Goal: Task Accomplishment & Management: Use online tool/utility

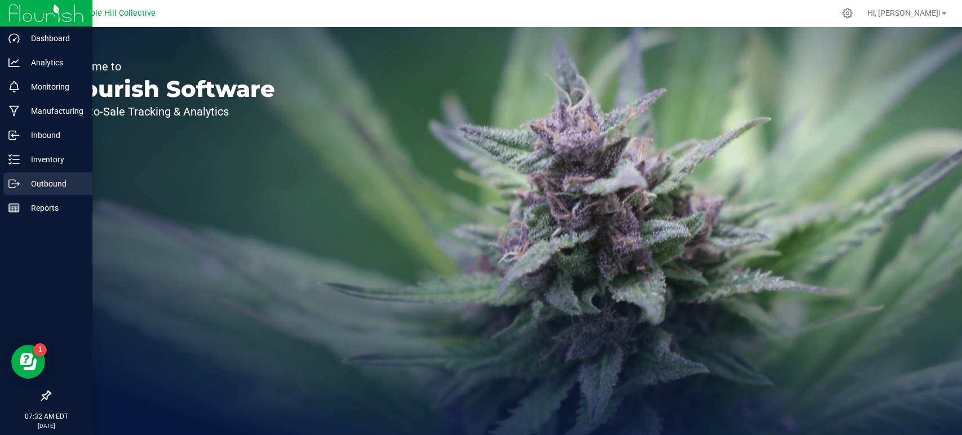
click at [17, 184] on line at bounding box center [16, 184] width 6 height 0
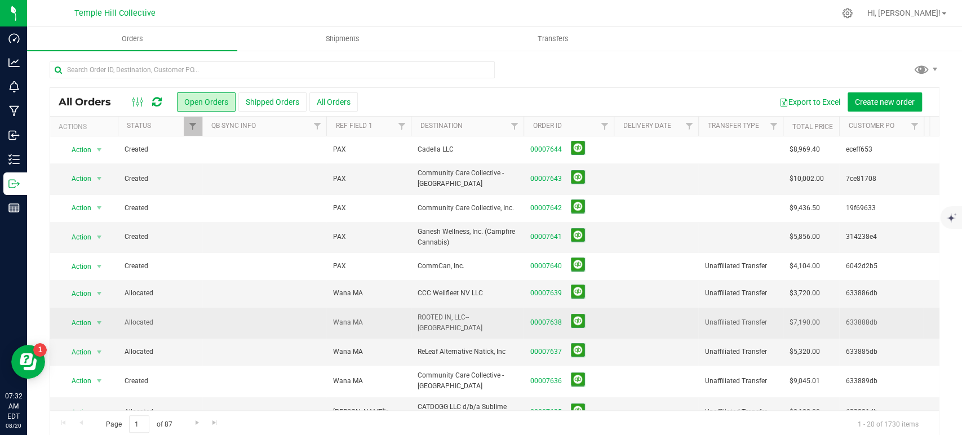
scroll to position [63, 0]
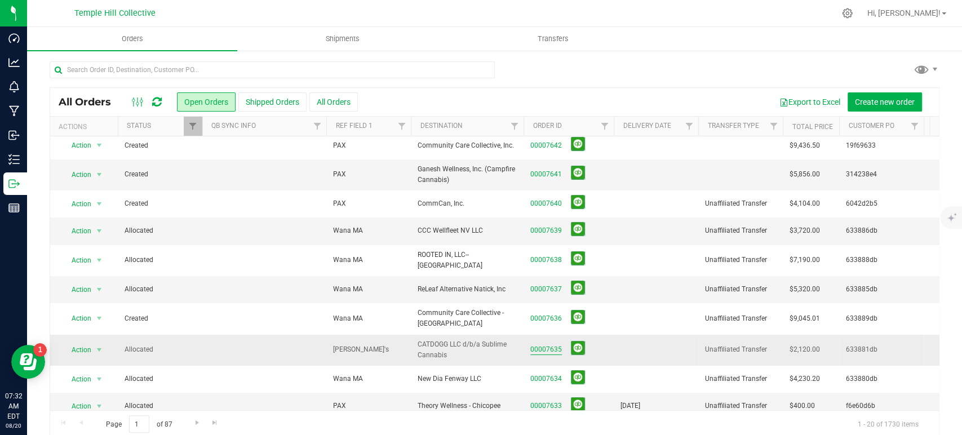
click at [554, 344] on link "00007635" at bounding box center [546, 349] width 32 height 11
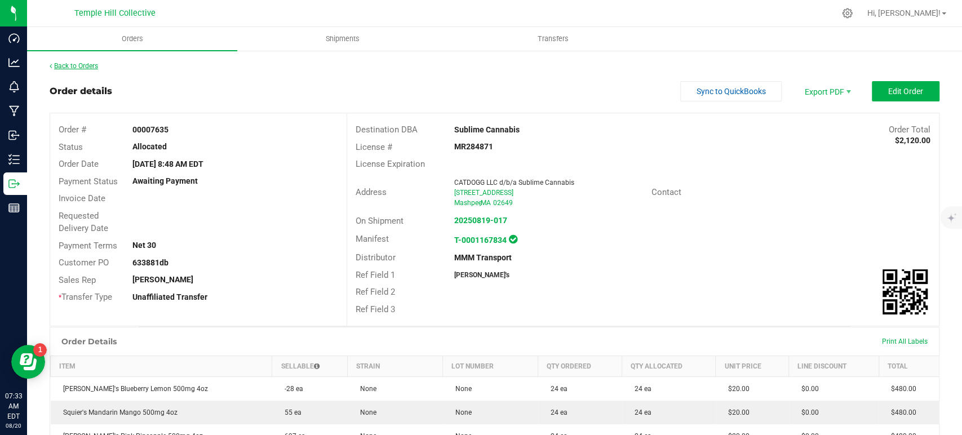
click at [96, 66] on link "Back to Orders" at bounding box center [74, 66] width 48 height 8
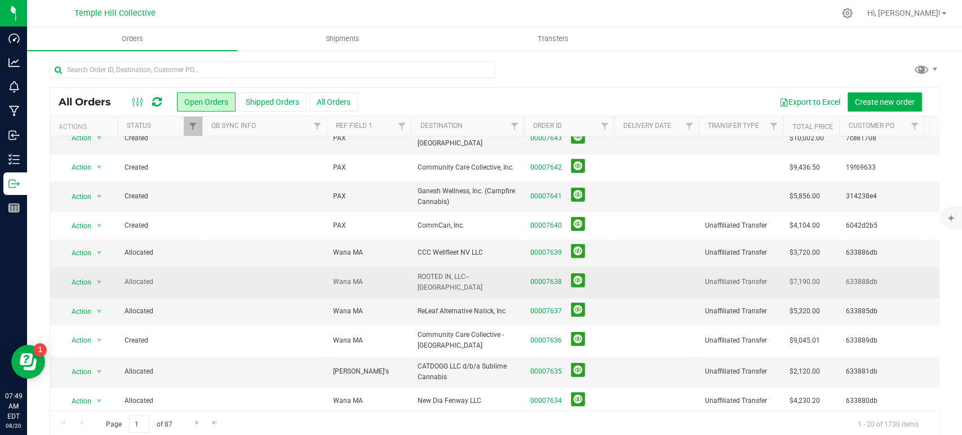
scroll to position [63, 0]
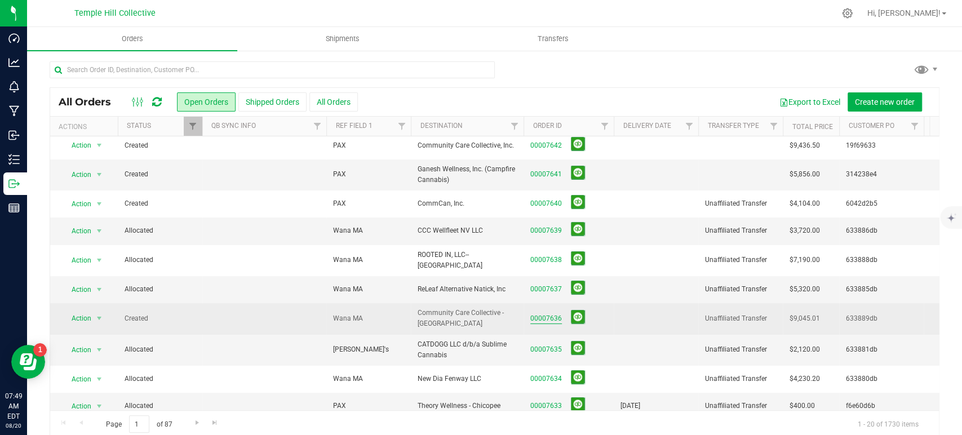
click at [539, 314] on link "00007636" at bounding box center [546, 318] width 32 height 11
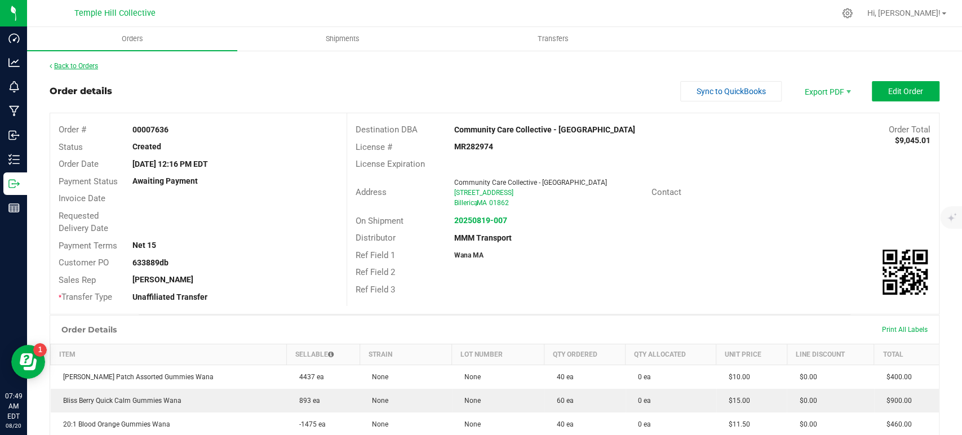
click at [86, 67] on link "Back to Orders" at bounding box center [74, 66] width 48 height 8
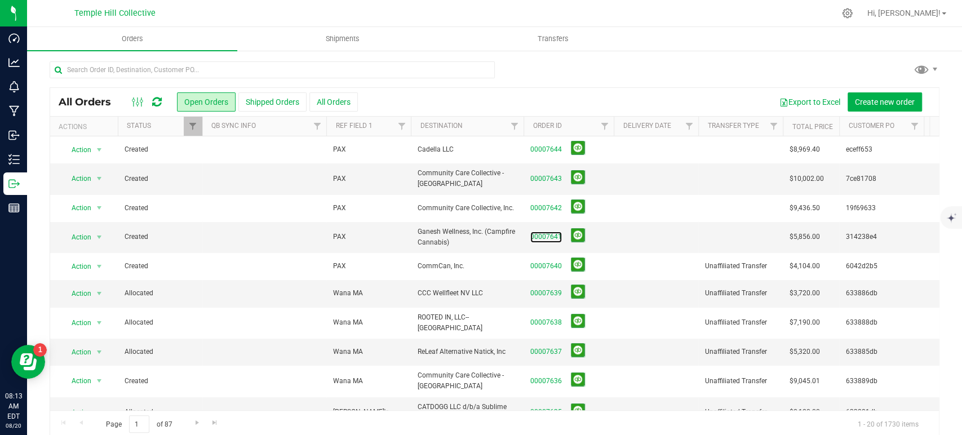
drag, startPoint x: 540, startPoint y: 236, endPoint x: 557, endPoint y: 237, distance: 16.9
click at [540, 236] on link "00007641" at bounding box center [546, 237] width 32 height 11
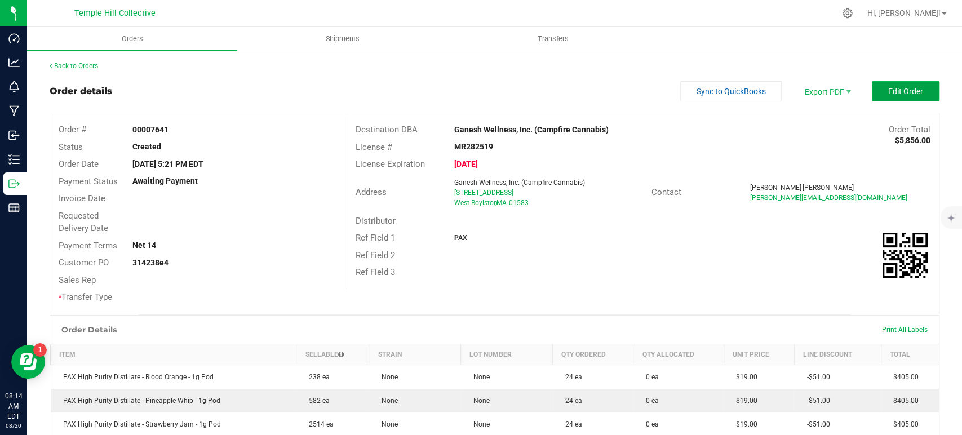
click at [875, 94] on button "Edit Order" at bounding box center [905, 91] width 68 height 20
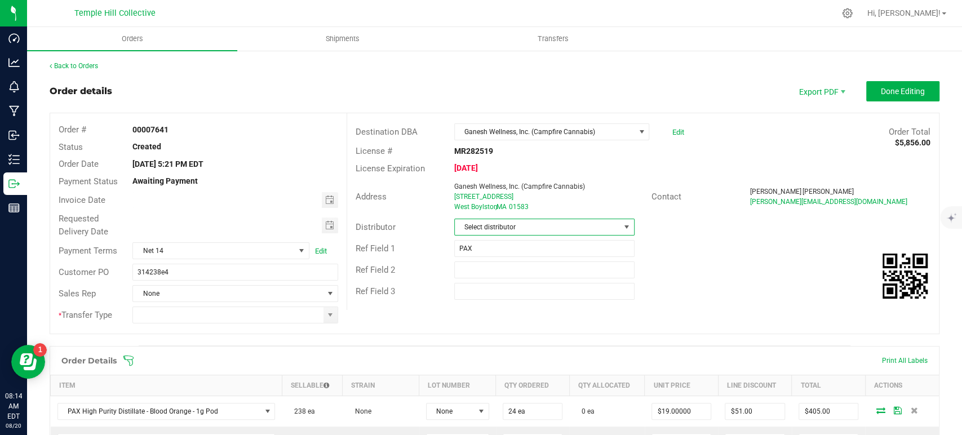
click at [501, 225] on span "Select distributor" at bounding box center [537, 227] width 165 height 16
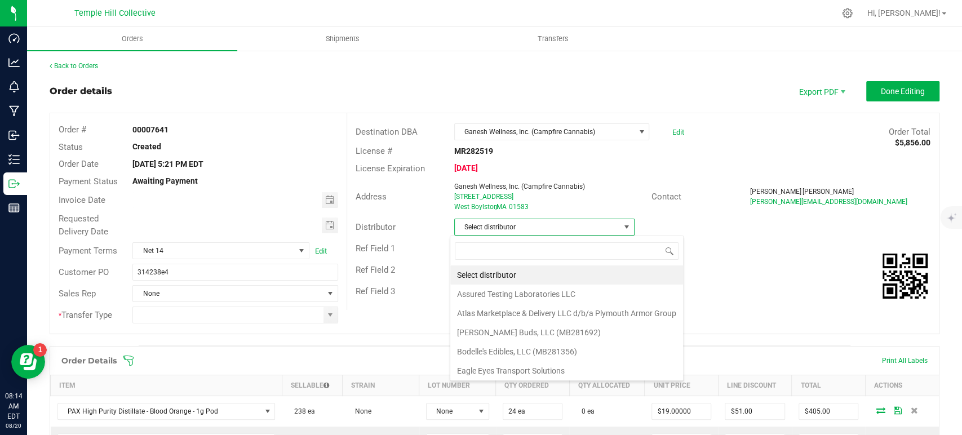
scroll to position [16, 178]
type input "mmm"
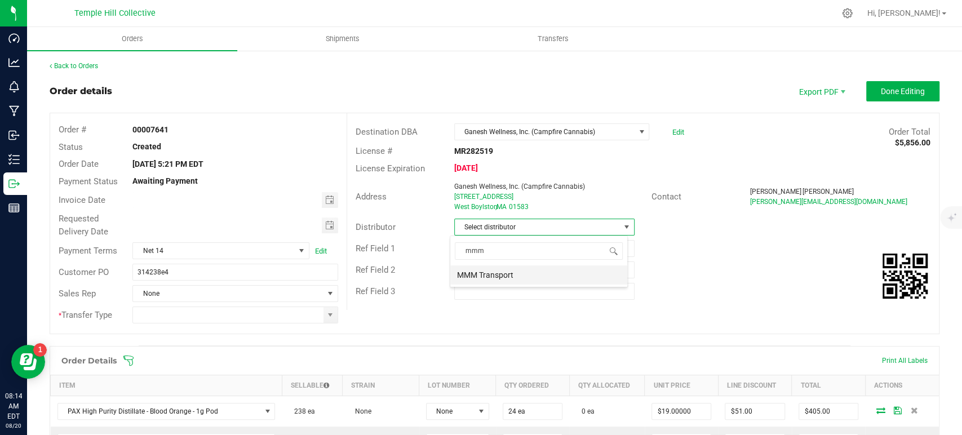
click at [491, 273] on li "MMM Transport" at bounding box center [538, 274] width 177 height 19
click at [328, 318] on span at bounding box center [330, 314] width 9 height 9
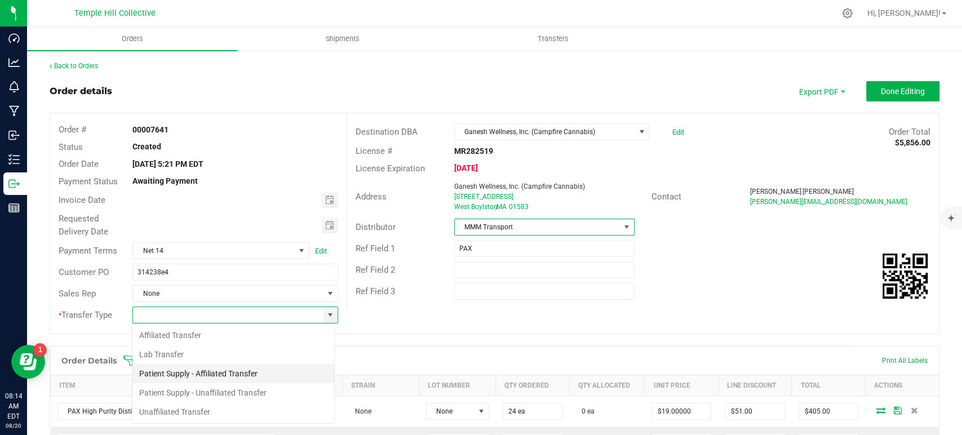
scroll to position [16, 203]
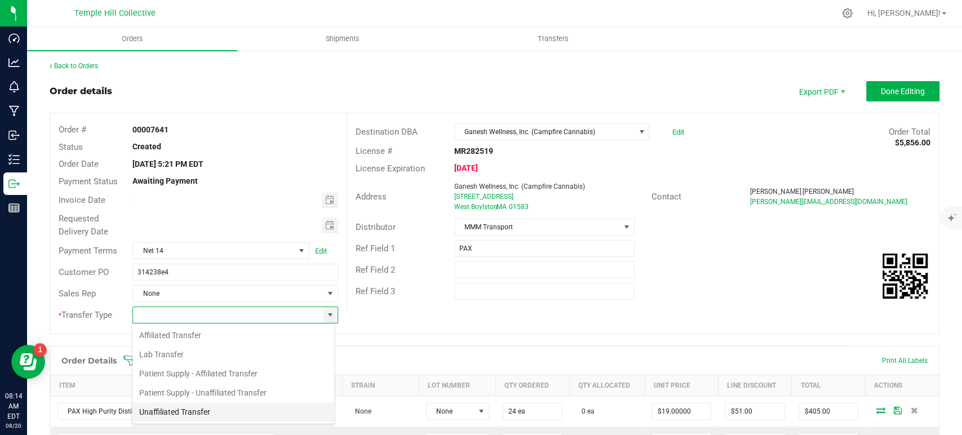
click at [232, 410] on li "Unaffiliated Transfer" at bounding box center [233, 411] width 202 height 19
type input "Unaffiliated Transfer"
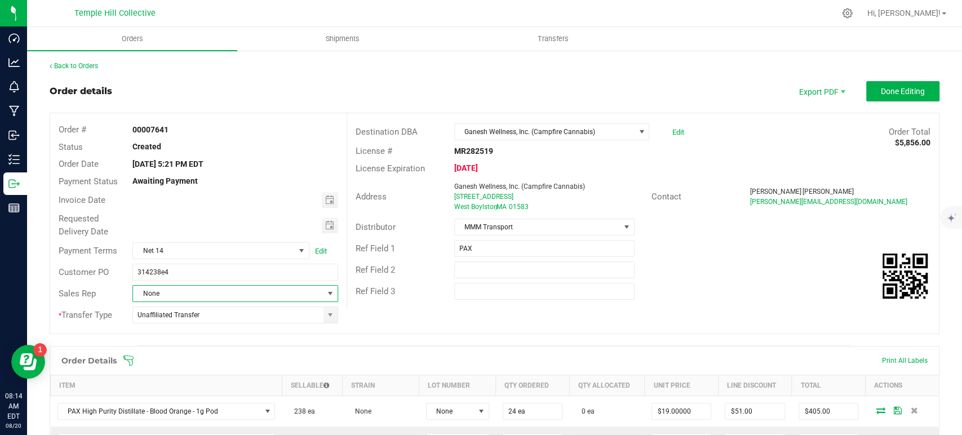
click at [258, 300] on span "None" at bounding box center [228, 294] width 190 height 16
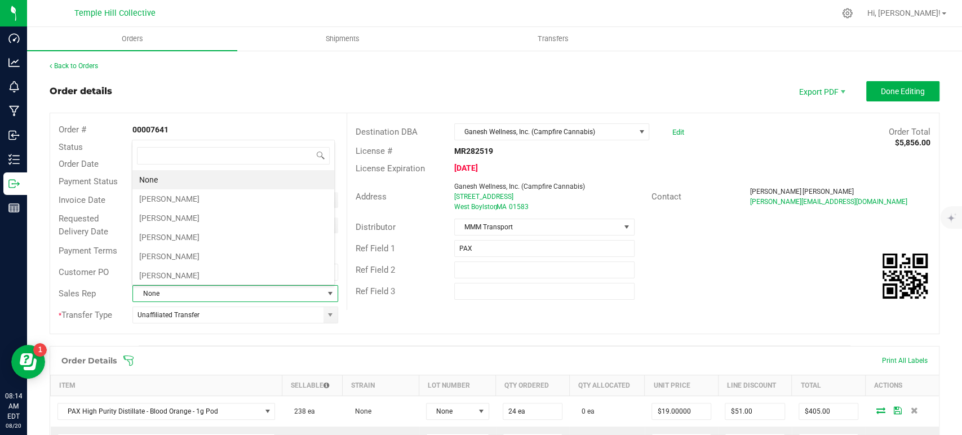
scroll to position [16, 200]
type input "c"
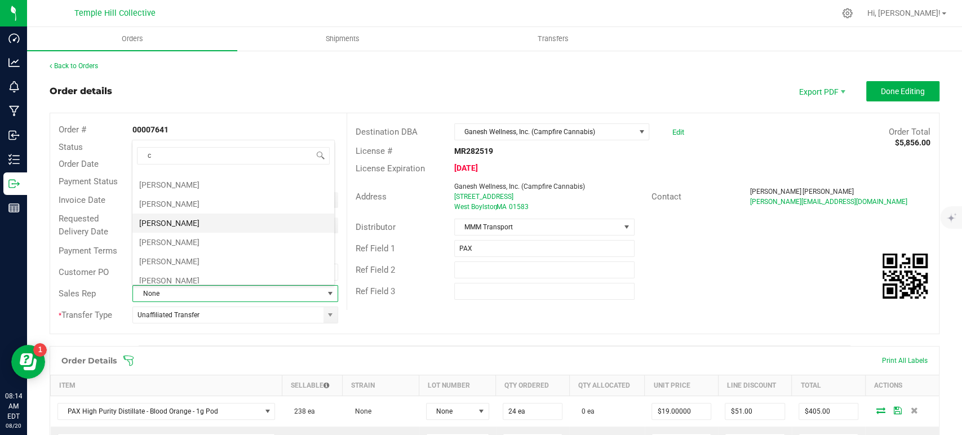
scroll to position [63, 0]
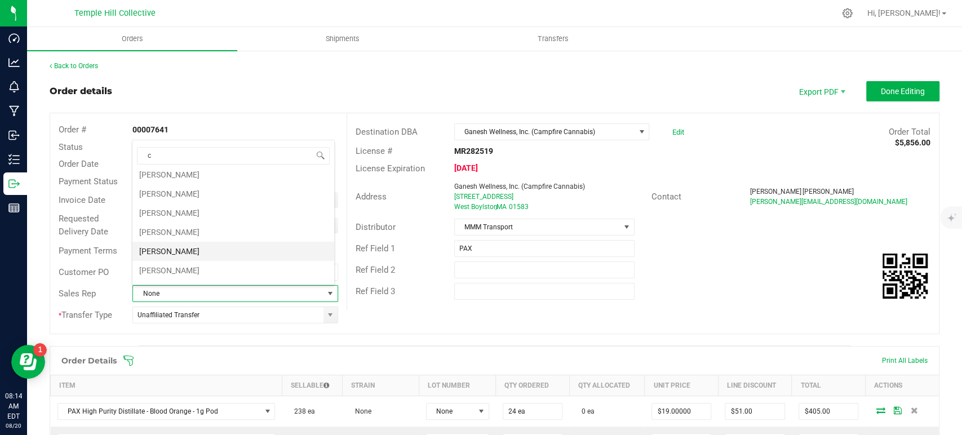
click at [180, 254] on li "[PERSON_NAME]" at bounding box center [233, 251] width 202 height 19
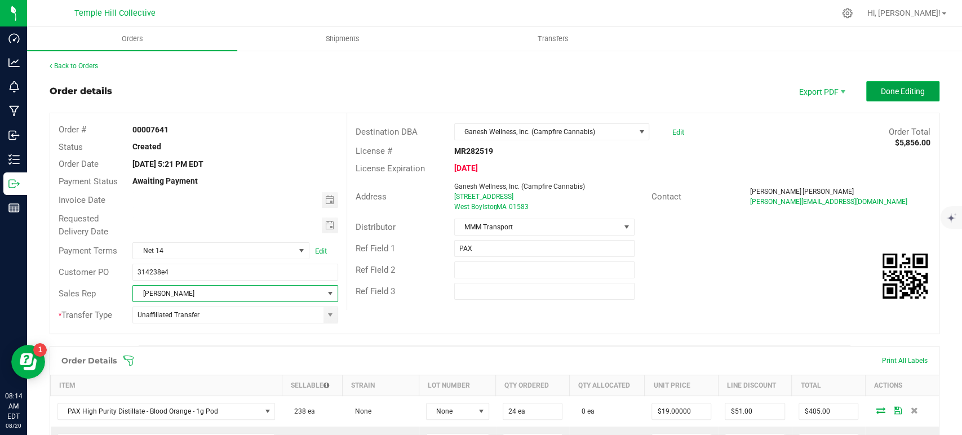
click at [880, 92] on span "Done Editing" at bounding box center [902, 91] width 44 height 9
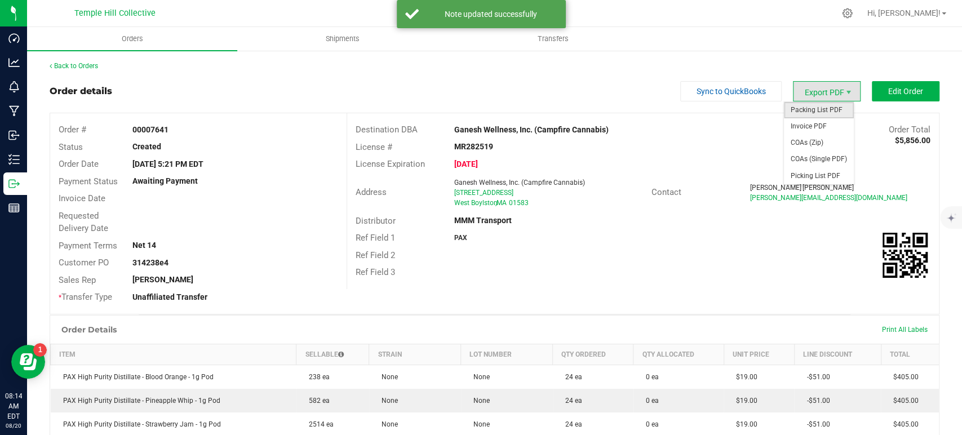
click at [800, 106] on span "Packing List PDF" at bounding box center [819, 110] width 70 height 16
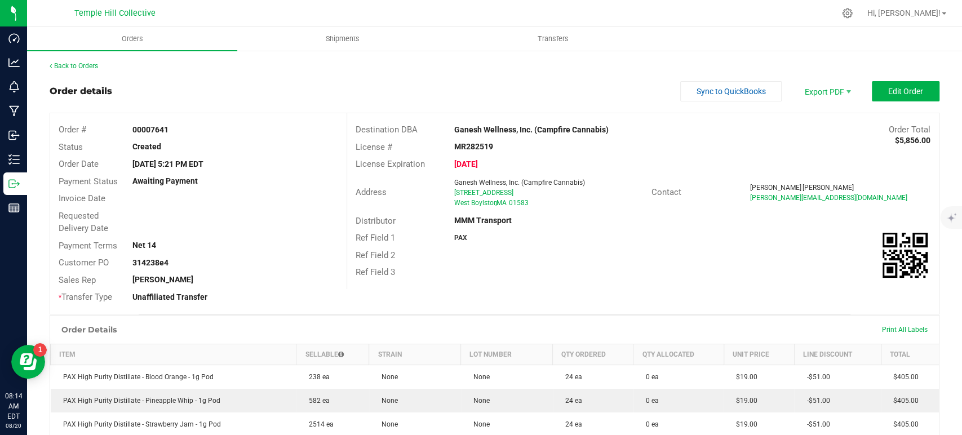
drag, startPoint x: 531, startPoint y: 202, endPoint x: 433, endPoint y: 185, distance: 99.5
click at [433, 185] on div "Address Ganesh Wellness, Inc. (Campfire Cannabis) 65 West Boylston Street West …" at bounding box center [499, 192] width 304 height 35
copy div "Ganesh Wellness, Inc. (Campfire Cannabis) 65 West Boylston Street West Boylston…"
click at [480, 149] on strong "MR282519" at bounding box center [473, 146] width 39 height 9
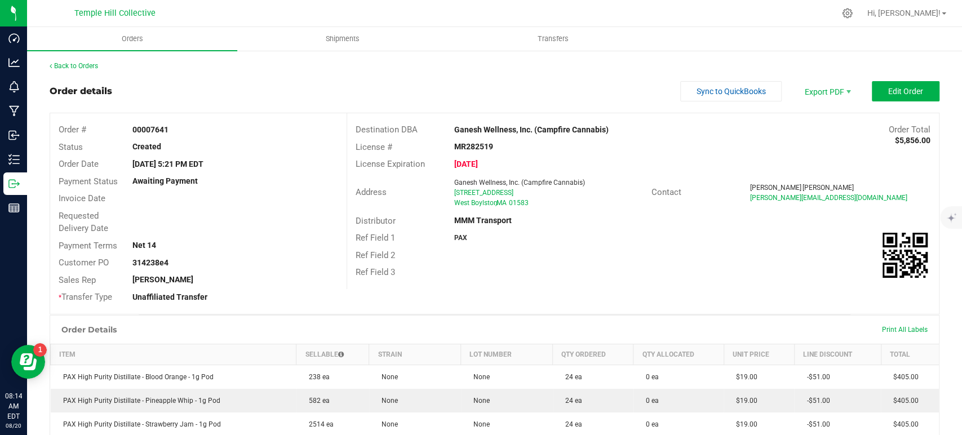
copy strong "MR282519"
click at [90, 69] on link "Back to Orders" at bounding box center [74, 66] width 48 height 8
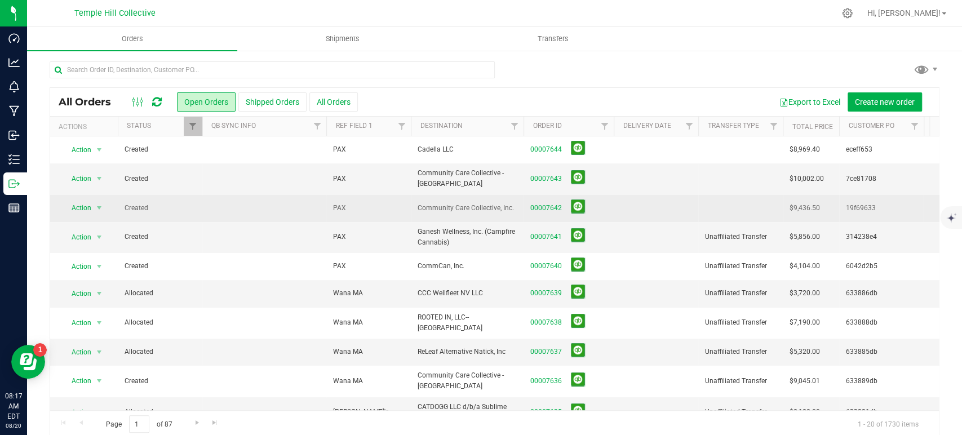
drag, startPoint x: 536, startPoint y: 213, endPoint x: 624, endPoint y: 215, distance: 87.9
click at [536, 213] on span "00007642" at bounding box center [568, 207] width 77 height 17
click at [556, 207] on link "00007642" at bounding box center [546, 208] width 32 height 11
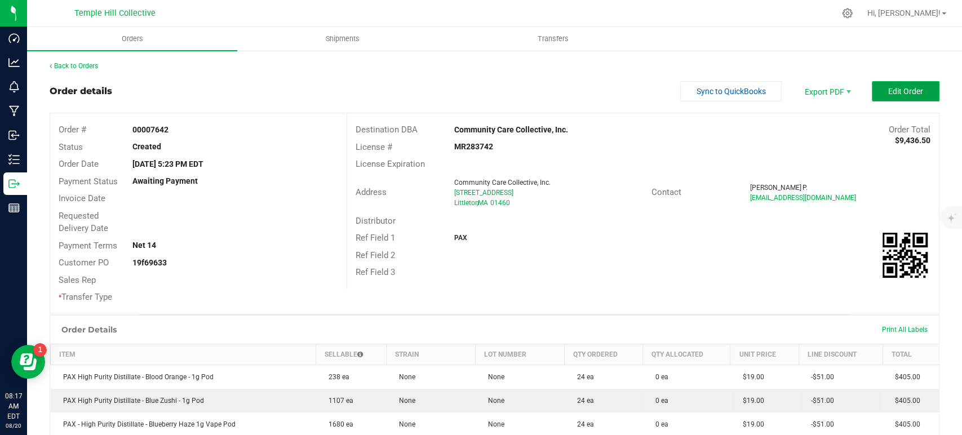
click at [873, 87] on button "Edit Order" at bounding box center [905, 91] width 68 height 20
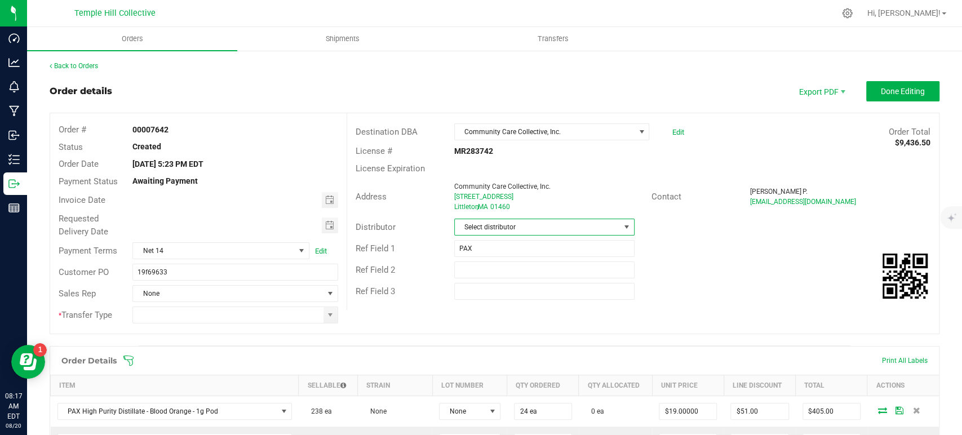
click at [483, 226] on span "Select distributor" at bounding box center [537, 227] width 165 height 16
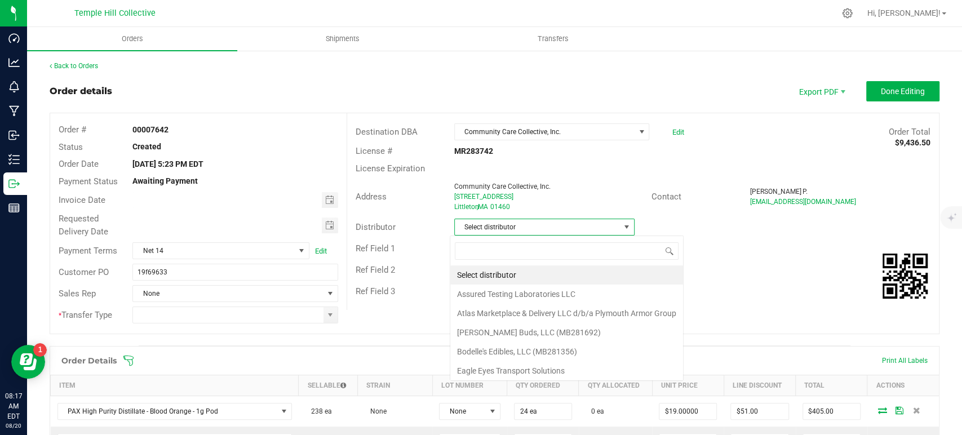
scroll to position [16, 178]
type input "mmm"
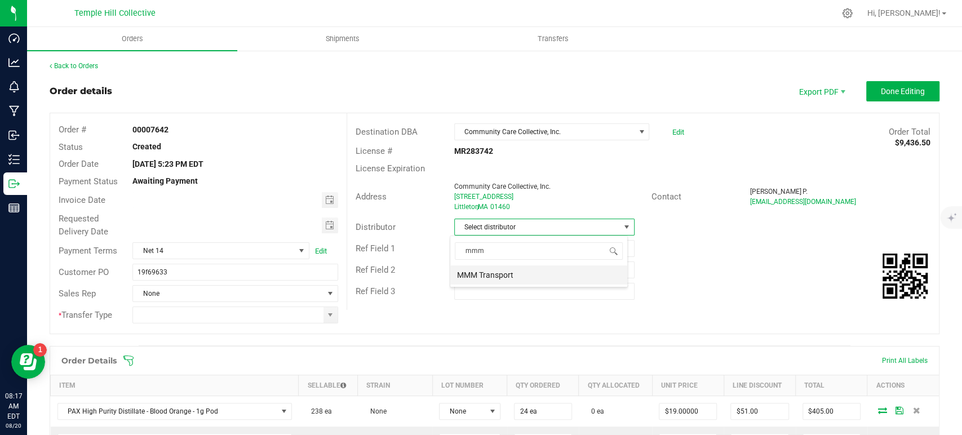
click at [515, 272] on li "MMM Transport" at bounding box center [538, 274] width 177 height 19
click at [327, 314] on span at bounding box center [330, 314] width 9 height 9
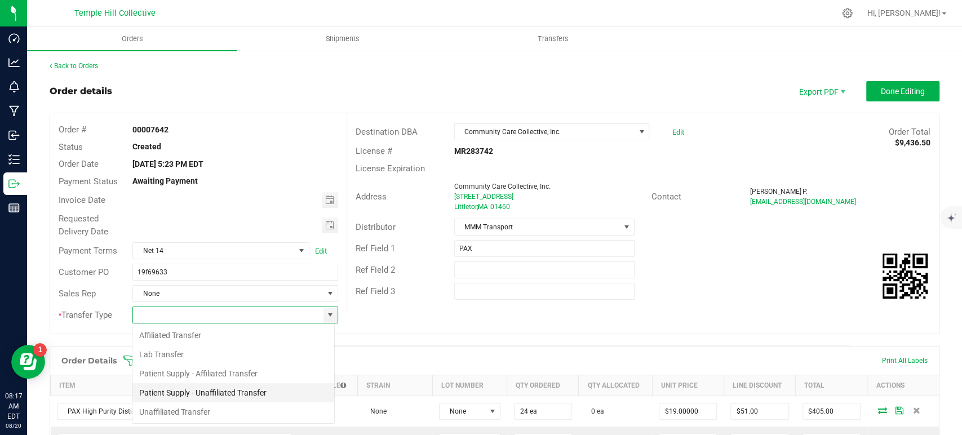
scroll to position [16, 203]
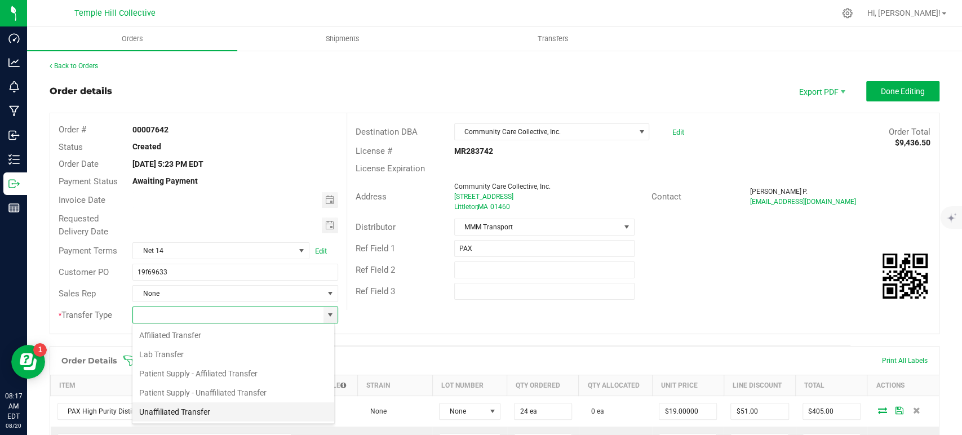
click at [238, 410] on li "Unaffiliated Transfer" at bounding box center [233, 411] width 202 height 19
type input "Unaffiliated Transfer"
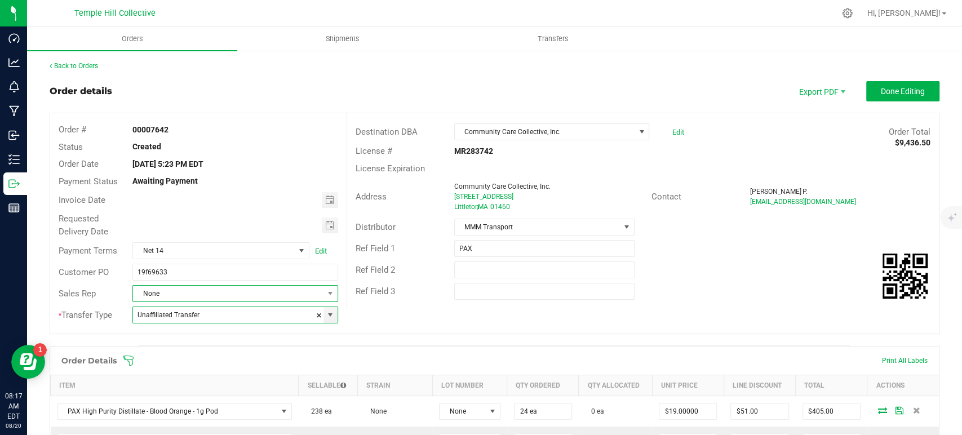
click at [236, 296] on span "None" at bounding box center [228, 294] width 190 height 16
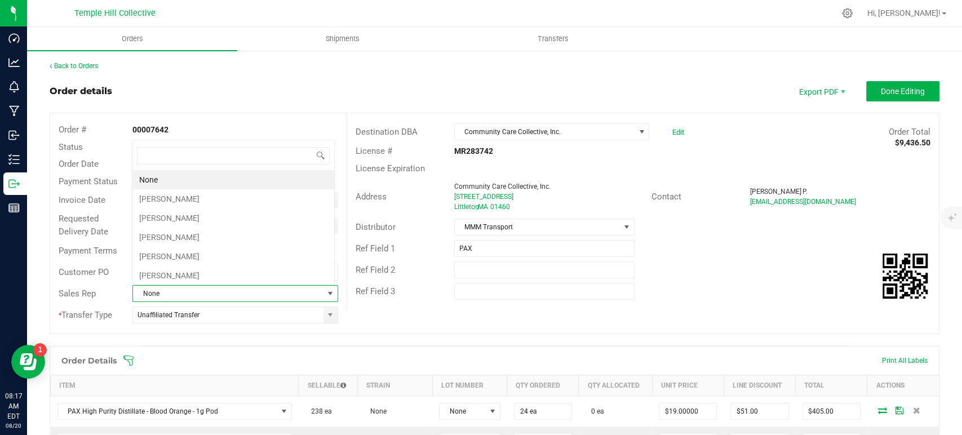
scroll to position [16, 200]
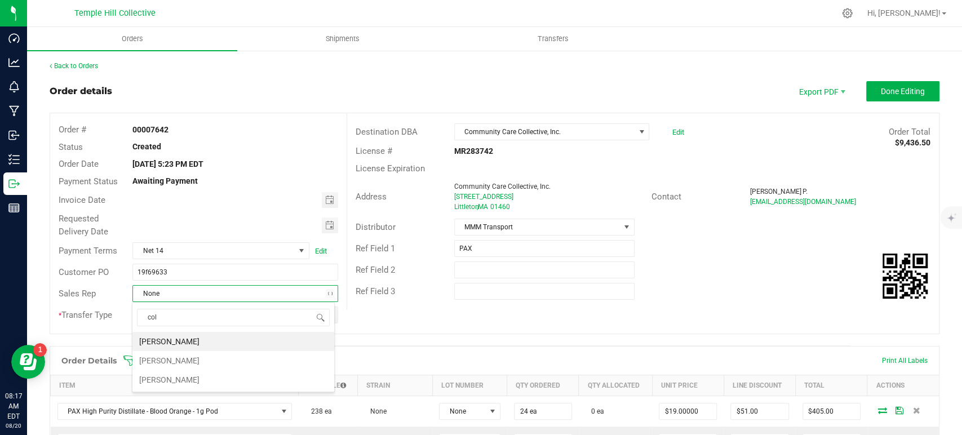
type input "coli"
click at [216, 339] on li "[PERSON_NAME]" at bounding box center [233, 341] width 202 height 19
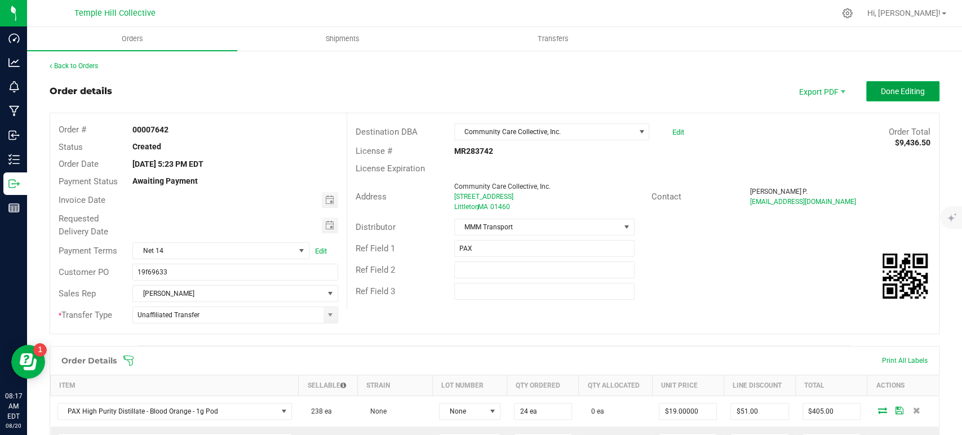
click at [884, 90] on span "Done Editing" at bounding box center [902, 91] width 44 height 9
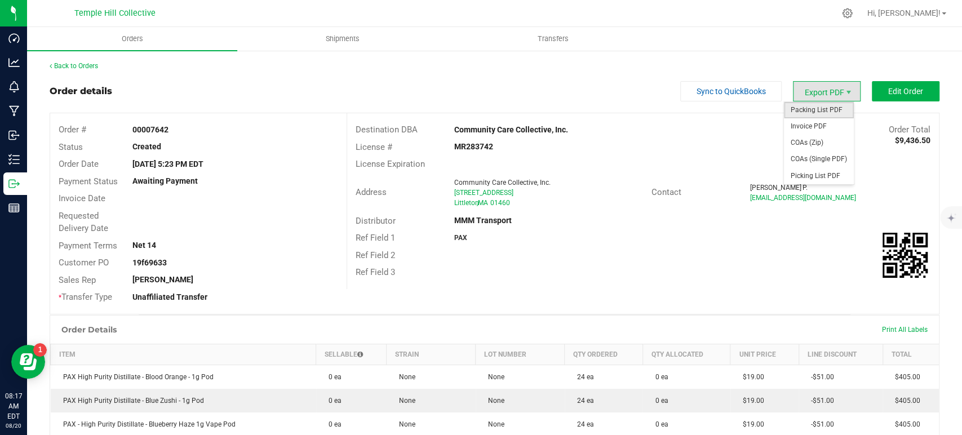
click at [816, 109] on span "Packing List PDF" at bounding box center [819, 110] width 70 height 16
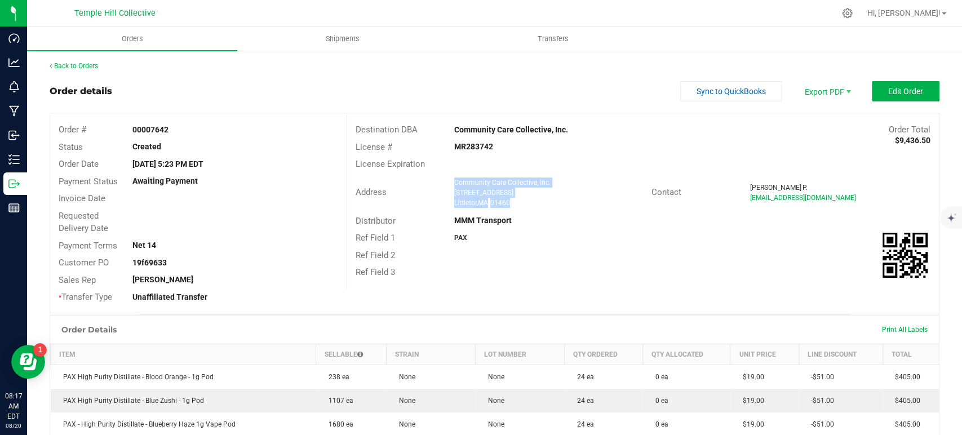
drag, startPoint x: 513, startPoint y: 204, endPoint x: 447, endPoint y: 184, distance: 68.4
click at [448, 184] on div "Community Care Collective, Inc. 537 Great Road Littleton , MA 01460" at bounding box center [549, 192] width 203 height 30
copy ngx-name-and-address "Community Care Collective, Inc. 537 Great Road Littleton , MA 01460"
click at [465, 146] on strong "MR283742" at bounding box center [473, 146] width 39 height 9
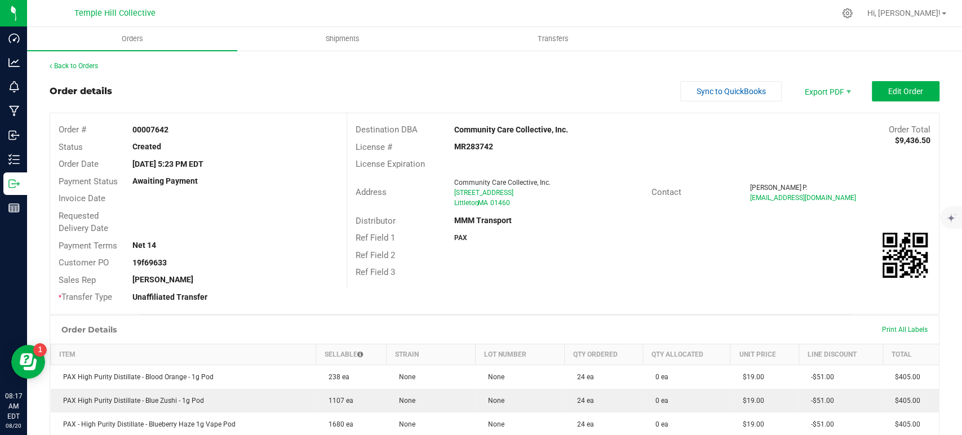
copy strong "MR283742"
click at [88, 68] on link "Back to Orders" at bounding box center [74, 66] width 48 height 8
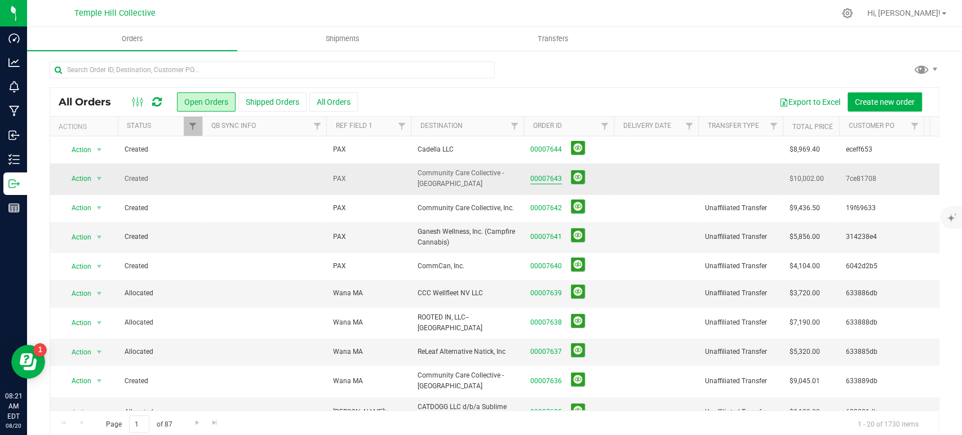
click at [552, 175] on link "00007643" at bounding box center [546, 179] width 32 height 11
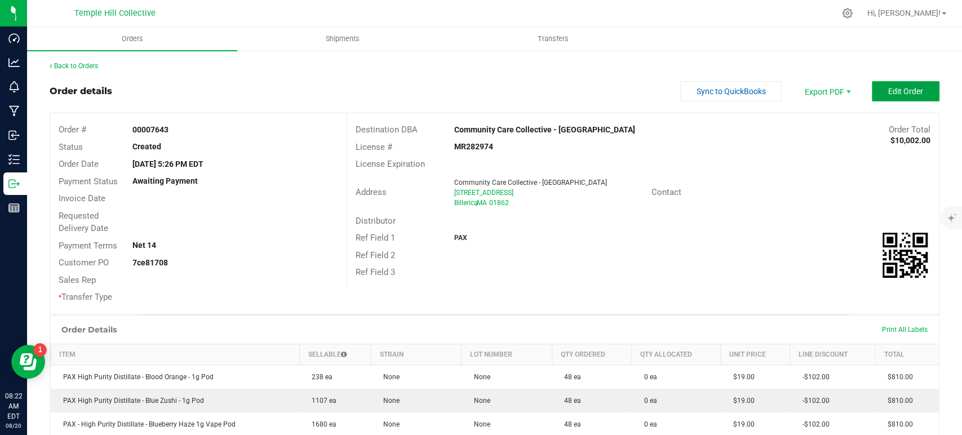
click at [888, 87] on span "Edit Order" at bounding box center [905, 91] width 35 height 9
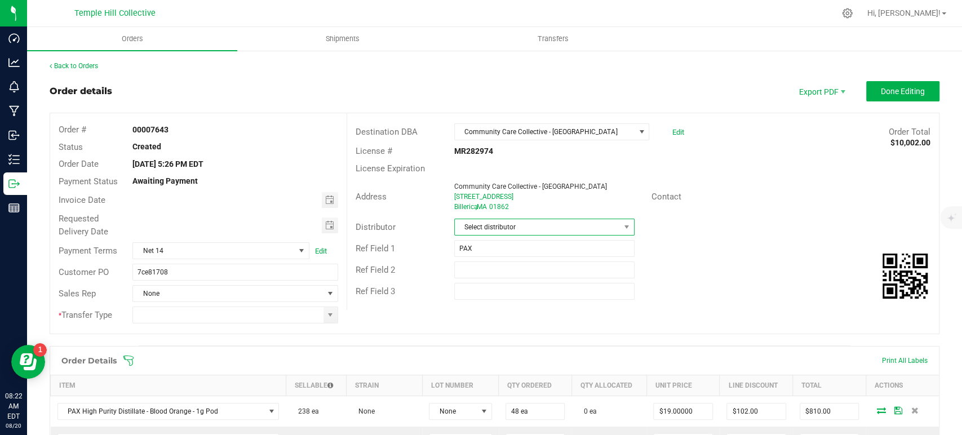
click at [513, 222] on span "Select distributor" at bounding box center [537, 227] width 165 height 16
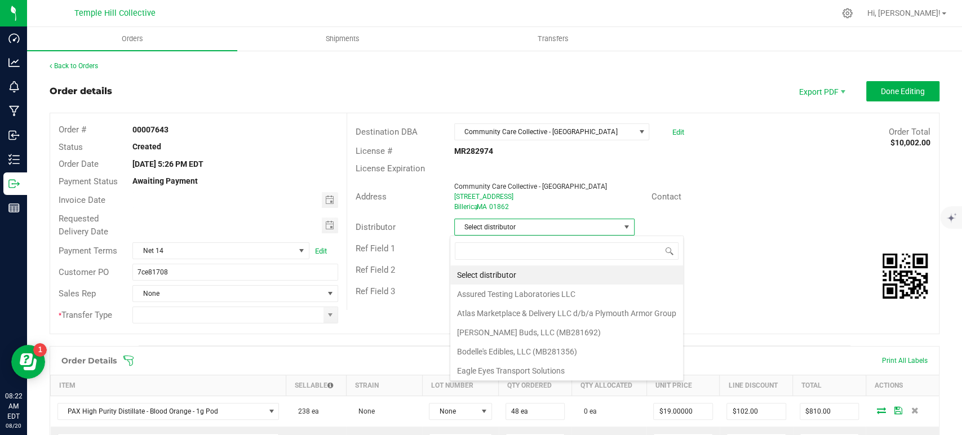
scroll to position [16, 178]
type input "mmm"
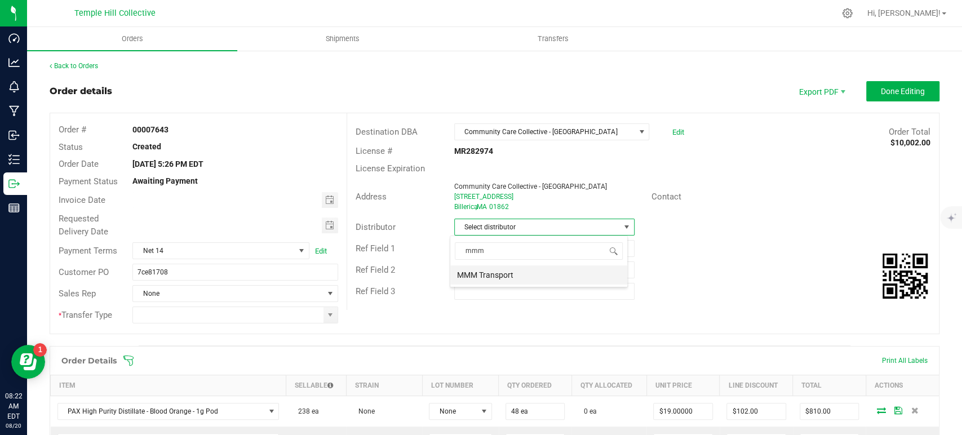
click at [524, 270] on li "MMM Transport" at bounding box center [538, 274] width 177 height 19
click at [329, 319] on span at bounding box center [330, 314] width 9 height 9
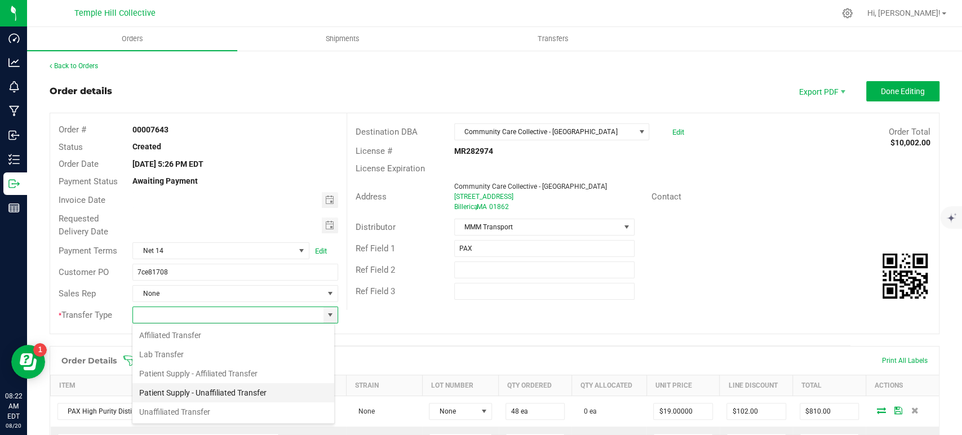
scroll to position [16, 203]
click at [182, 409] on li "Unaffiliated Transfer" at bounding box center [233, 411] width 202 height 19
type input "Unaffiliated Transfer"
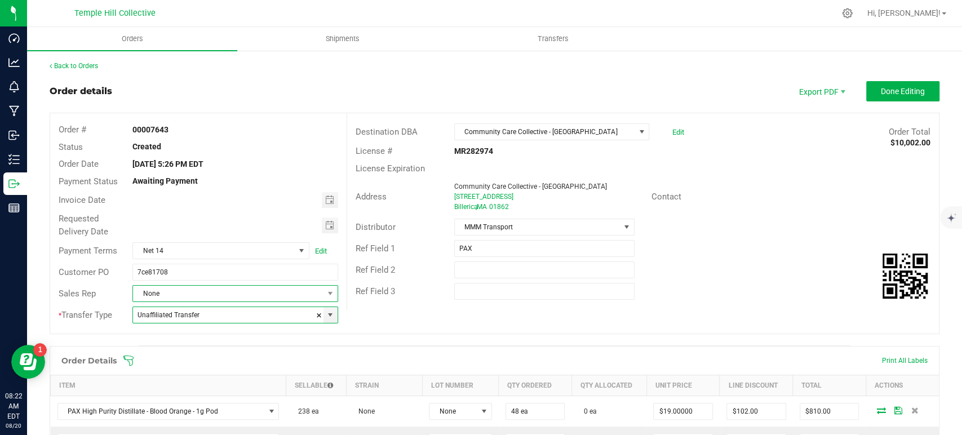
click at [204, 294] on span "None" at bounding box center [228, 294] width 190 height 16
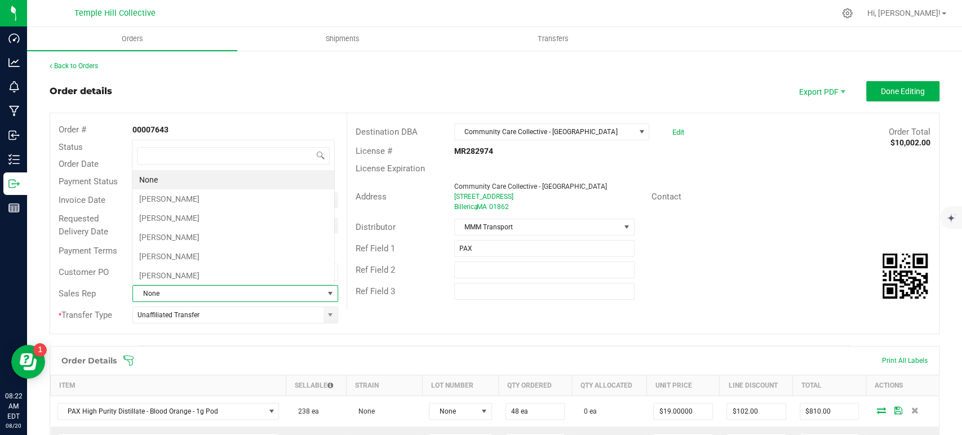
scroll to position [16, 200]
type input "coli"
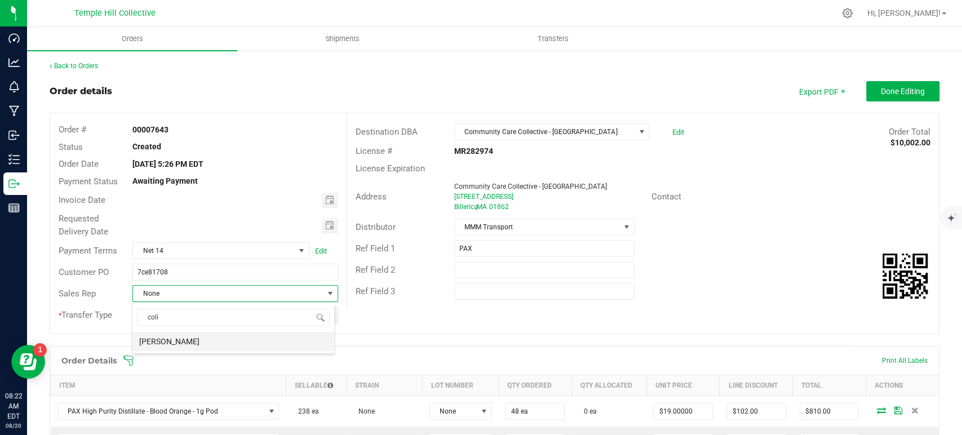
click at [207, 339] on li "[PERSON_NAME]" at bounding box center [233, 341] width 202 height 19
click at [880, 90] on span "Done Editing" at bounding box center [902, 91] width 44 height 9
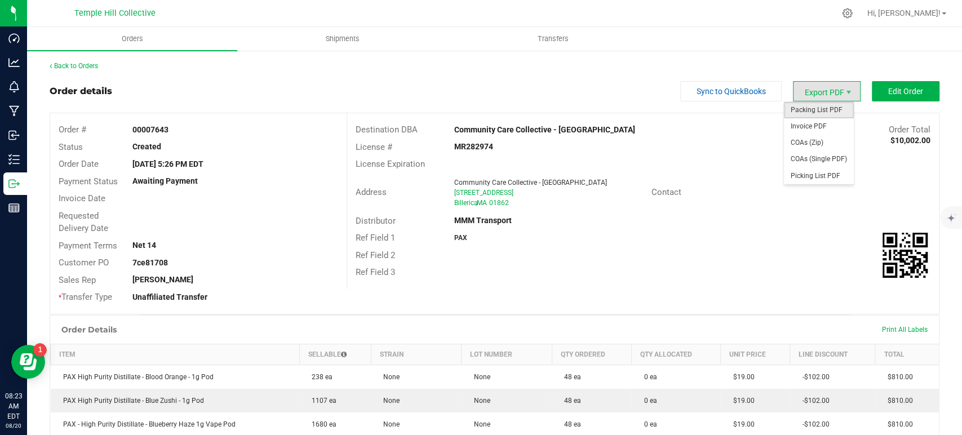
click at [815, 106] on span "Packing List PDF" at bounding box center [819, 110] width 70 height 16
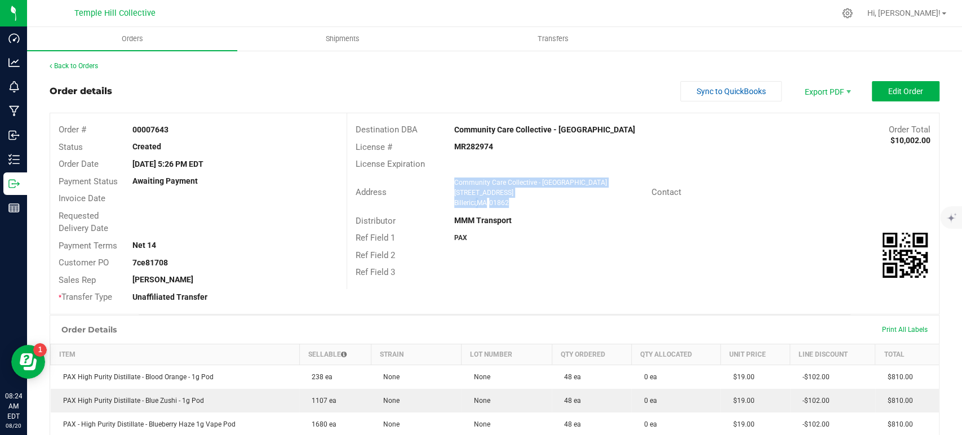
drag, startPoint x: 490, startPoint y: 202, endPoint x: 451, endPoint y: 185, distance: 42.4
click at [454, 185] on ngx-name-and-address "Community Care Collective - Billerica 4 Republic Road Billerica , MA 01862" at bounding box center [548, 192] width 189 height 30
copy ngx-name-and-address "Community Care Collective - Billerica 4 Republic Road Billerica , MA 01862"
click at [474, 143] on strong "MR282974" at bounding box center [473, 146] width 39 height 9
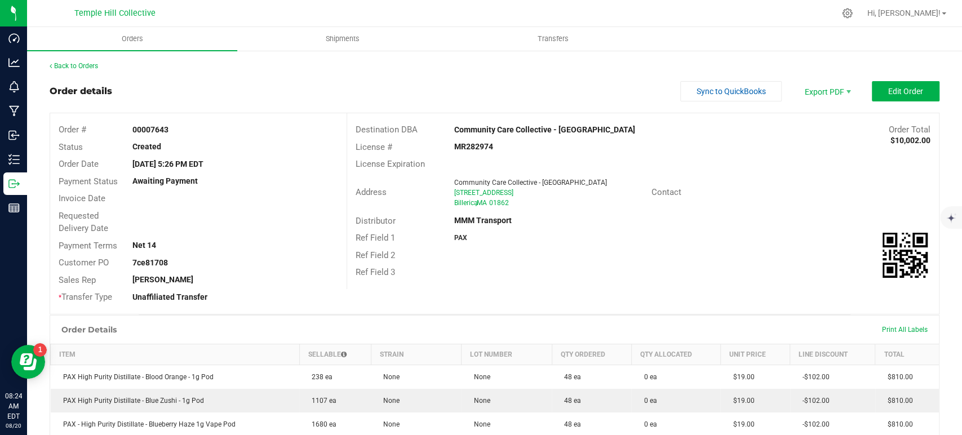
copy strong "MR282974"
click at [81, 61] on div "Back to Orders" at bounding box center [495, 66] width 890 height 10
click at [84, 65] on link "Back to Orders" at bounding box center [74, 66] width 48 height 8
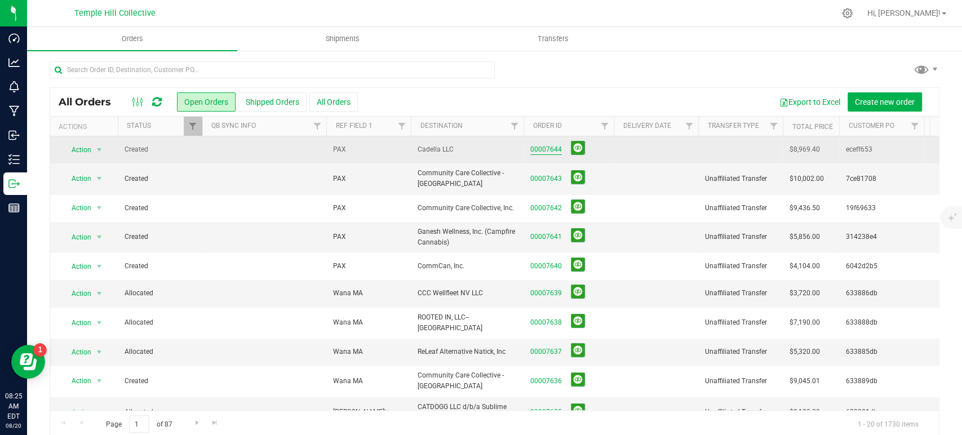
drag, startPoint x: 548, startPoint y: 154, endPoint x: 558, endPoint y: 153, distance: 10.2
click at [548, 154] on link "00007644" at bounding box center [546, 149] width 32 height 11
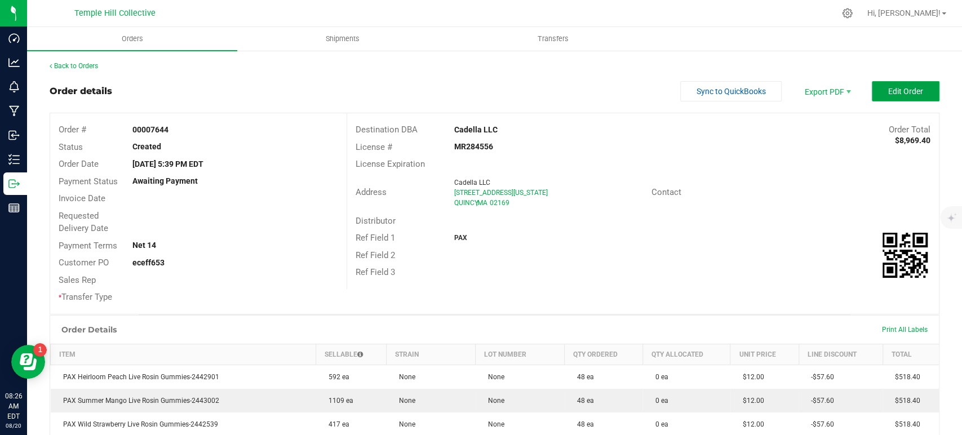
click at [887, 85] on button "Edit Order" at bounding box center [905, 91] width 68 height 20
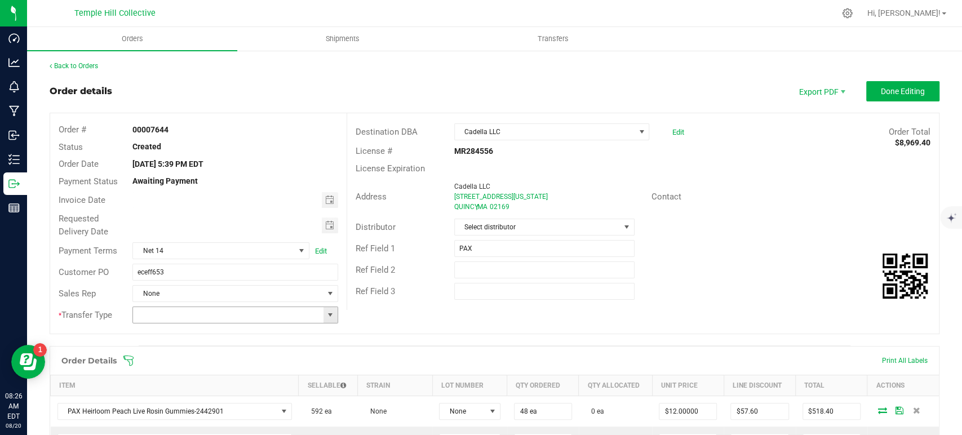
click at [328, 317] on span at bounding box center [330, 314] width 9 height 9
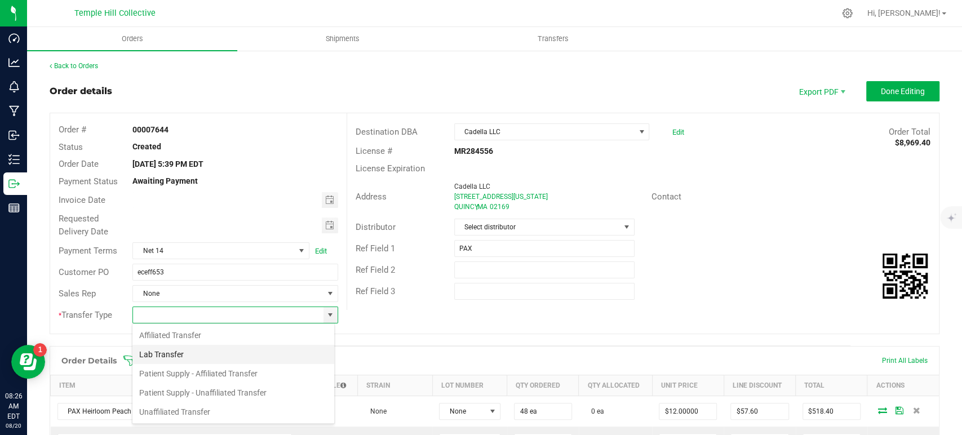
scroll to position [16, 203]
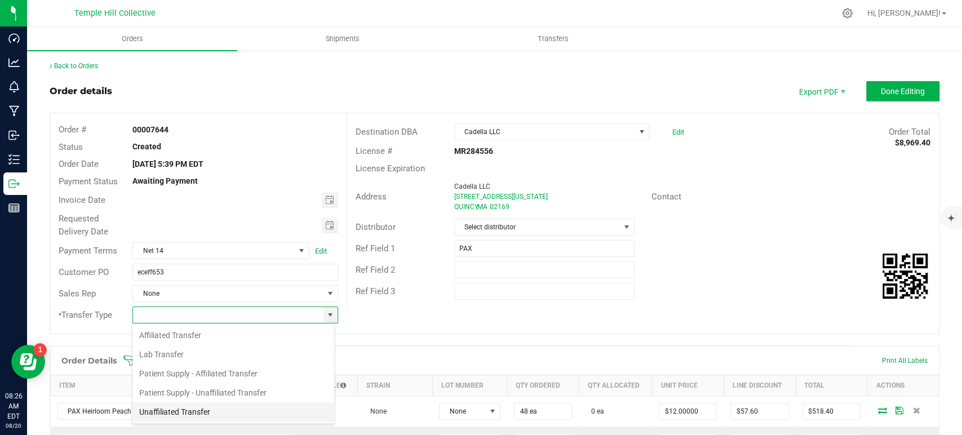
click at [172, 411] on li "Unaffiliated Transfer" at bounding box center [233, 411] width 202 height 19
type input "Unaffiliated Transfer"
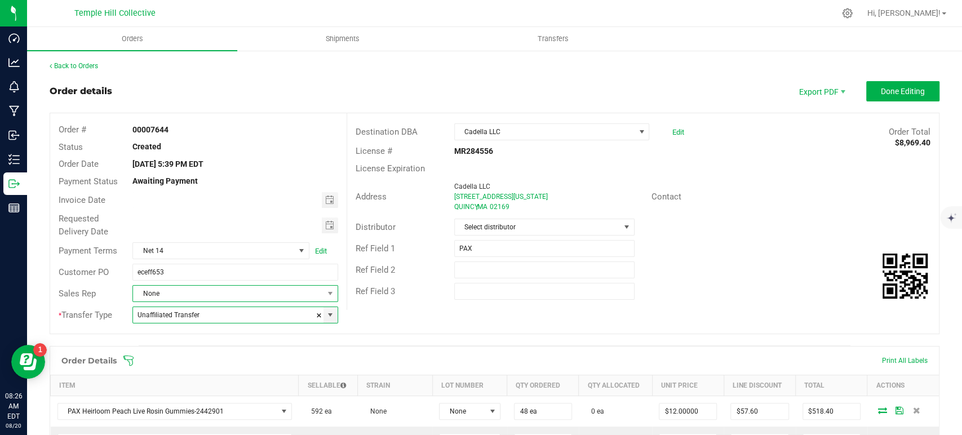
click at [198, 288] on span "None" at bounding box center [228, 294] width 190 height 16
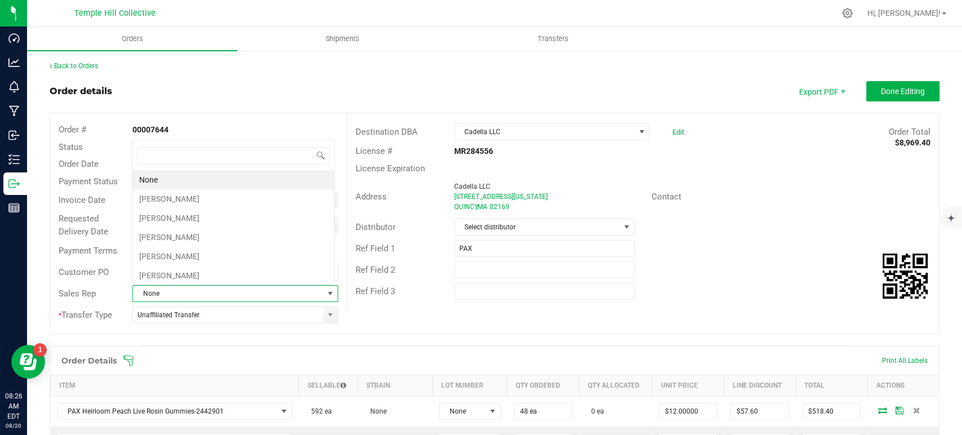
scroll to position [16, 200]
type input "coli"
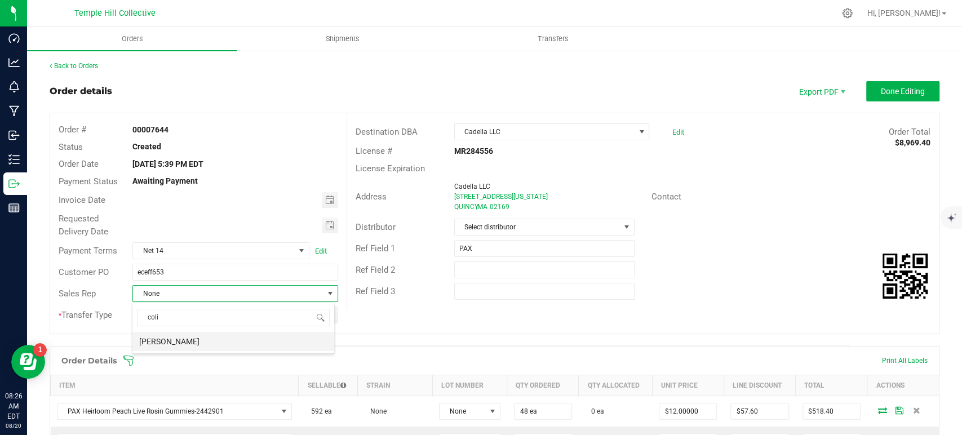
click at [196, 349] on li "[PERSON_NAME]" at bounding box center [233, 341] width 202 height 19
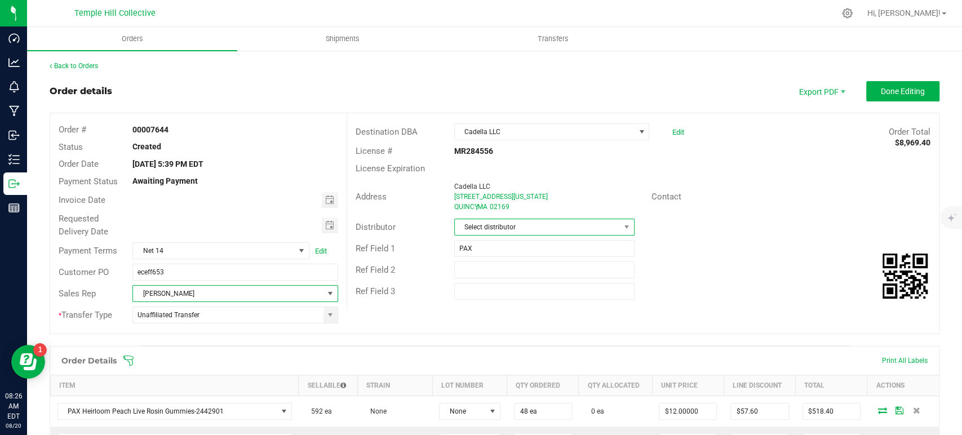
click at [488, 228] on span "Select distributor" at bounding box center [537, 227] width 165 height 16
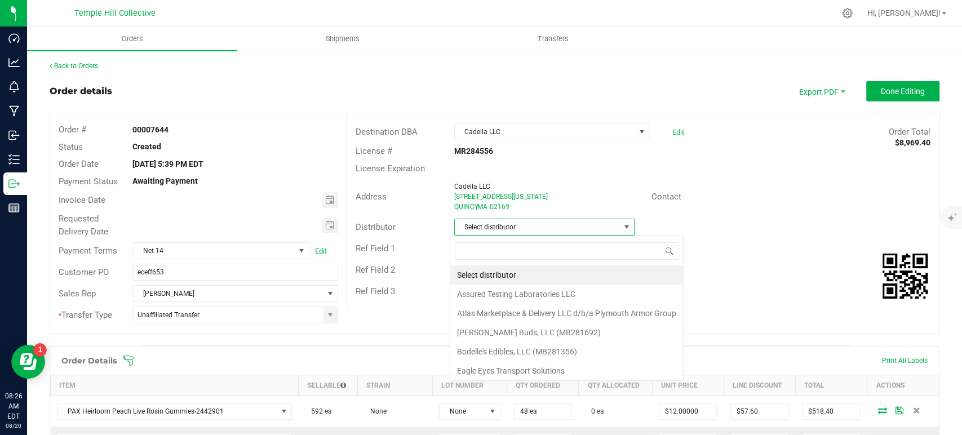
scroll to position [16, 178]
type input "mmm"
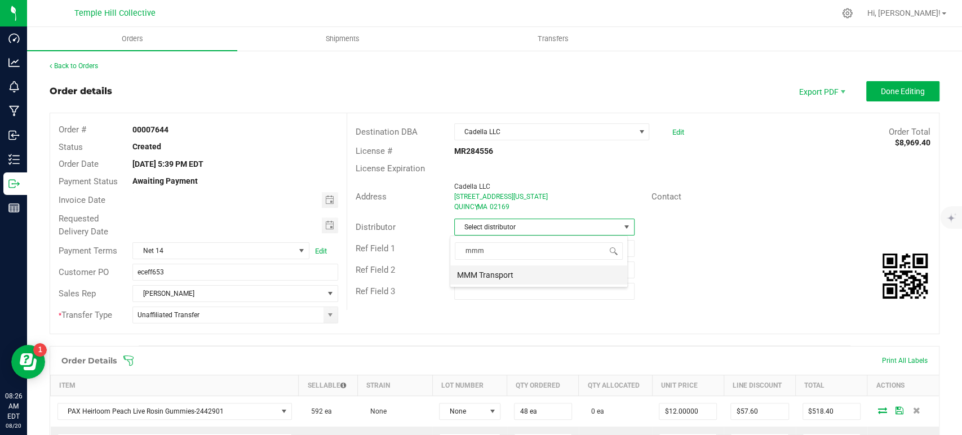
click at [508, 279] on li "MMM Transport" at bounding box center [538, 274] width 177 height 19
click at [871, 101] on button "Done Editing" at bounding box center [902, 91] width 73 height 20
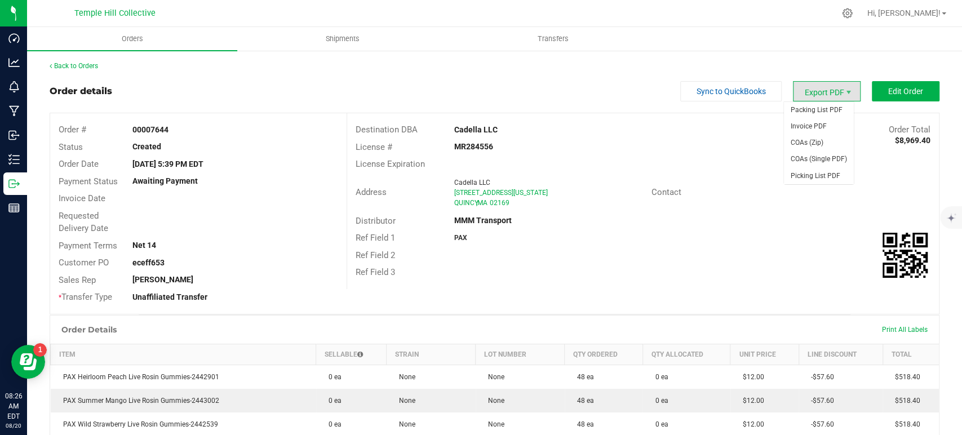
click at [816, 94] on span "Export PDF" at bounding box center [827, 91] width 68 height 20
click at [812, 105] on span "Packing List PDF" at bounding box center [819, 110] width 70 height 16
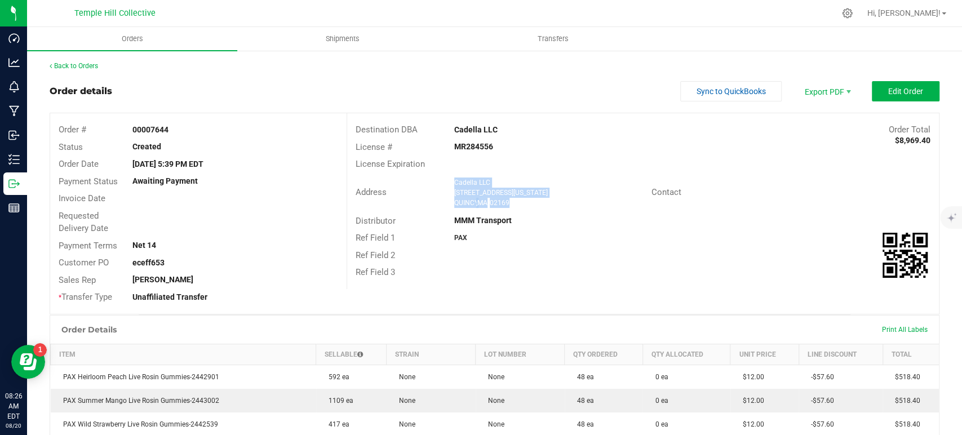
drag, startPoint x: 517, startPoint y: 207, endPoint x: 449, endPoint y: 181, distance: 72.9
click at [449, 181] on div "Address Cadella LLC 715 Washington Street QUINCY , MA 02169" at bounding box center [499, 192] width 304 height 35
copy ngx-name-and-address "Cadella LLC 715 Washington Street QUINCY , MA 02169"
click at [466, 147] on strong "MR284556" at bounding box center [473, 146] width 39 height 9
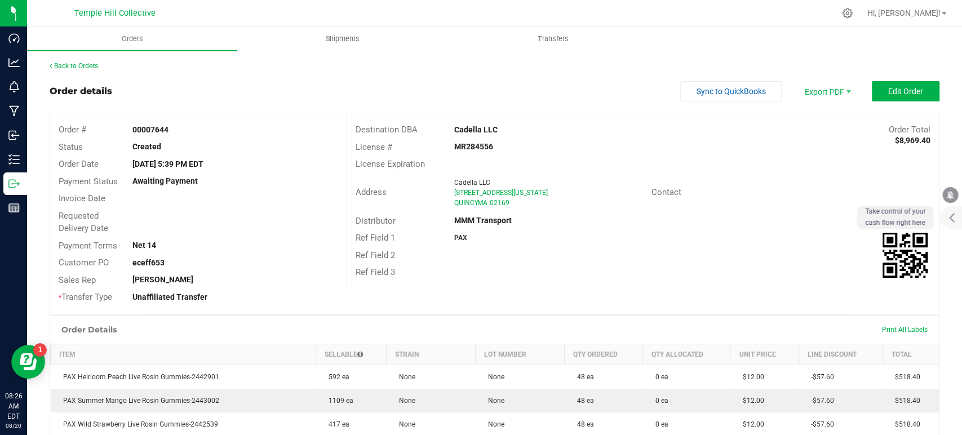
copy strong "MR284556"
click at [95, 65] on link "Back to Orders" at bounding box center [74, 66] width 48 height 8
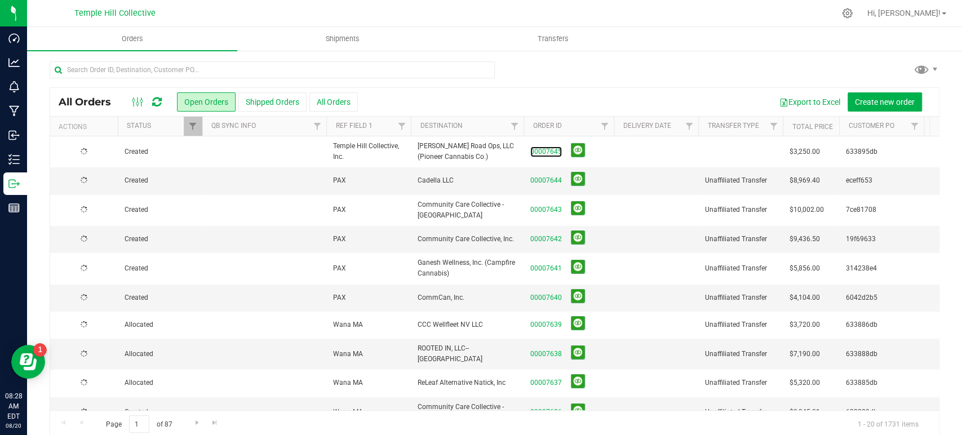
click at [541, 152] on link "00007645" at bounding box center [546, 151] width 32 height 11
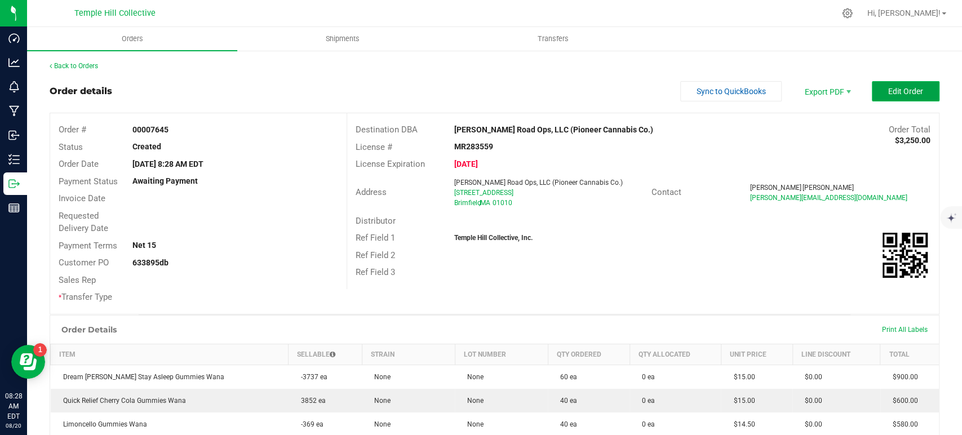
click at [888, 95] on span "Edit Order" at bounding box center [905, 91] width 35 height 9
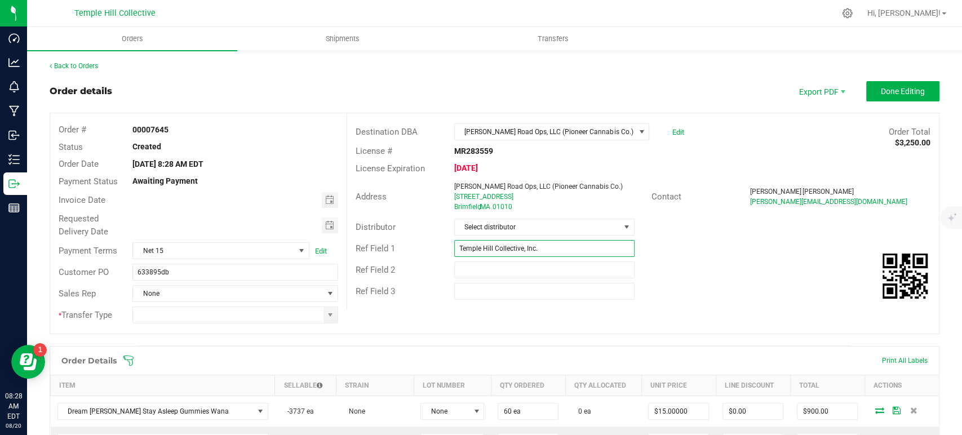
drag, startPoint x: 476, startPoint y: 252, endPoint x: 448, endPoint y: 252, distance: 27.6
click at [448, 252] on div "Temple Hill Collective, Inc." at bounding box center [544, 248] width 197 height 17
type input "Wana MA"
click at [539, 228] on span "Select distributor" at bounding box center [537, 227] width 165 height 16
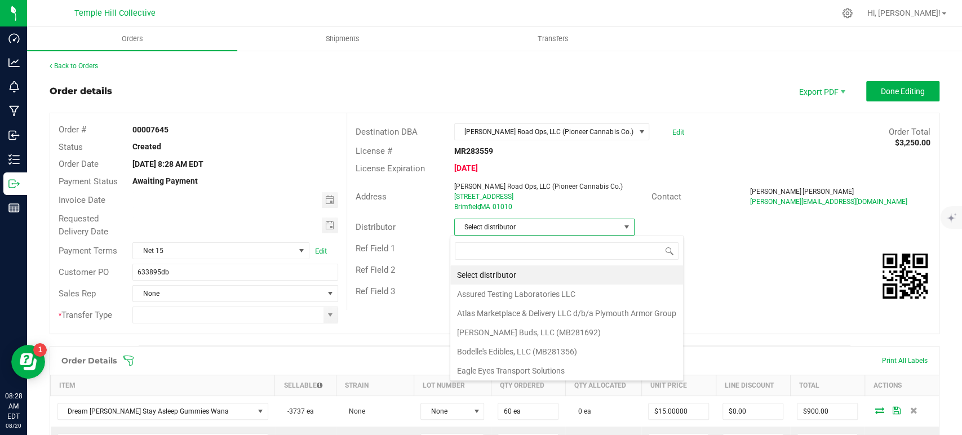
scroll to position [16, 178]
type input "mmm"
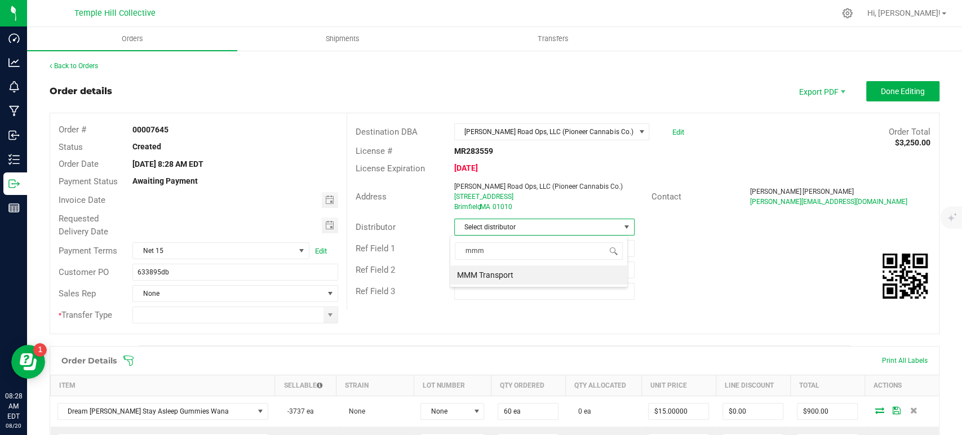
click at [526, 274] on li "MMM Transport" at bounding box center [538, 274] width 177 height 19
click at [331, 313] on span at bounding box center [330, 315] width 14 height 16
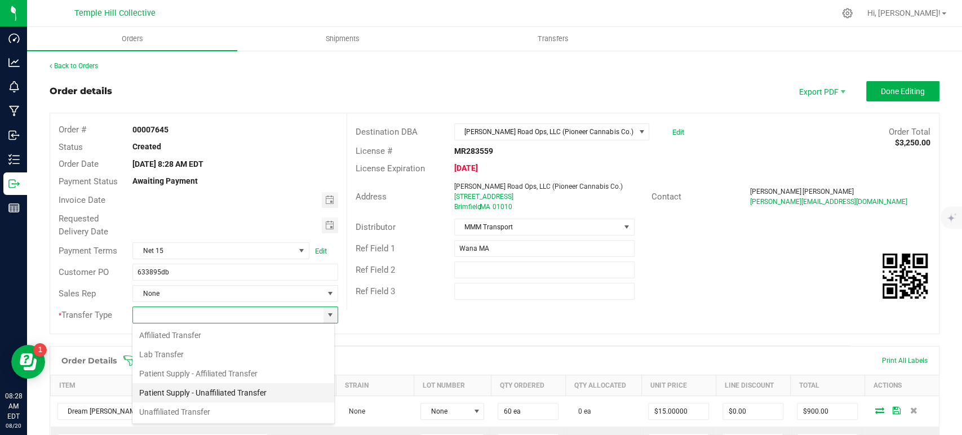
scroll to position [16, 203]
click at [229, 403] on li "Unaffiliated Transfer" at bounding box center [233, 411] width 202 height 19
type input "Unaffiliated Transfer"
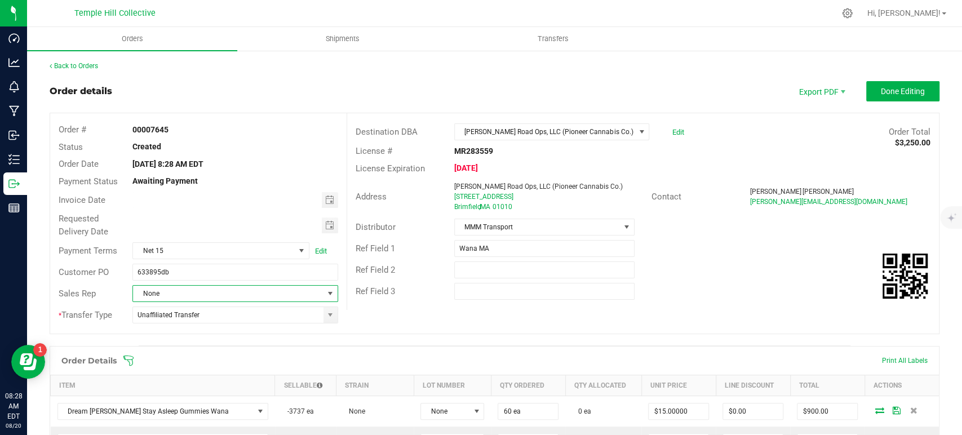
click at [251, 291] on span "None" at bounding box center [228, 294] width 190 height 16
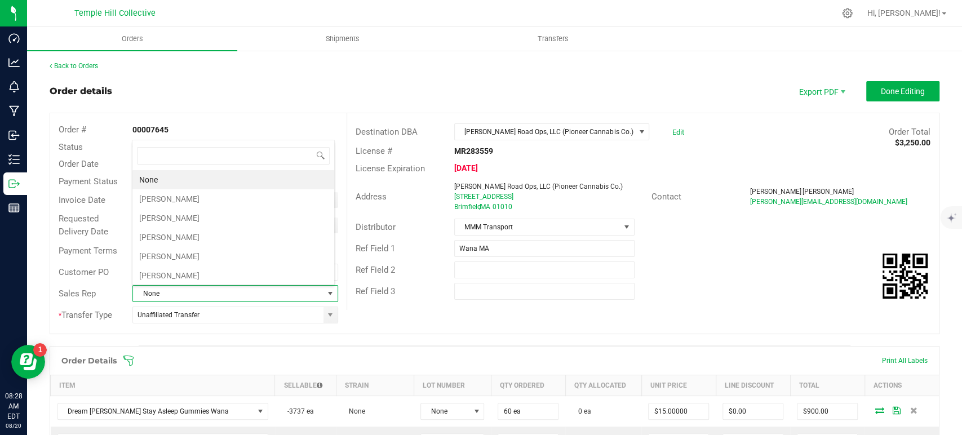
scroll to position [16, 200]
type input "hill"
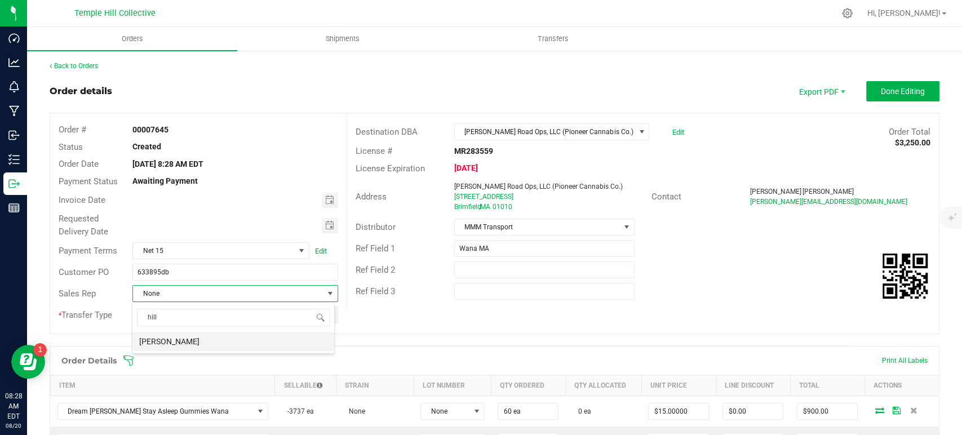
click at [229, 341] on li "[PERSON_NAME]" at bounding box center [233, 341] width 202 height 19
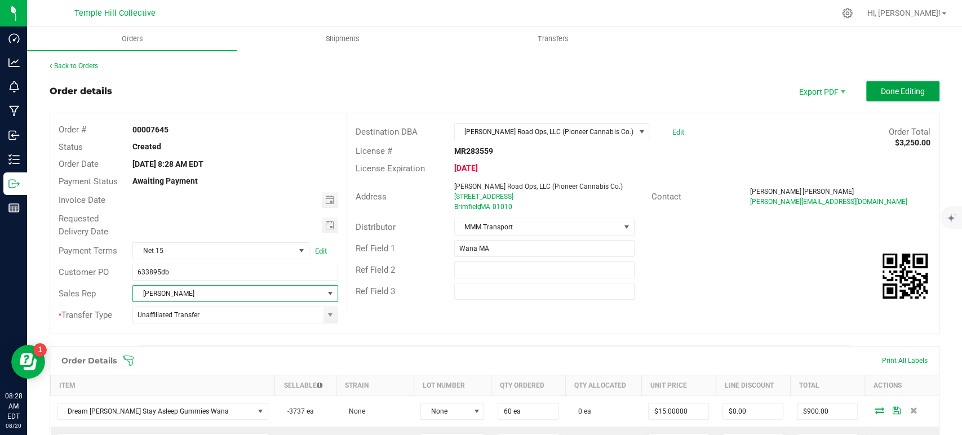
click at [894, 97] on button "Done Editing" at bounding box center [902, 91] width 73 height 20
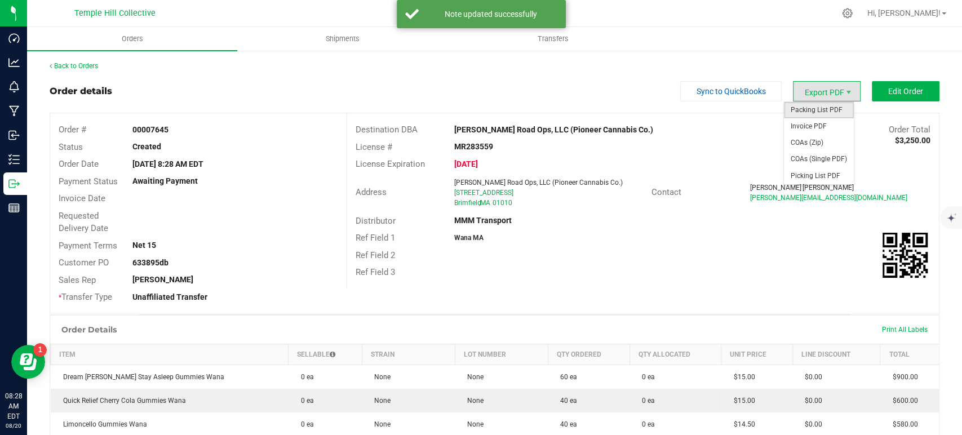
click at [819, 113] on span "Packing List PDF" at bounding box center [819, 110] width 70 height 16
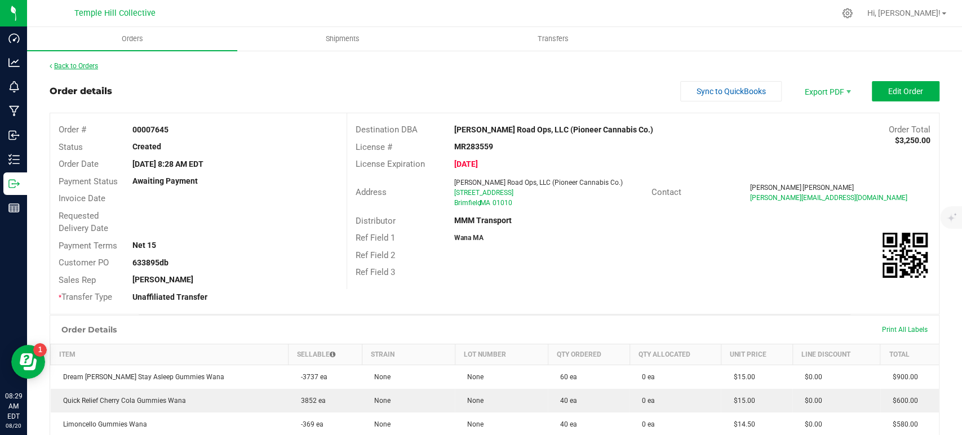
click at [91, 62] on link "Back to Orders" at bounding box center [74, 66] width 48 height 8
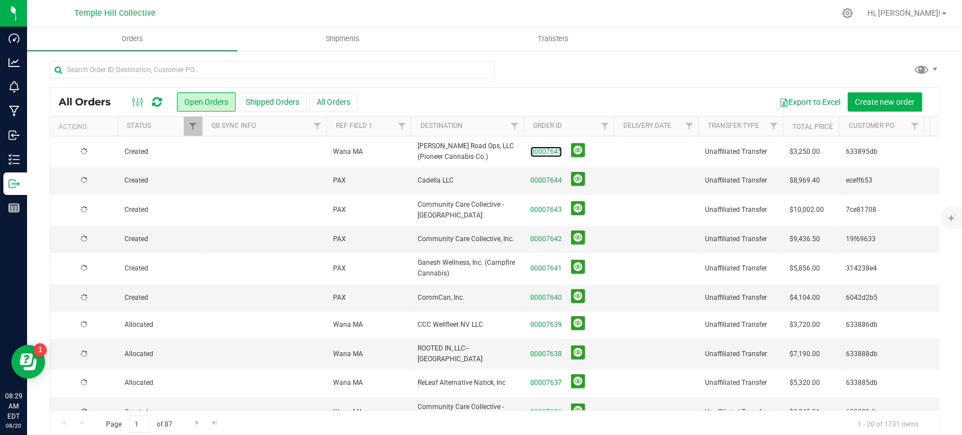
click at [550, 151] on link "00007645" at bounding box center [546, 151] width 32 height 11
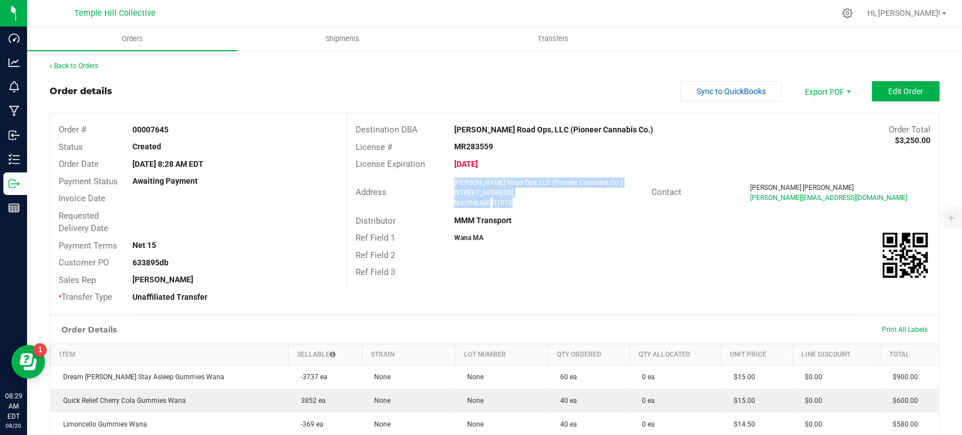
drag, startPoint x: 502, startPoint y: 206, endPoint x: 444, endPoint y: 184, distance: 61.7
click at [448, 184] on div "Webber Road Ops, LLC (Pioneer Cannabis Co.) 275 Sturbridge Road Brimfield , MA …" at bounding box center [549, 192] width 203 height 30
copy ngx-name-and-address "Webber Road Ops, LLC (Pioneer Cannabis Co.) 275 Sturbridge Road Brimfield , MA …"
click at [482, 148] on strong "MR283559" at bounding box center [473, 146] width 39 height 9
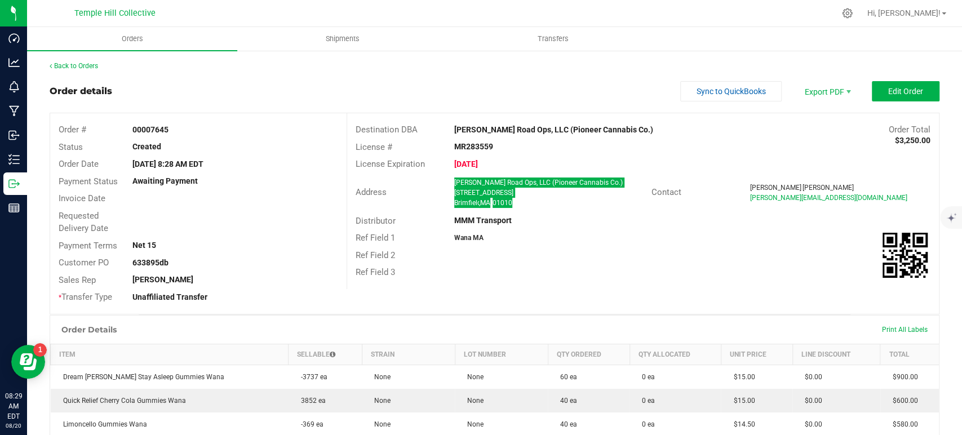
copy strong "MR283559"
click at [90, 63] on link "Back to Orders" at bounding box center [74, 66] width 48 height 8
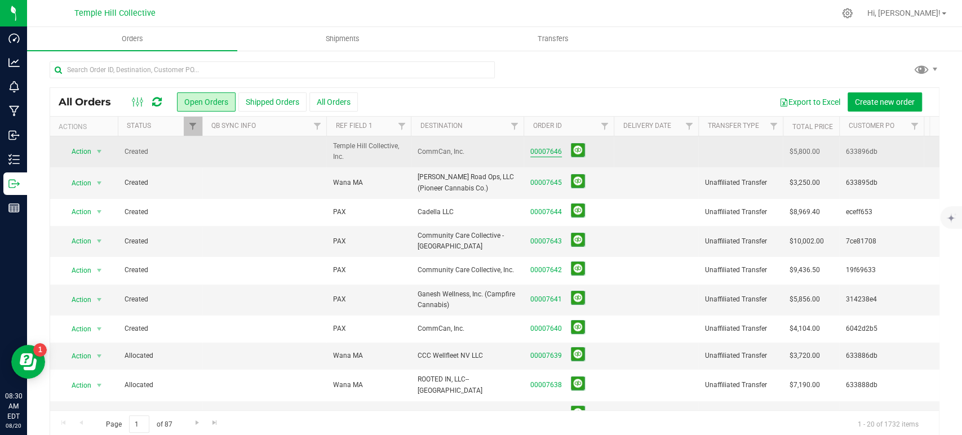
click at [550, 146] on link "00007646" at bounding box center [546, 151] width 32 height 11
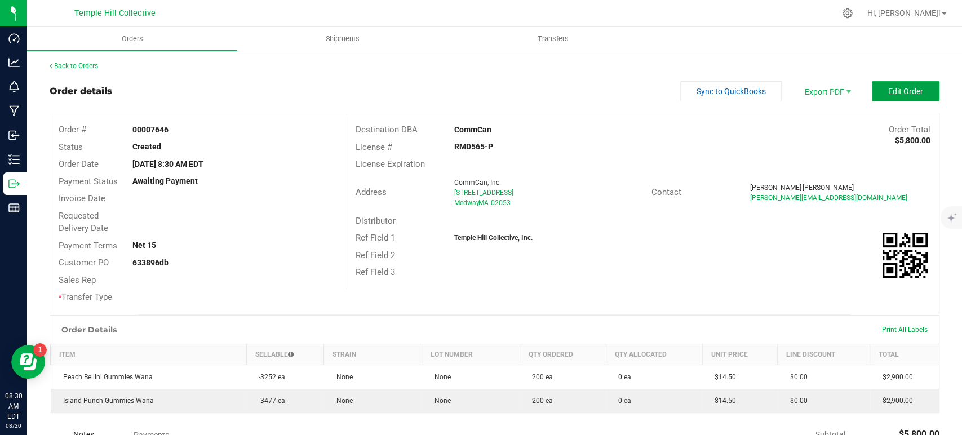
click at [888, 87] on span "Edit Order" at bounding box center [905, 91] width 35 height 9
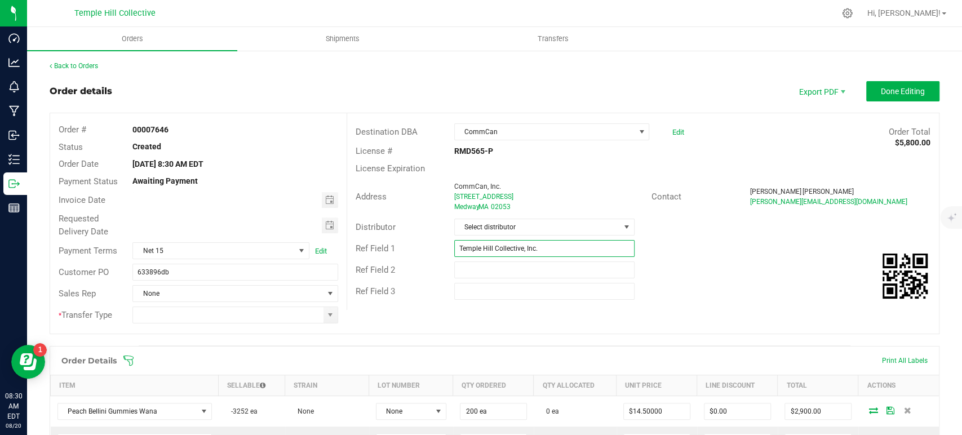
drag, startPoint x: 552, startPoint y: 250, endPoint x: 434, endPoint y: 251, distance: 117.2
click at [434, 251] on div "Ref Field 1 Temple Hill Collective, Inc." at bounding box center [643, 248] width 592 height 21
click at [504, 243] on input "wan" at bounding box center [544, 248] width 180 height 17
click at [491, 254] on input "wan" at bounding box center [544, 248] width 180 height 17
type input "Wana MA"
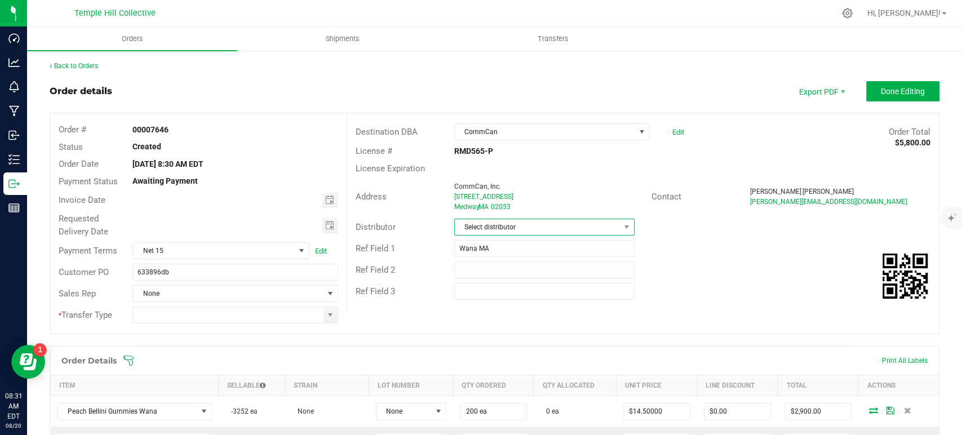
click at [523, 219] on span "Select distributor" at bounding box center [537, 227] width 165 height 16
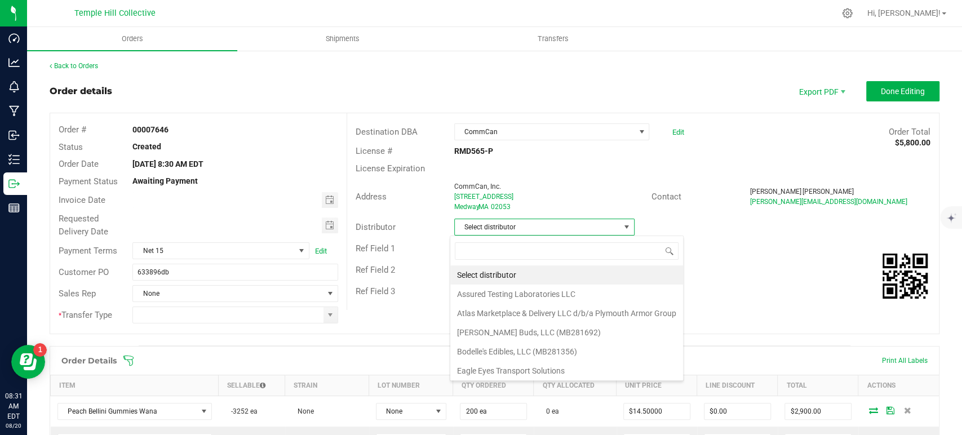
scroll to position [16, 178]
type input "mm"
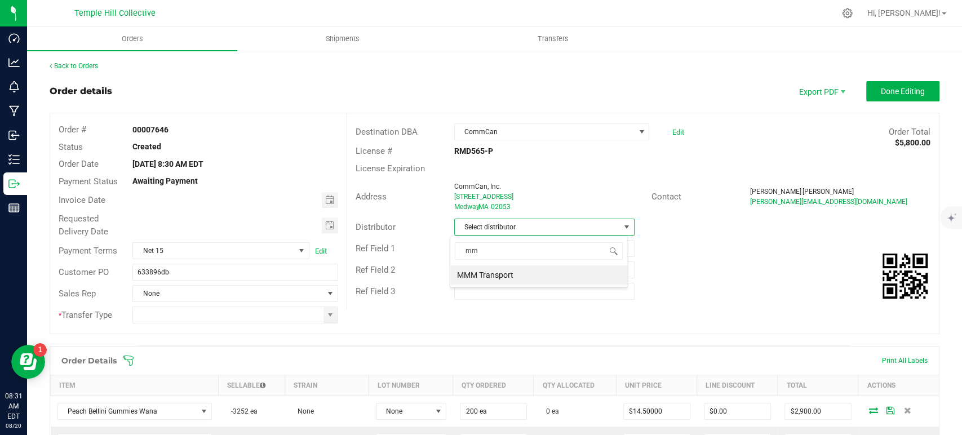
click at [534, 270] on li "MMM Transport" at bounding box center [538, 274] width 177 height 19
click at [323, 317] on span at bounding box center [330, 315] width 14 height 16
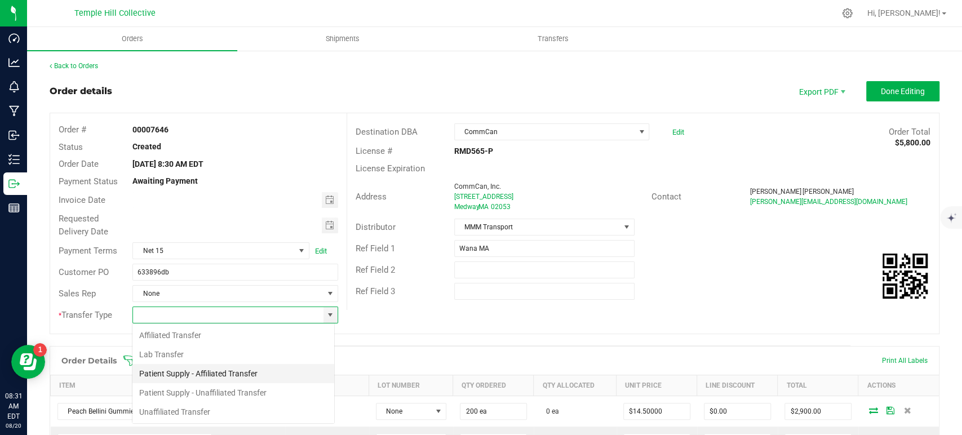
scroll to position [16, 203]
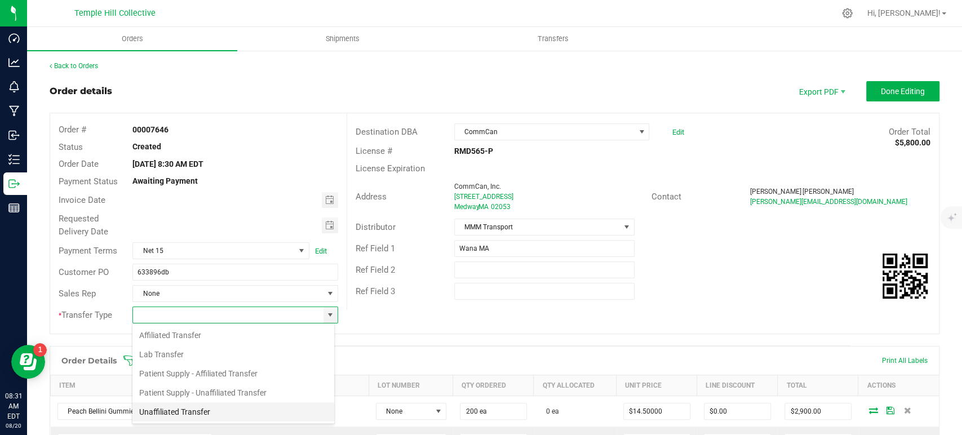
click at [182, 411] on li "Unaffiliated Transfer" at bounding box center [233, 411] width 202 height 19
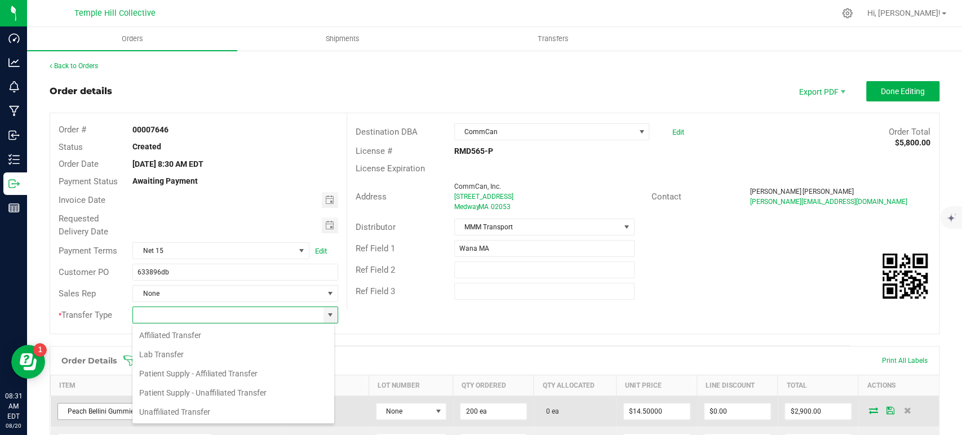
type input "Unaffiliated Transfer"
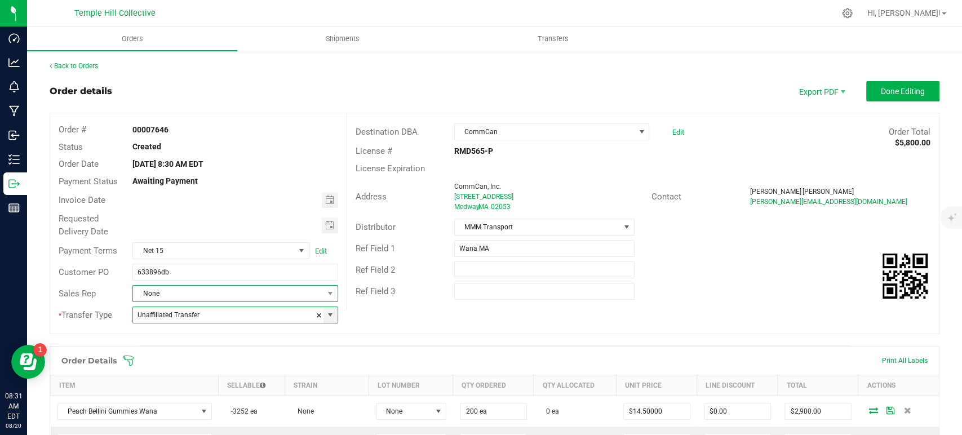
click at [204, 298] on span "None" at bounding box center [228, 294] width 190 height 16
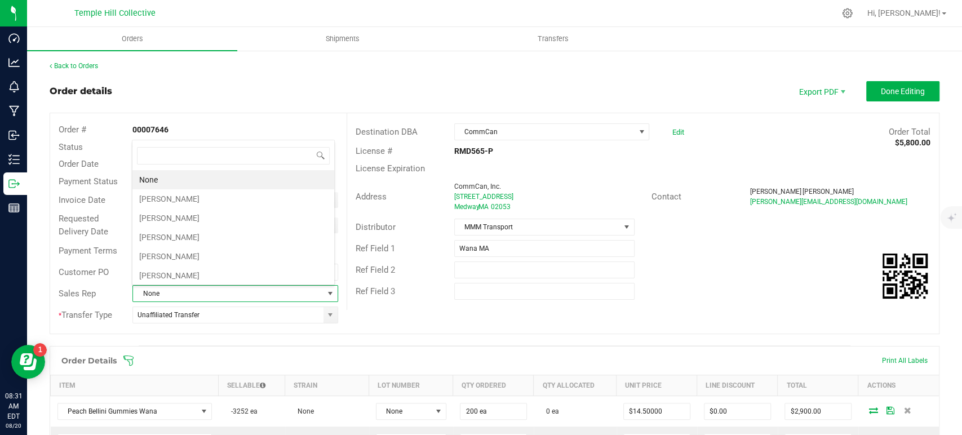
scroll to position [16, 200]
type input "hill"
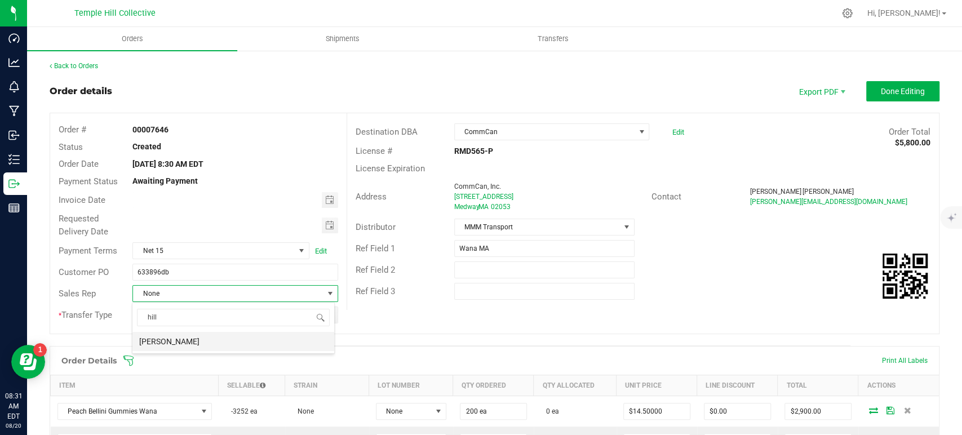
click at [221, 336] on li "[PERSON_NAME]" at bounding box center [233, 341] width 202 height 19
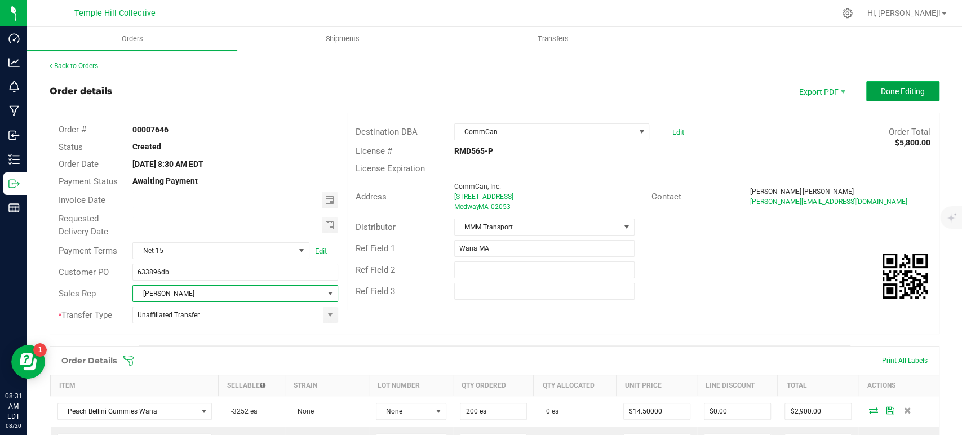
click at [892, 83] on button "Done Editing" at bounding box center [902, 91] width 73 height 20
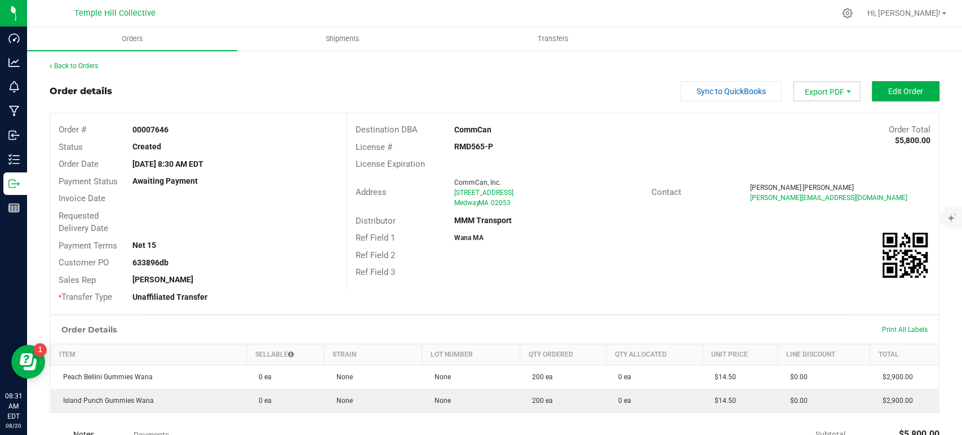
click at [808, 94] on span "Export PDF" at bounding box center [827, 91] width 68 height 20
click at [808, 108] on span "Packing List PDF" at bounding box center [819, 110] width 70 height 16
drag, startPoint x: 515, startPoint y: 204, endPoint x: 448, endPoint y: 181, distance: 71.1
click at [448, 181] on div "CommCan, Inc. 2 Marc Road Medway , MA 02053" at bounding box center [549, 192] width 203 height 30
copy ngx-name-and-address "CommCan, Inc. 2 Marc Road Medway , MA 02053"
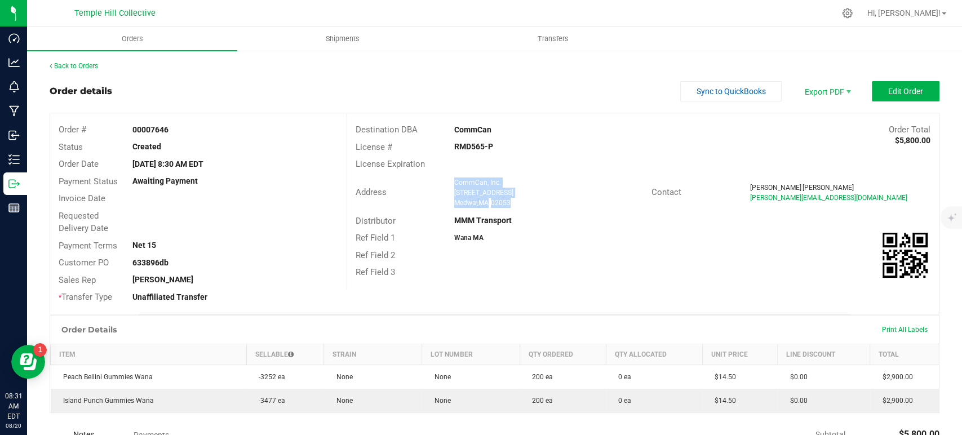
drag, startPoint x: 491, startPoint y: 143, endPoint x: 437, endPoint y: 145, distance: 53.6
click at [437, 145] on div "License # RMD565-P" at bounding box center [643, 147] width 592 height 17
copy div "RMD565-P"
click at [75, 64] on link "Back to Orders" at bounding box center [74, 66] width 48 height 8
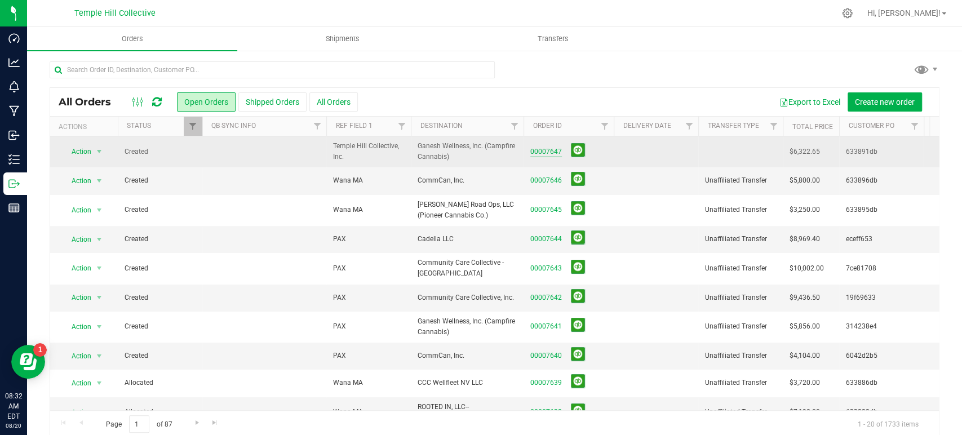
click at [550, 153] on link "00007647" at bounding box center [546, 151] width 32 height 11
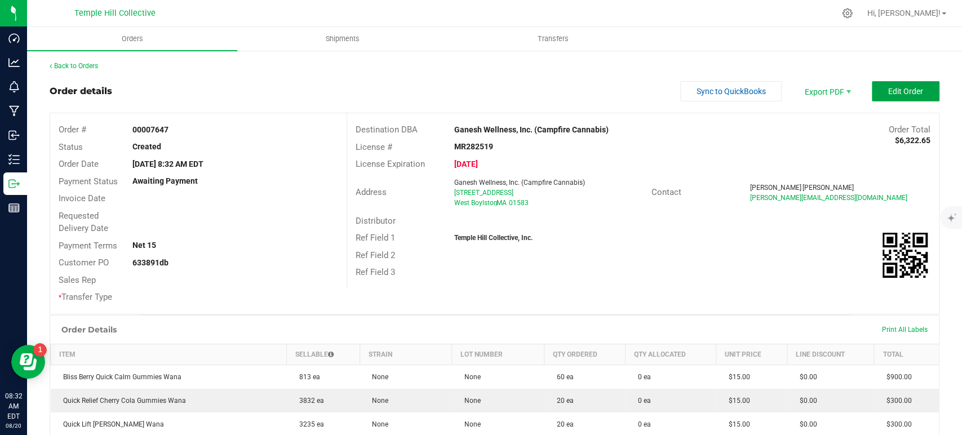
click at [888, 83] on button "Edit Order" at bounding box center [905, 91] width 68 height 20
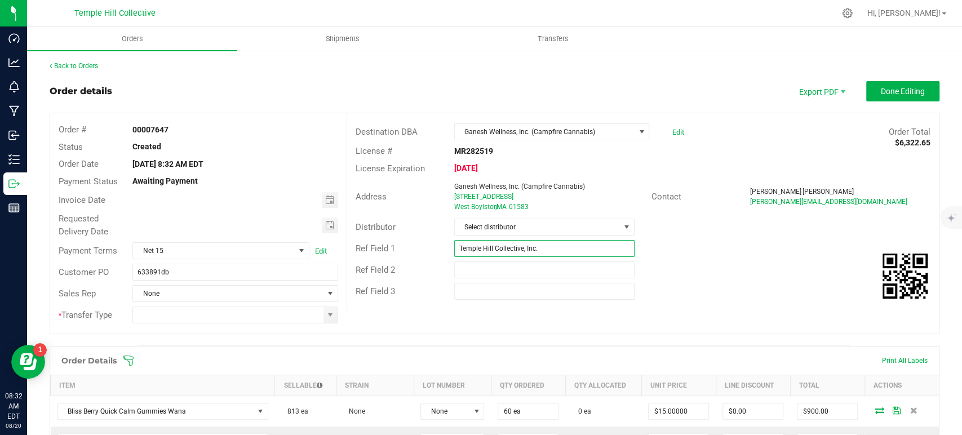
drag, startPoint x: 549, startPoint y: 248, endPoint x: 451, endPoint y: 249, distance: 98.0
click at [454, 249] on input "Temple Hill Collective, Inc." at bounding box center [544, 248] width 180 height 17
type input "Wana MA"
click at [543, 228] on span "Select distributor" at bounding box center [537, 227] width 165 height 16
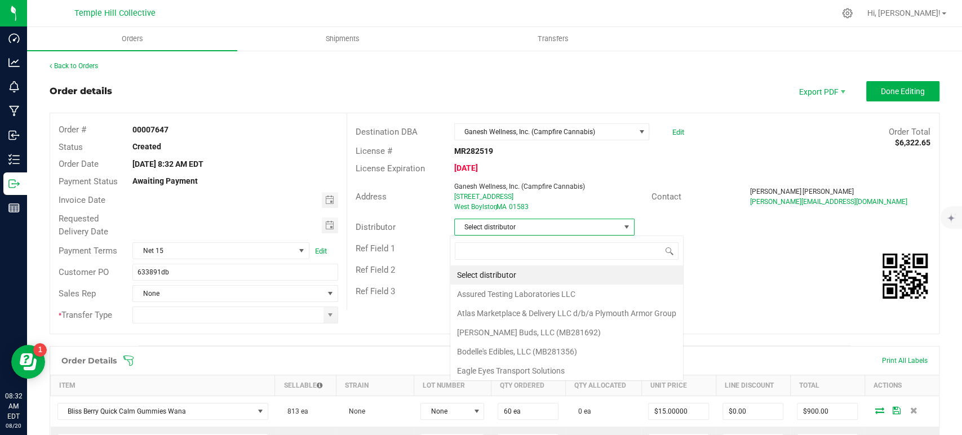
scroll to position [16, 178]
type input "mmm"
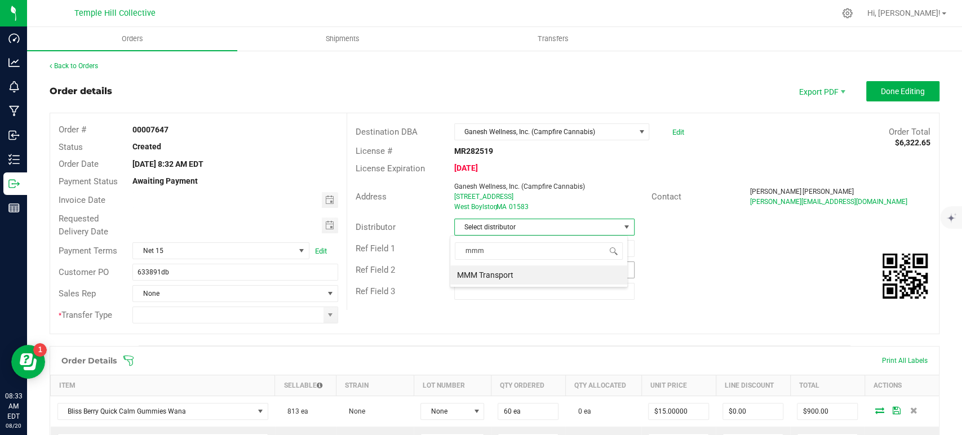
click at [534, 277] on li "MMM Transport" at bounding box center [538, 274] width 177 height 19
click at [326, 314] on span at bounding box center [330, 314] width 9 height 9
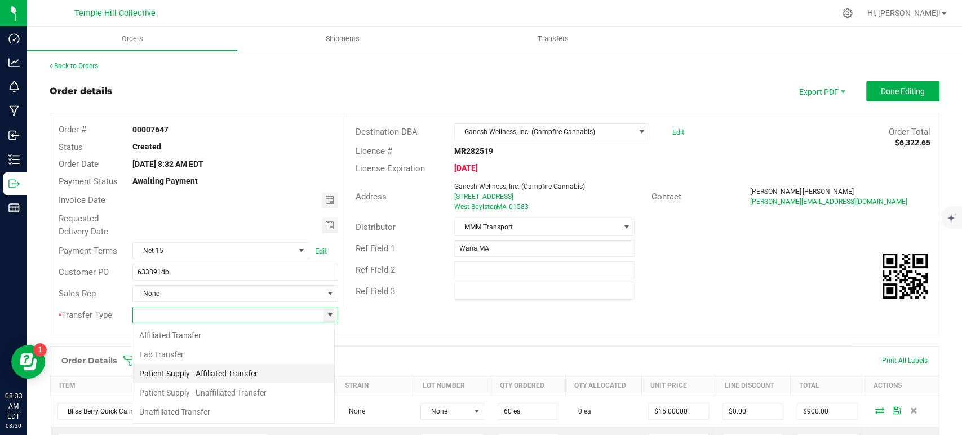
scroll to position [16, 203]
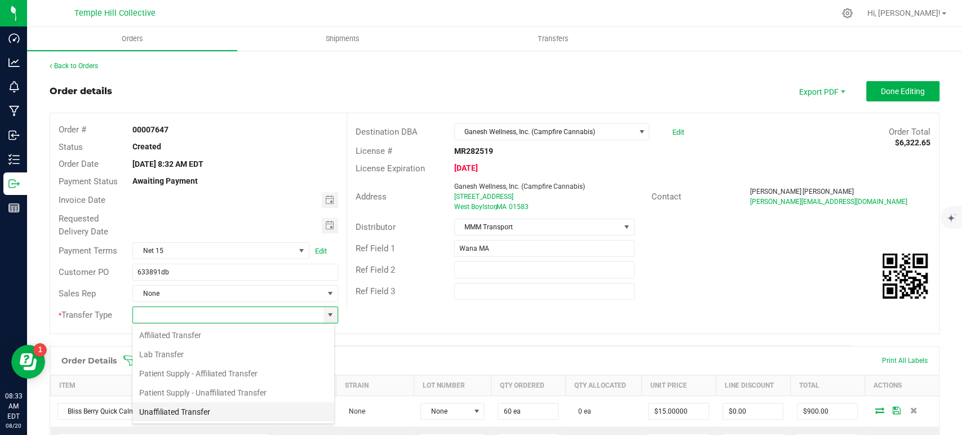
click at [229, 404] on li "Unaffiliated Transfer" at bounding box center [233, 411] width 202 height 19
type input "Unaffiliated Transfer"
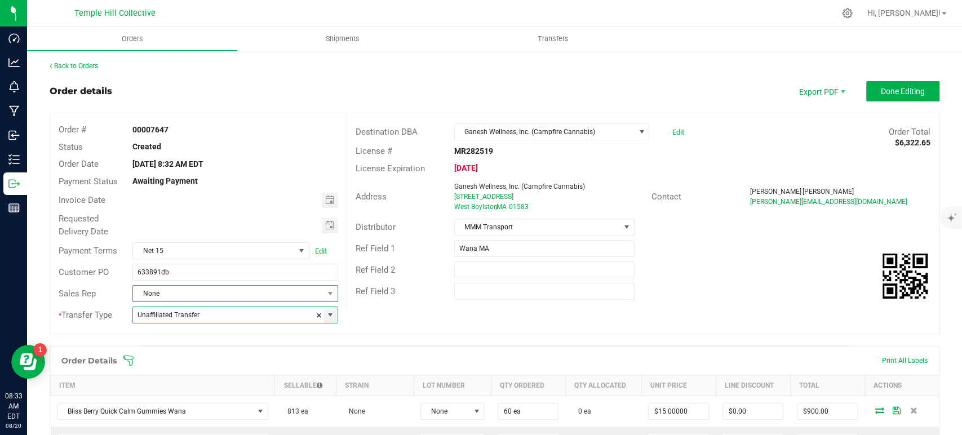
click at [223, 292] on span "None" at bounding box center [228, 294] width 190 height 16
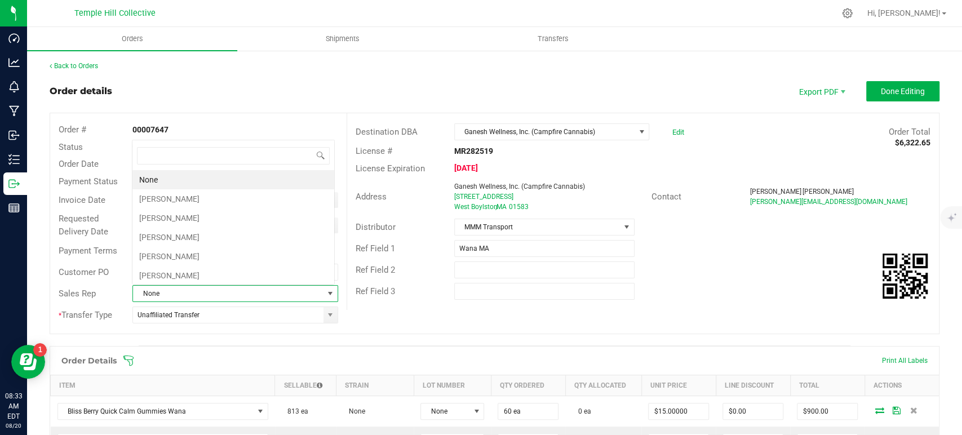
scroll to position [16, 200]
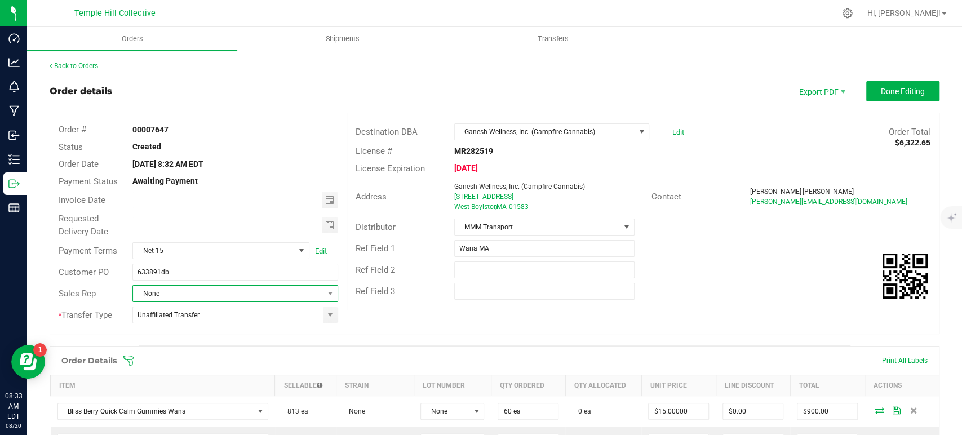
click at [197, 294] on span "None" at bounding box center [228, 294] width 190 height 16
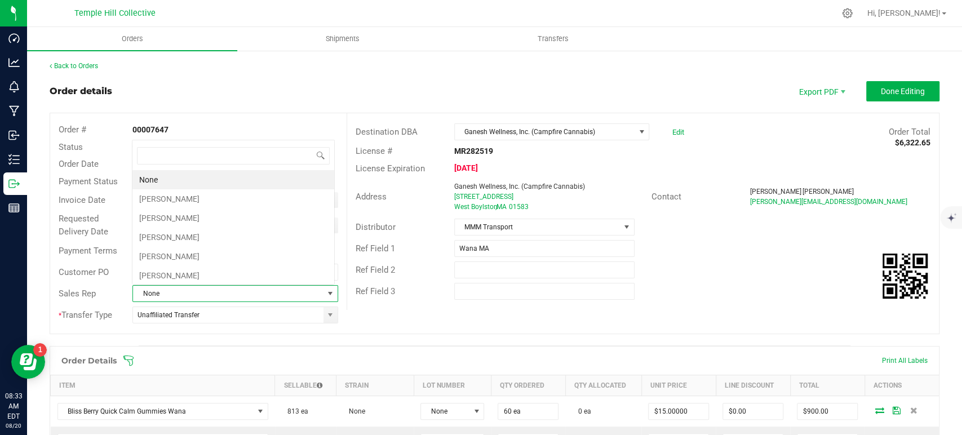
type input "c"
click at [185, 175] on li "[PERSON_NAME]" at bounding box center [233, 179] width 202 height 19
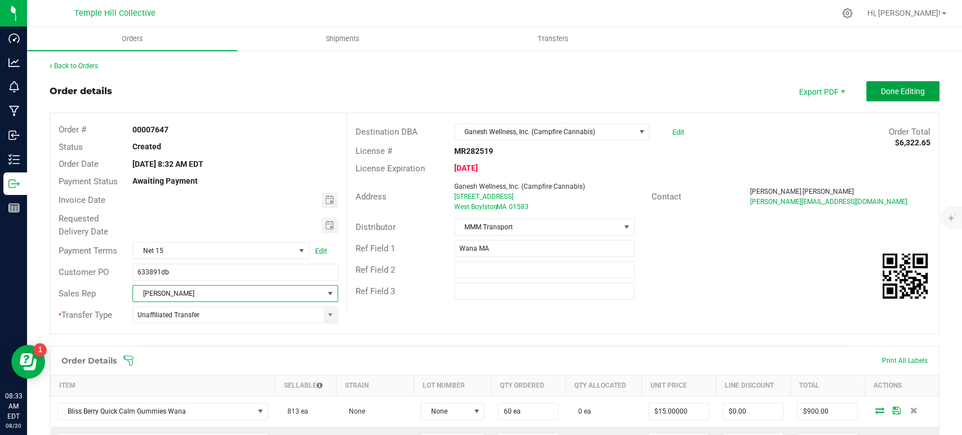
click at [887, 91] on span "Done Editing" at bounding box center [902, 91] width 44 height 9
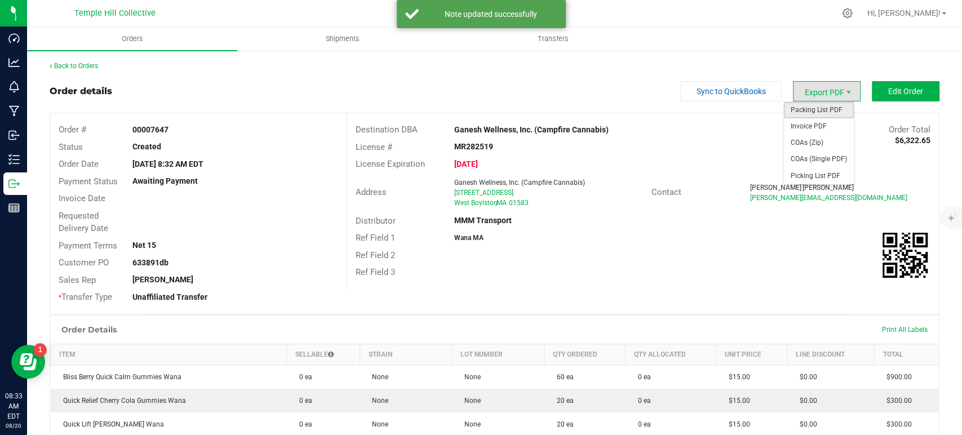
click at [818, 106] on span "Packing List PDF" at bounding box center [819, 110] width 70 height 16
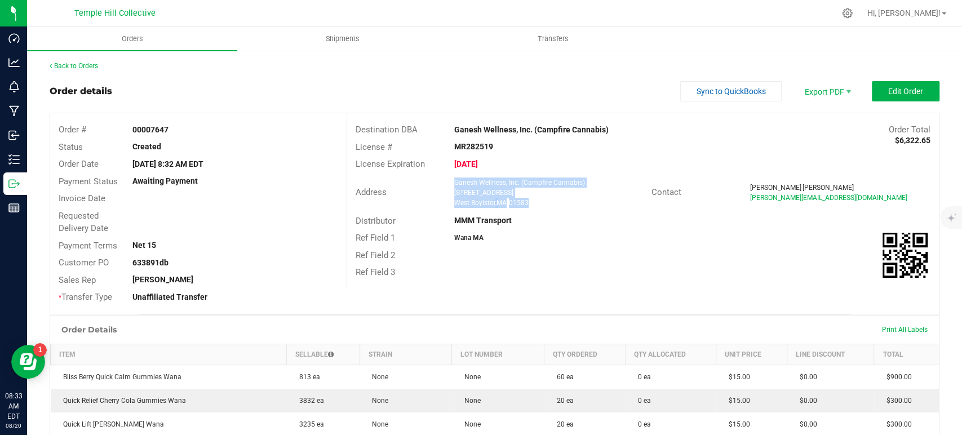
drag, startPoint x: 532, startPoint y: 202, endPoint x: 450, endPoint y: 184, distance: 84.3
click at [454, 184] on ngx-name-and-address "Ganesh Wellness, Inc. (Campfire Cannabis) 65 West Boylston Street West Boylston…" at bounding box center [548, 192] width 189 height 30
copy ngx-name-and-address "Ganesh Wellness, Inc. (Campfire Cannabis) 65 West Boylston Street West Boylston…"
click at [471, 147] on strong "MR282519" at bounding box center [473, 146] width 39 height 9
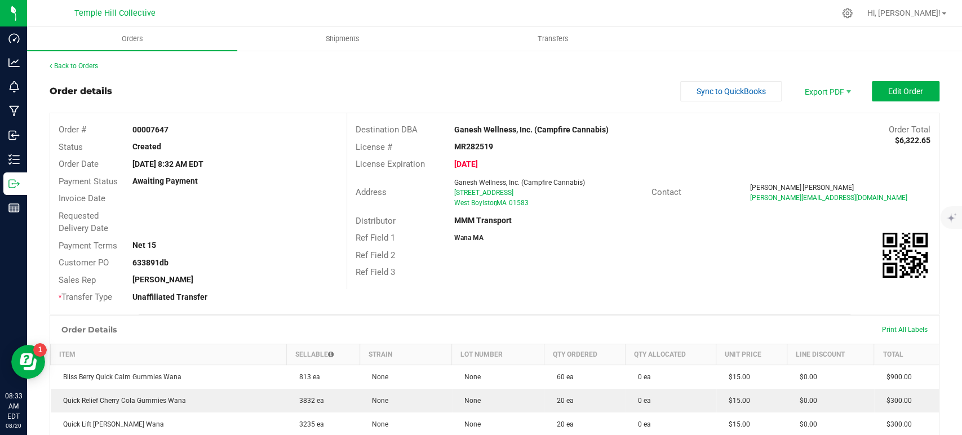
copy strong "MR282519"
click at [74, 66] on link "Back to Orders" at bounding box center [74, 66] width 48 height 8
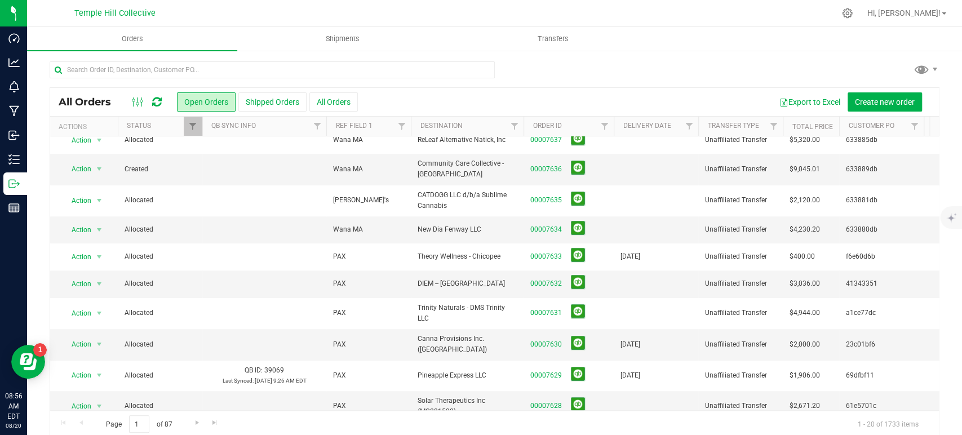
scroll to position [306, 0]
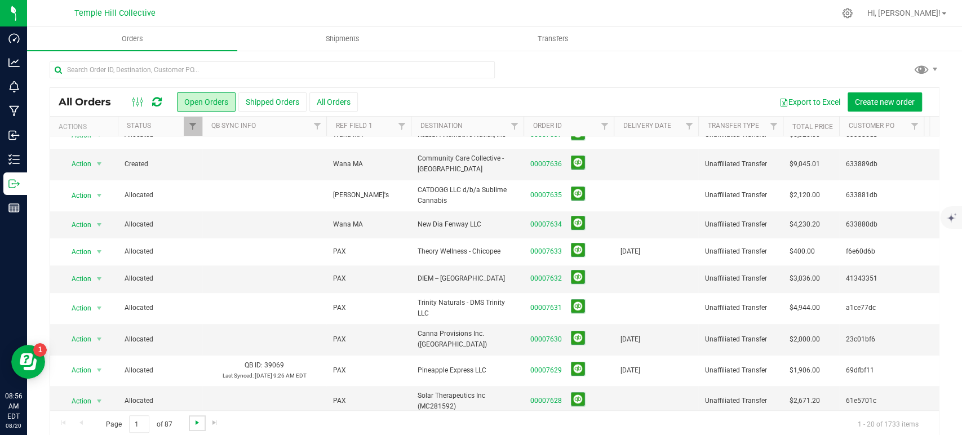
click at [194, 424] on span "Go to the next page" at bounding box center [197, 422] width 9 height 9
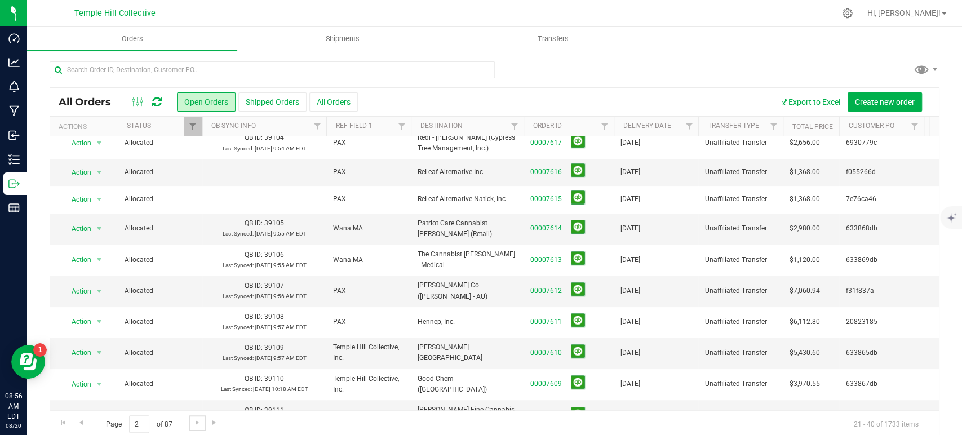
scroll to position [0, 0]
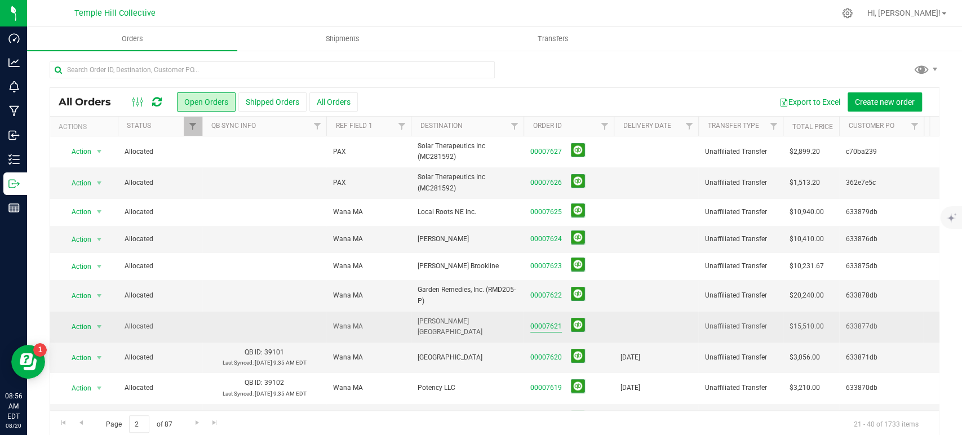
click at [546, 322] on link "00007621" at bounding box center [546, 326] width 32 height 11
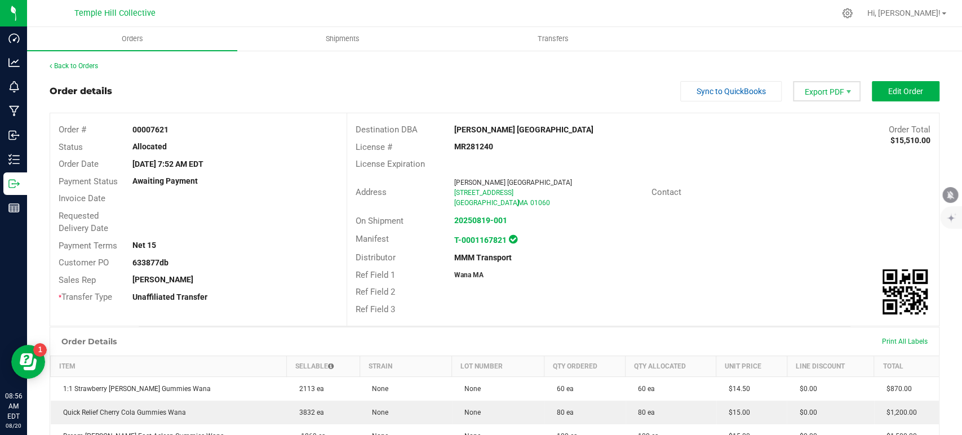
click at [820, 91] on span "Export PDF" at bounding box center [827, 91] width 68 height 20
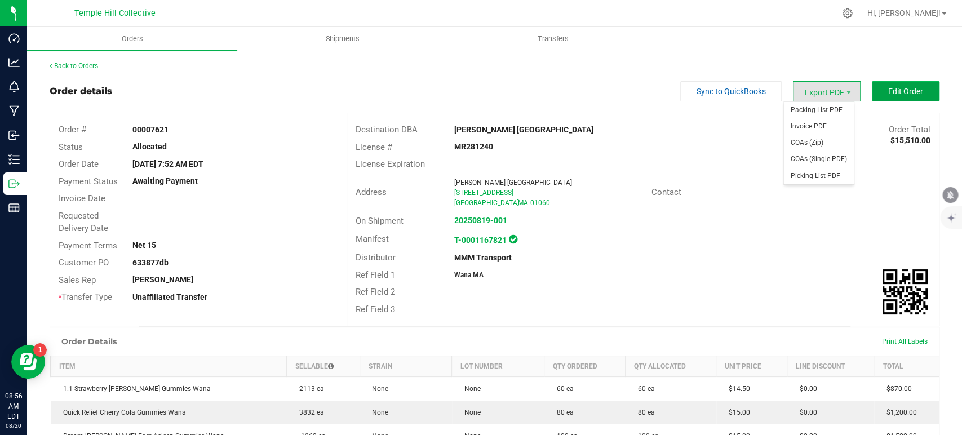
click at [893, 87] on span "Edit Order" at bounding box center [905, 91] width 35 height 9
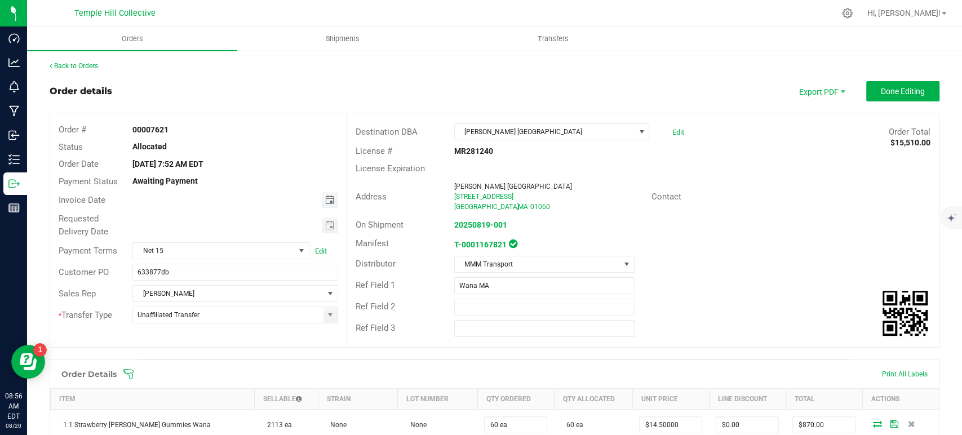
click at [329, 198] on span "Toggle calendar" at bounding box center [328, 199] width 9 height 9
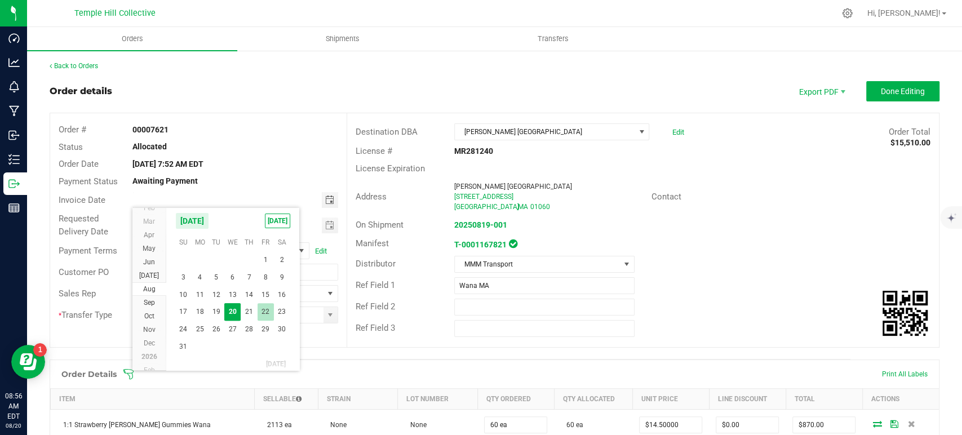
click at [259, 306] on span "22" at bounding box center [265, 311] width 16 height 17
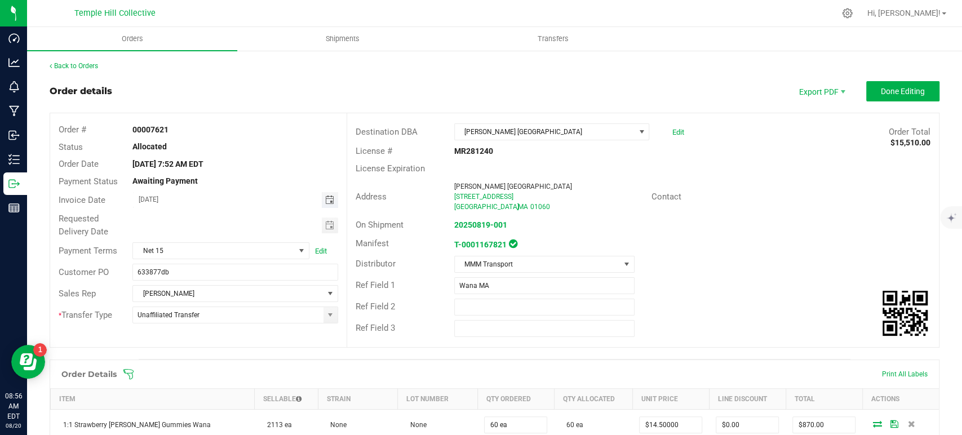
click at [327, 202] on span "Toggle calendar" at bounding box center [328, 199] width 9 height 9
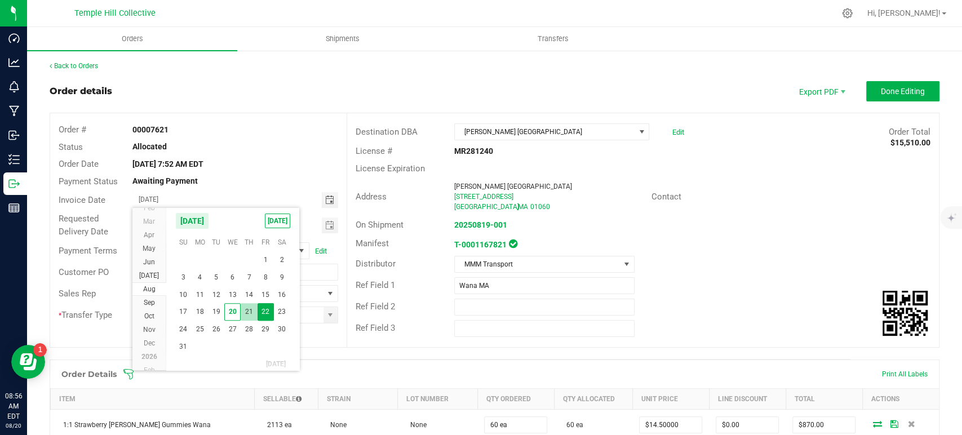
click at [252, 314] on span "21" at bounding box center [249, 311] width 16 height 17
type input "08/21/2025"
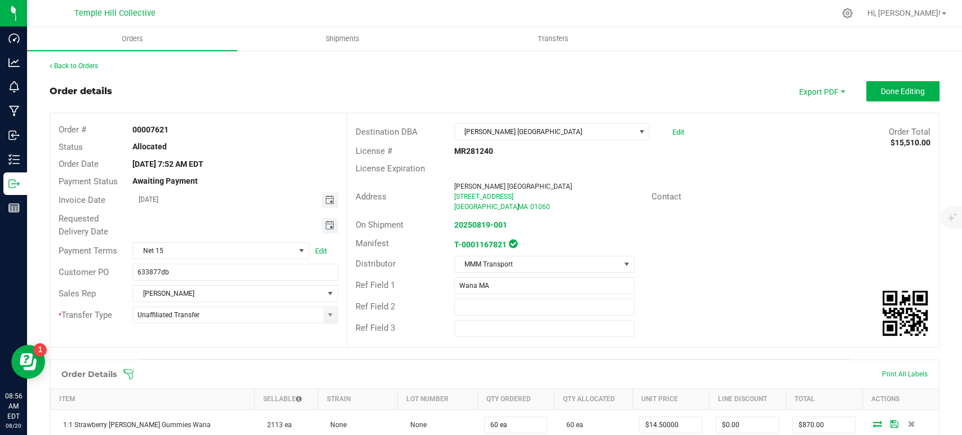
click at [328, 226] on span "Toggle calendar" at bounding box center [328, 225] width 9 height 9
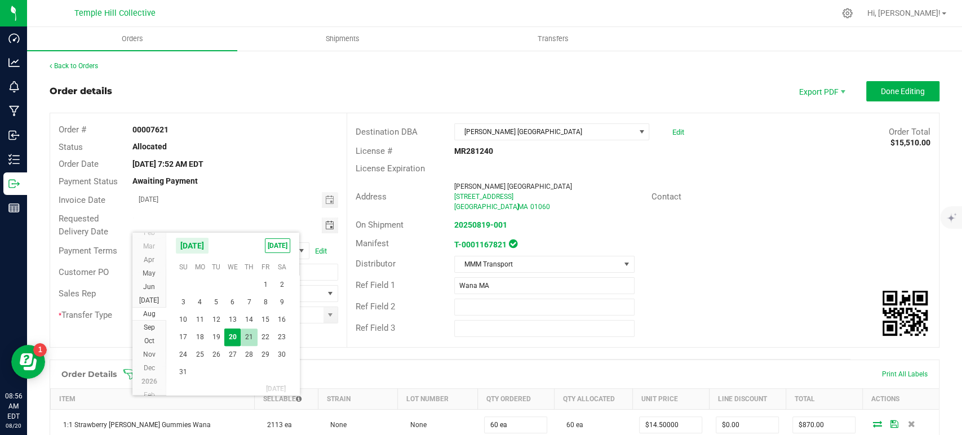
click at [254, 333] on span "21" at bounding box center [249, 336] width 16 height 17
type input "08/21/2025"
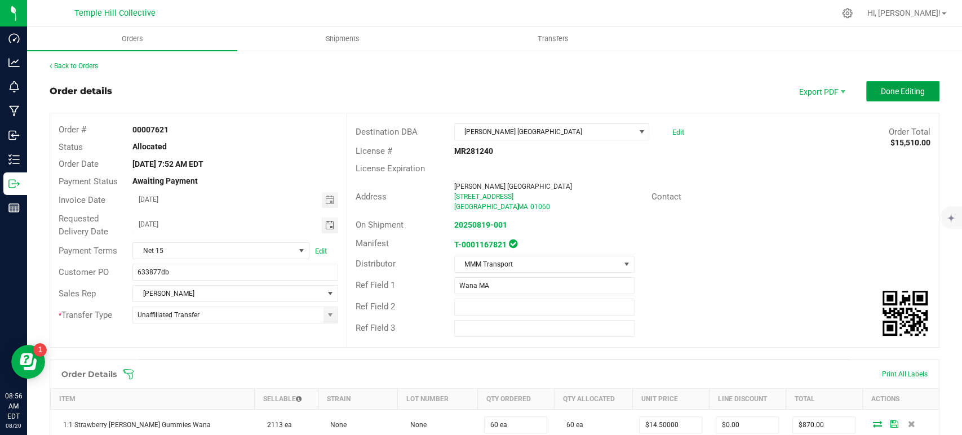
click at [895, 87] on span "Done Editing" at bounding box center [902, 91] width 44 height 9
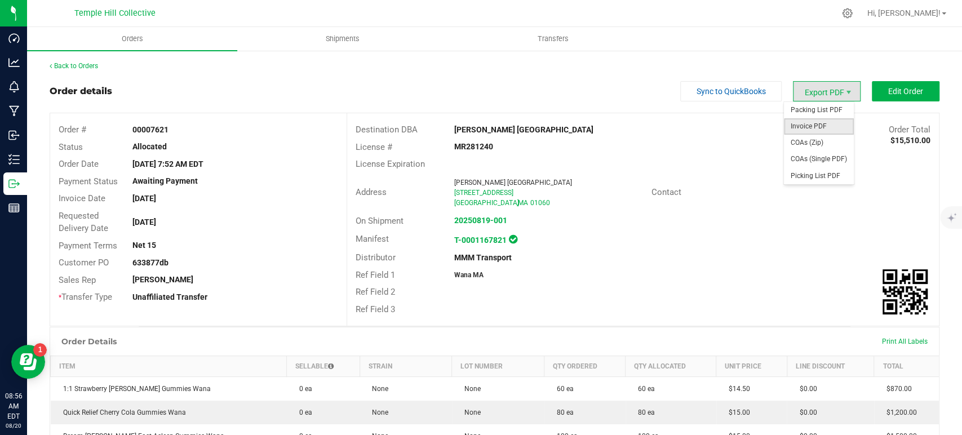
click at [815, 125] on span "Invoice PDF" at bounding box center [819, 126] width 70 height 16
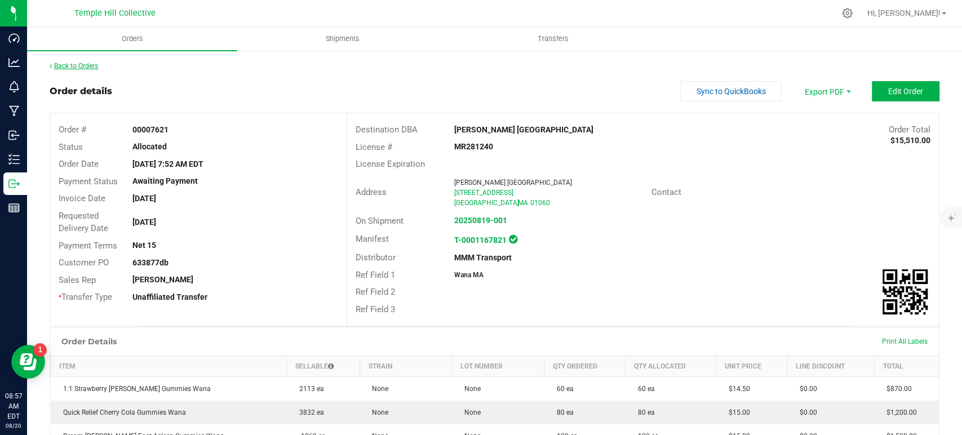
click at [95, 65] on link "Back to Orders" at bounding box center [74, 66] width 48 height 8
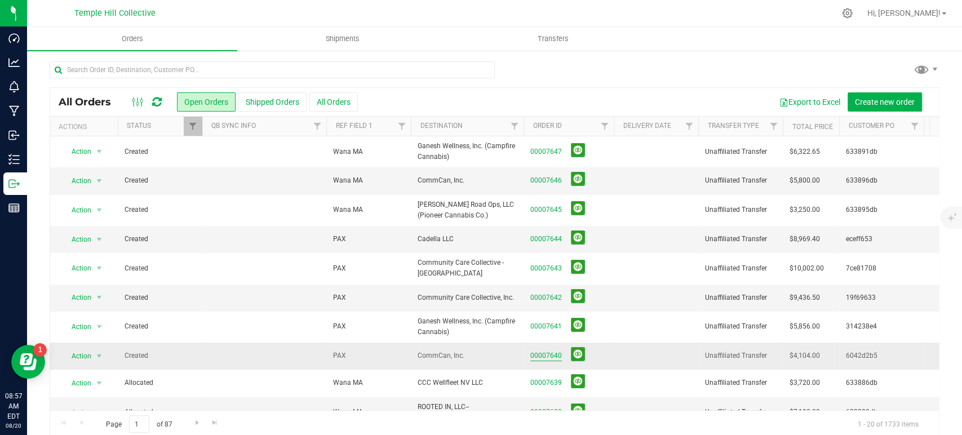
scroll to position [306, 0]
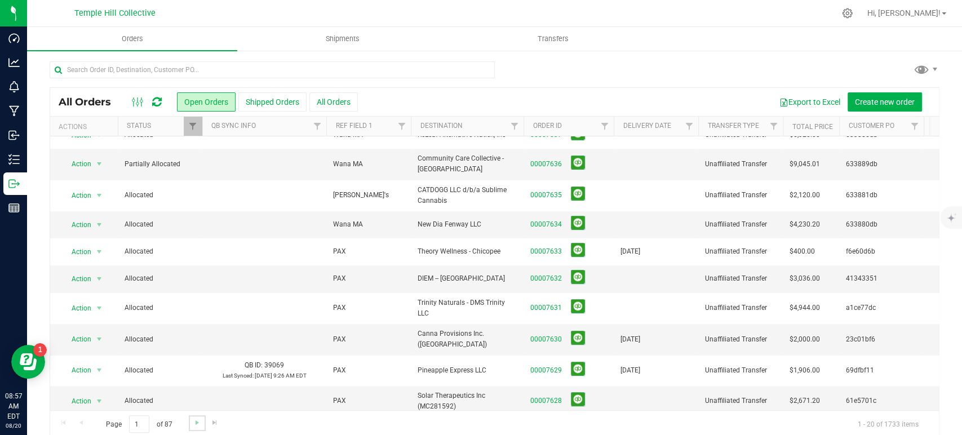
click at [191, 421] on link "Go to the next page" at bounding box center [197, 422] width 16 height 15
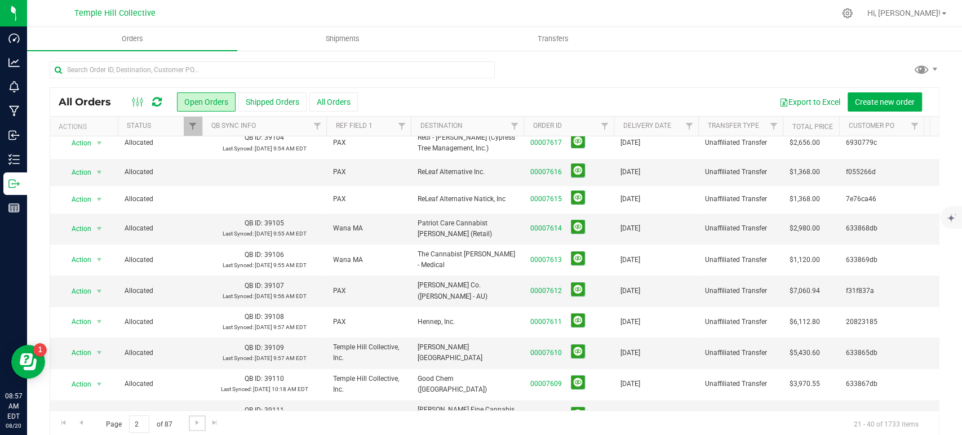
scroll to position [0, 0]
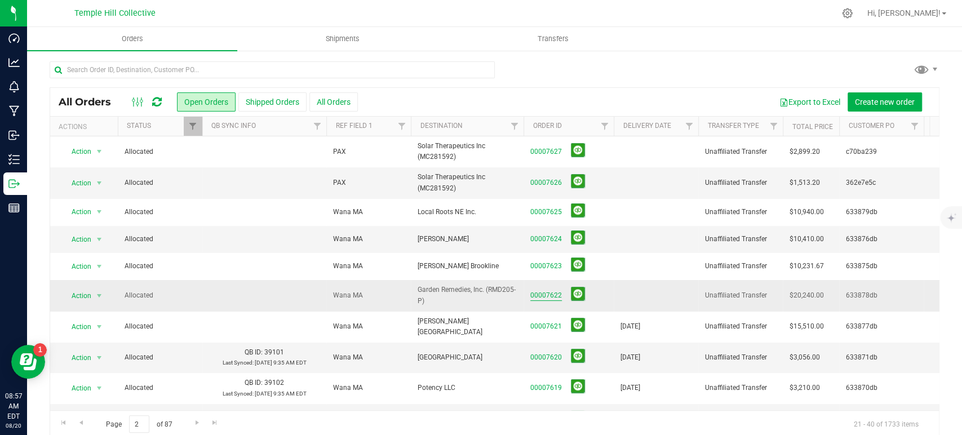
click at [547, 293] on link "00007622" at bounding box center [546, 295] width 32 height 11
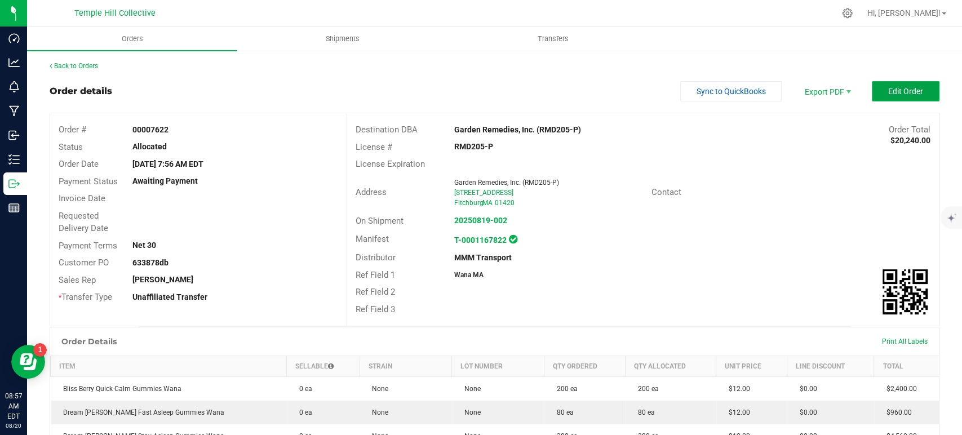
click at [891, 95] on span "Edit Order" at bounding box center [905, 91] width 35 height 9
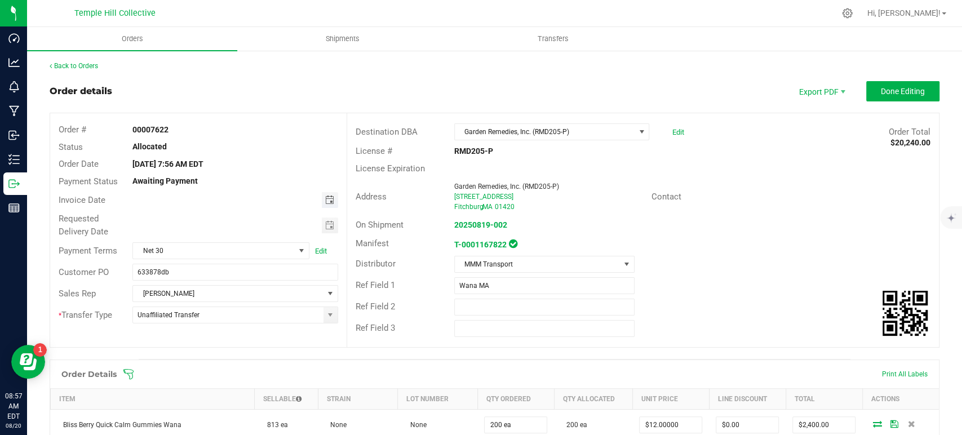
click at [324, 199] on span "Toggle calendar" at bounding box center [328, 199] width 9 height 9
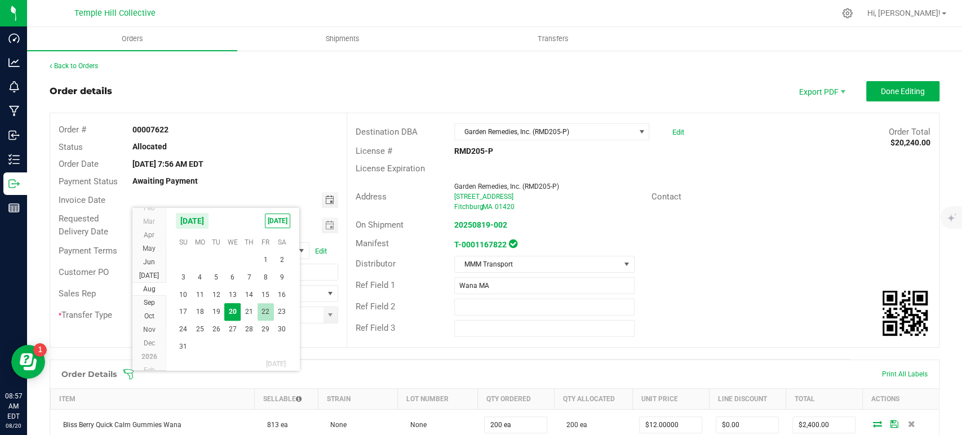
click at [265, 308] on span "22" at bounding box center [265, 311] width 16 height 17
type input "08/22/2025"
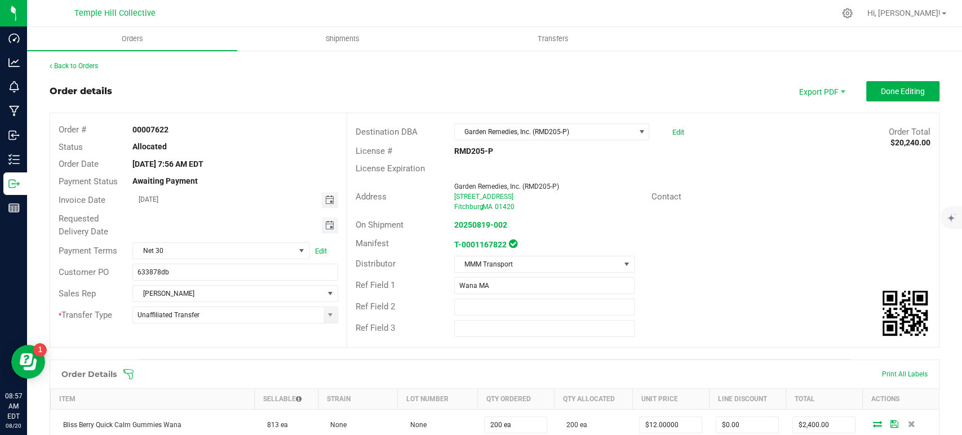
click at [324, 221] on span "Toggle calendar" at bounding box center [328, 225] width 9 height 9
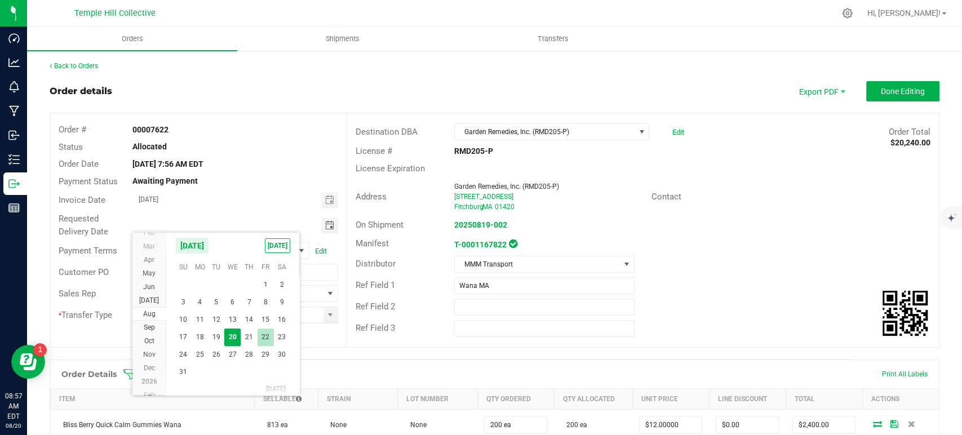
click at [263, 332] on span "22" at bounding box center [265, 336] width 16 height 17
type input "08/22/2025"
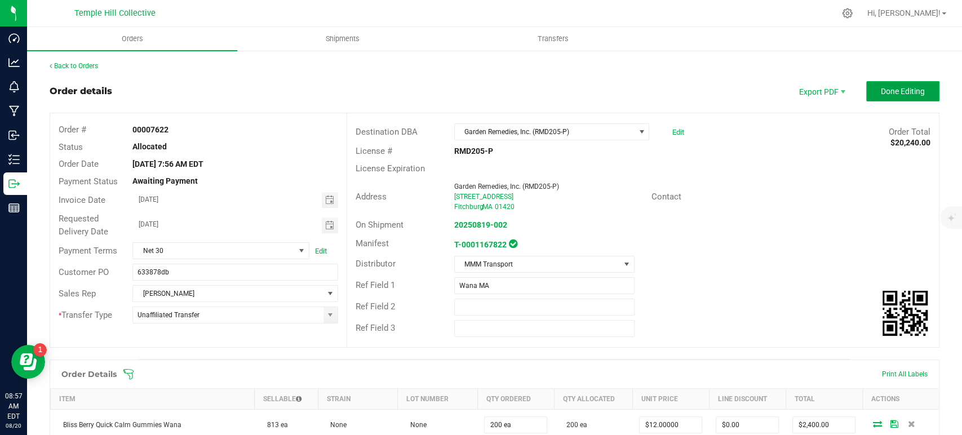
click at [888, 92] on span "Done Editing" at bounding box center [902, 91] width 44 height 9
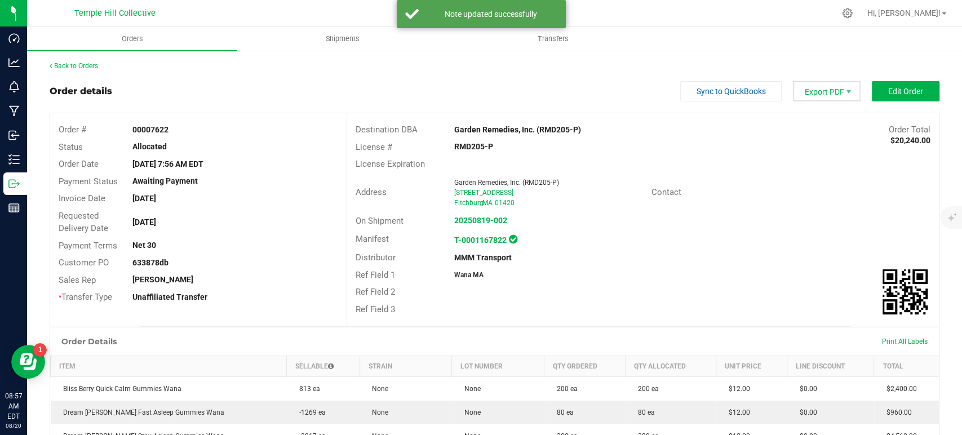
click at [823, 94] on span "Export PDF" at bounding box center [827, 91] width 68 height 20
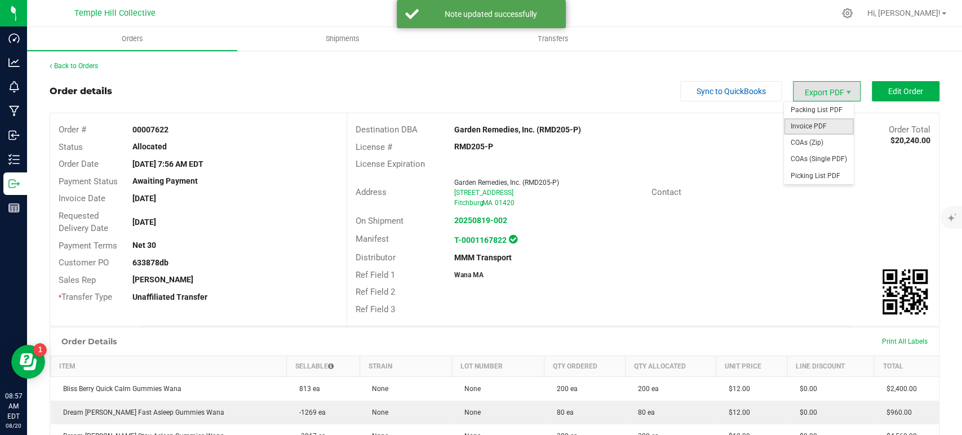
click at [806, 128] on span "Invoice PDF" at bounding box center [819, 126] width 70 height 16
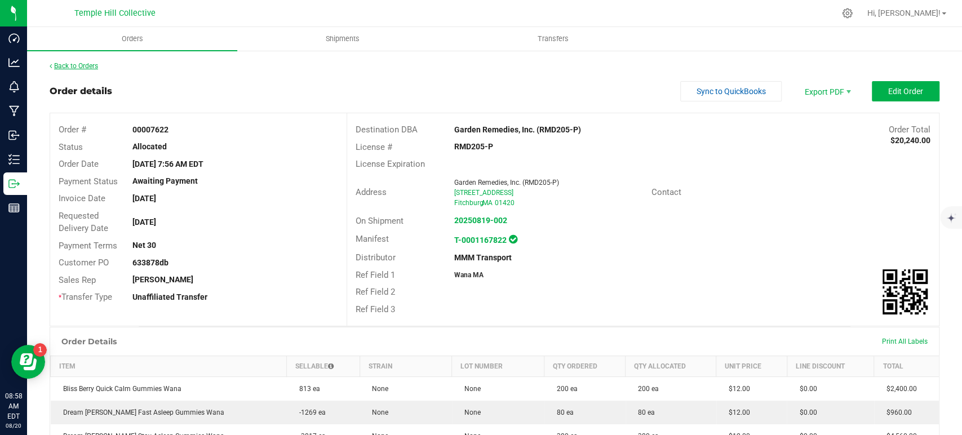
click at [90, 67] on link "Back to Orders" at bounding box center [74, 66] width 48 height 8
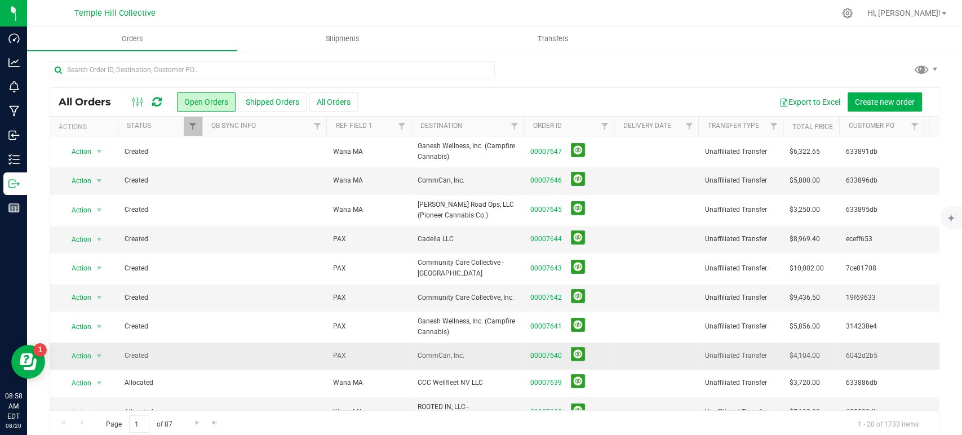
scroll to position [306, 0]
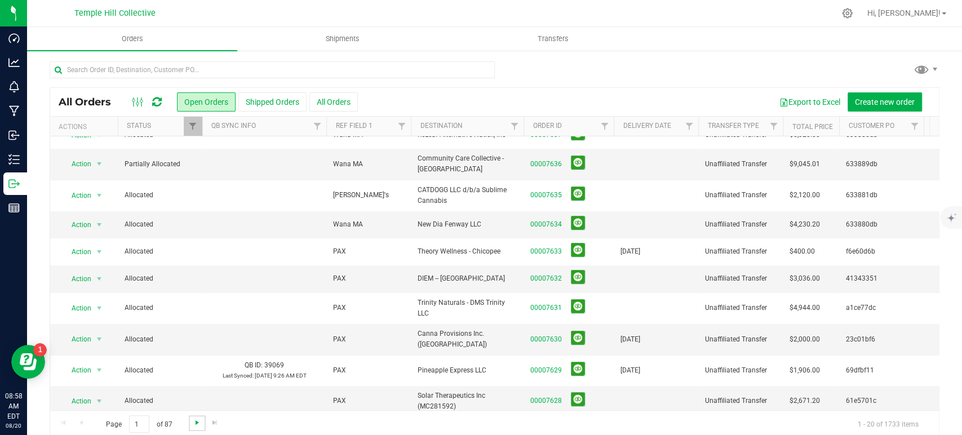
click at [194, 419] on span "Go to the next page" at bounding box center [197, 422] width 9 height 9
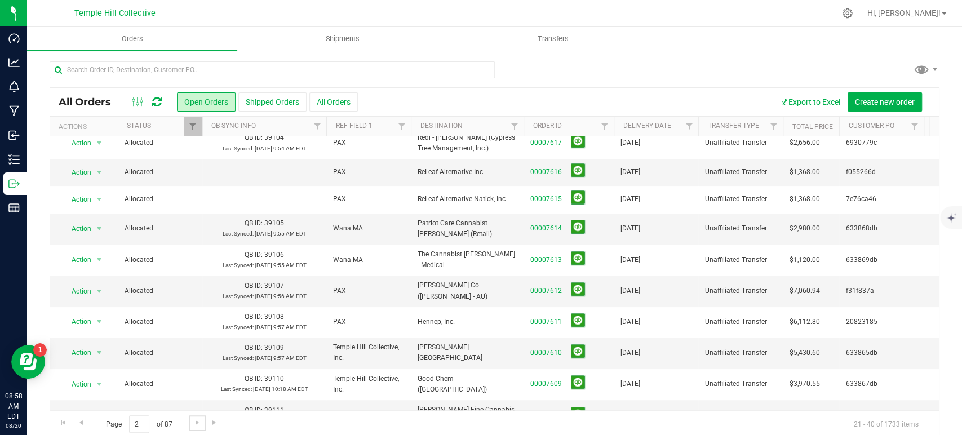
scroll to position [0, 0]
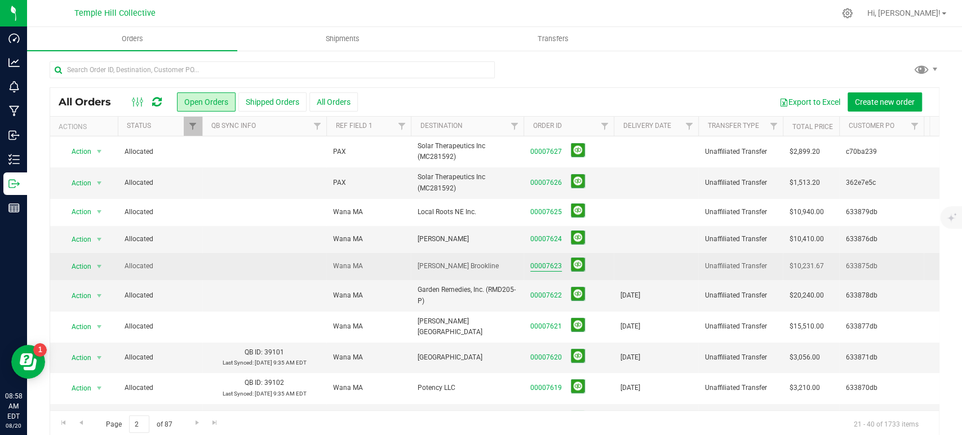
click at [546, 265] on link "00007623" at bounding box center [546, 266] width 32 height 11
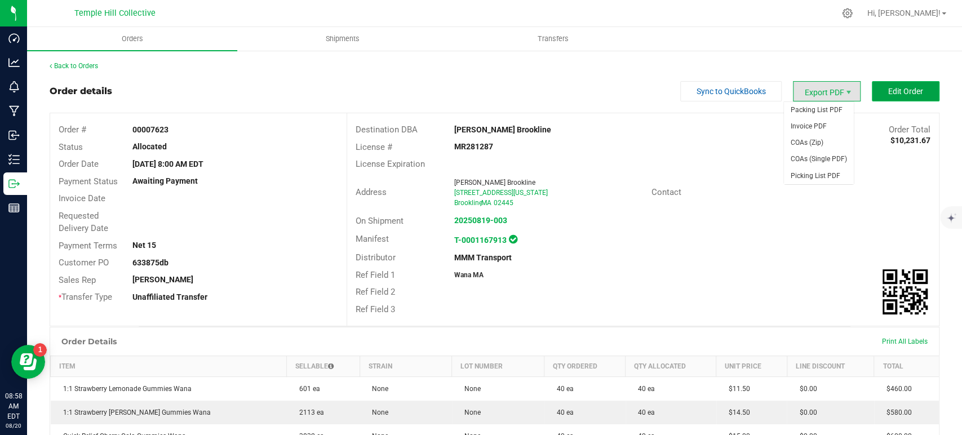
click at [897, 97] on button "Edit Order" at bounding box center [905, 91] width 68 height 20
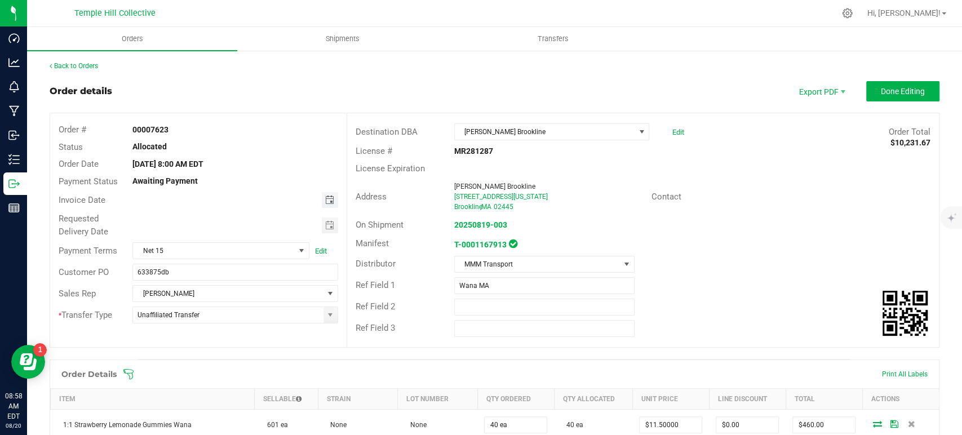
click at [324, 202] on span "Toggle calendar" at bounding box center [328, 199] width 9 height 9
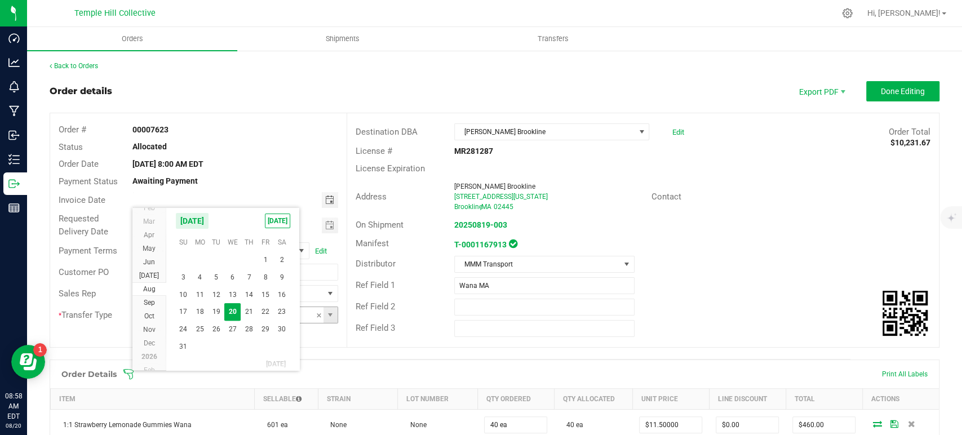
click at [244, 309] on span "21" at bounding box center [249, 311] width 16 height 17
type input "08/21/2025"
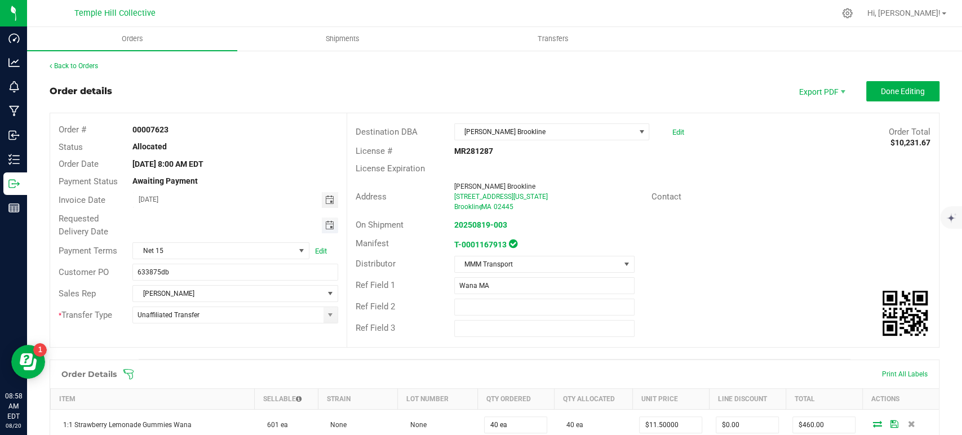
click at [324, 223] on span "Toggle calendar" at bounding box center [328, 225] width 9 height 9
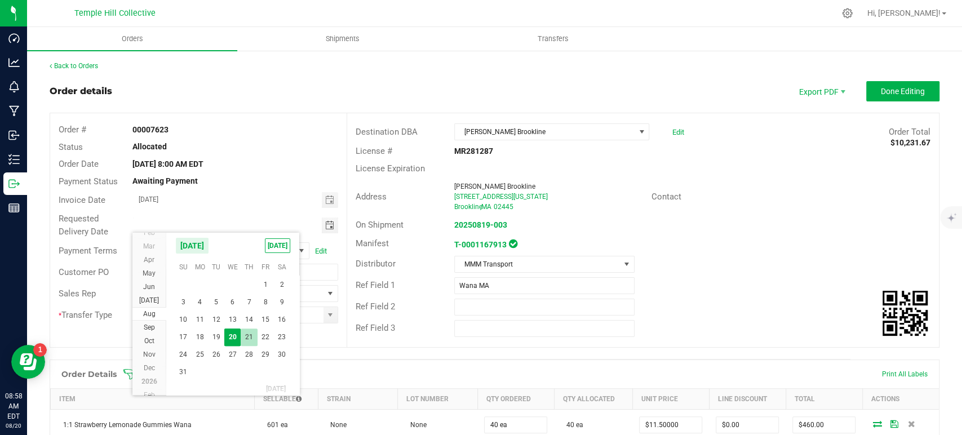
click at [250, 333] on span "21" at bounding box center [249, 336] width 16 height 17
type input "08/21/2025"
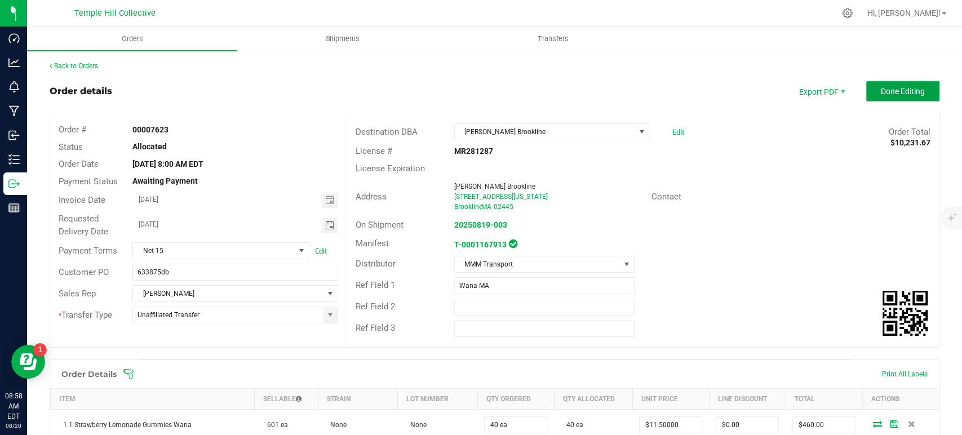
click at [892, 91] on span "Done Editing" at bounding box center [902, 91] width 44 height 9
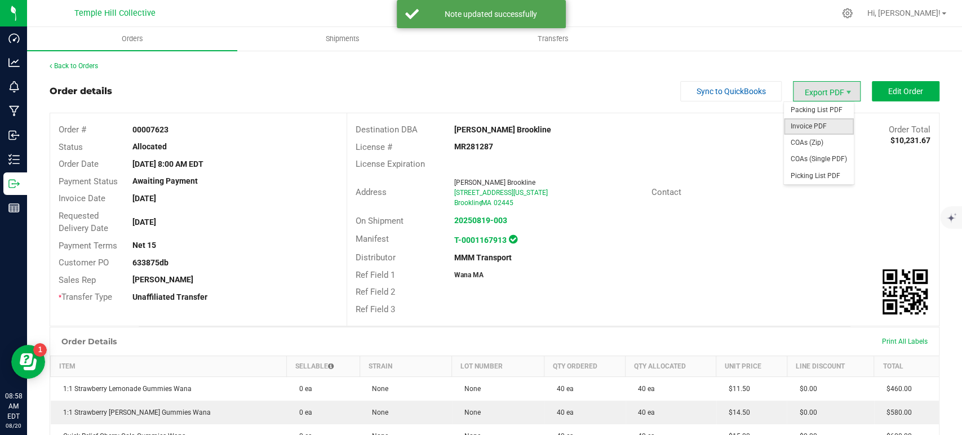
click at [802, 128] on span "Invoice PDF" at bounding box center [819, 126] width 70 height 16
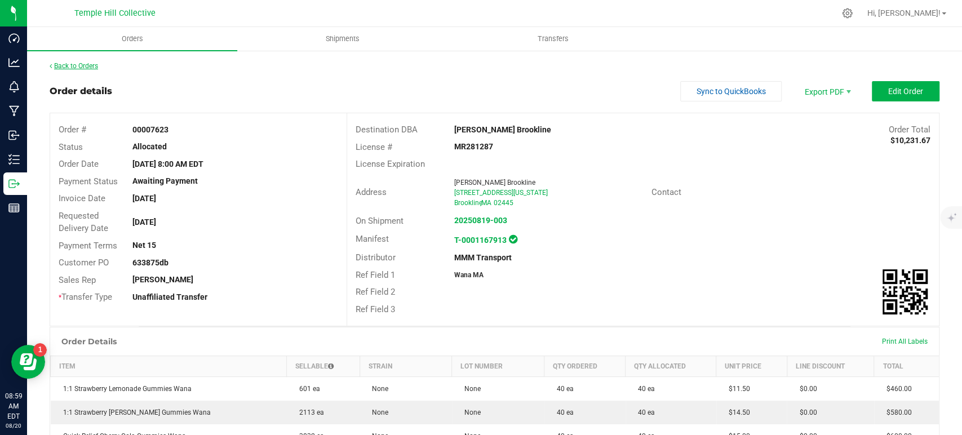
click at [94, 67] on link "Back to Orders" at bounding box center [74, 66] width 48 height 8
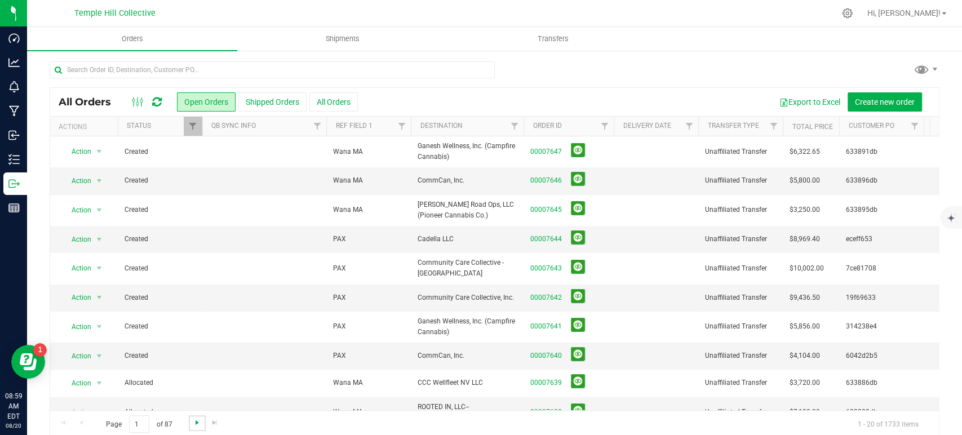
click at [198, 418] on span "Go to the next page" at bounding box center [197, 422] width 9 height 9
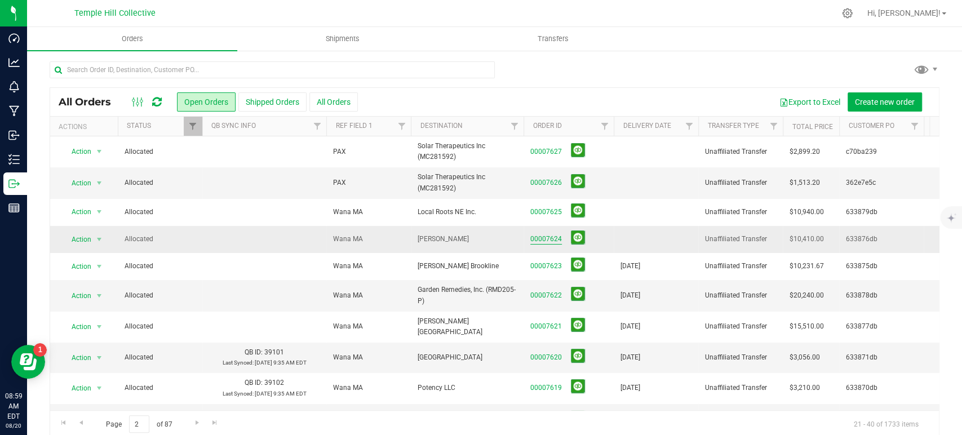
click at [558, 236] on link "00007624" at bounding box center [546, 239] width 32 height 11
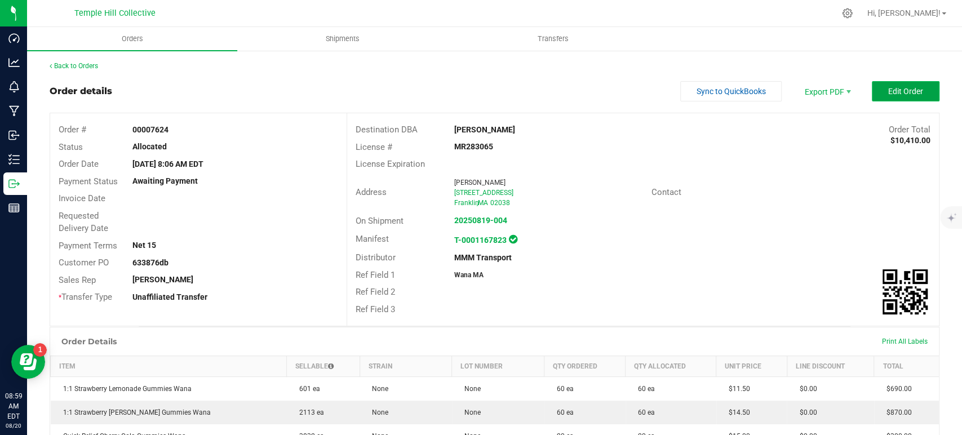
click at [877, 95] on button "Edit Order" at bounding box center [905, 91] width 68 height 20
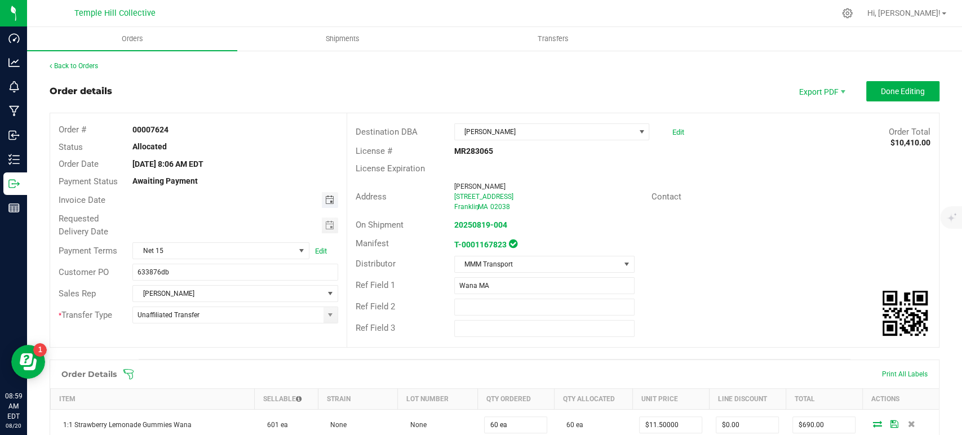
click at [328, 199] on span "Toggle calendar" at bounding box center [328, 199] width 9 height 9
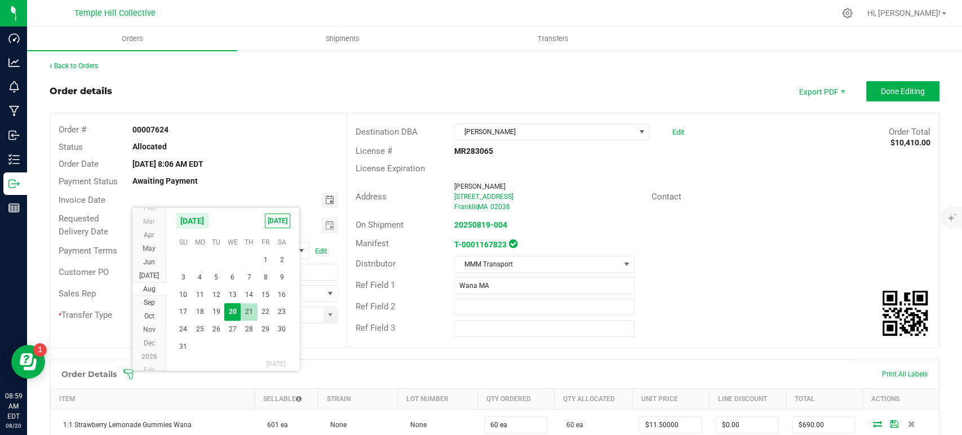
click at [247, 310] on span "21" at bounding box center [249, 311] width 16 height 17
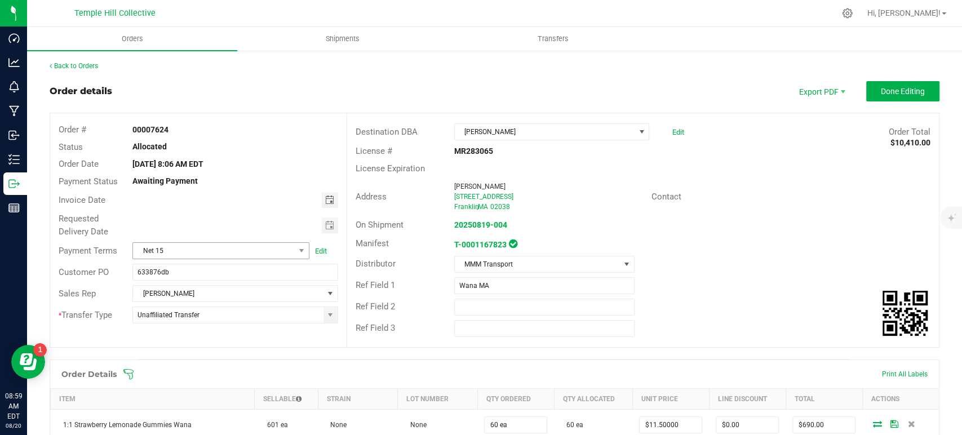
type input "08/21/2025"
click at [322, 224] on span "Toggle calendar" at bounding box center [330, 225] width 16 height 16
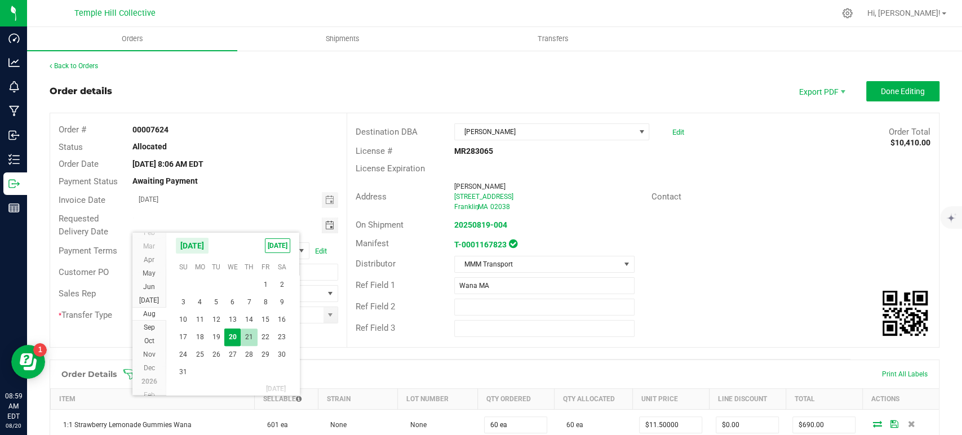
click at [250, 341] on span "21" at bounding box center [249, 336] width 16 height 17
type input "08/21/2025"
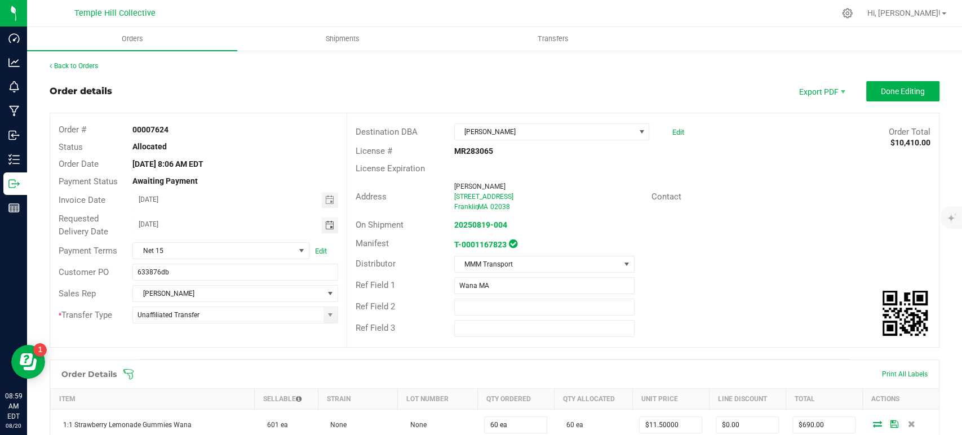
click at [874, 101] on outbound-order-header "Order details Export PDF Done Editing Order # 00007624 Status Allocated Order D…" at bounding box center [495, 220] width 890 height 278
click at [901, 92] on span "Done Editing" at bounding box center [902, 91] width 44 height 9
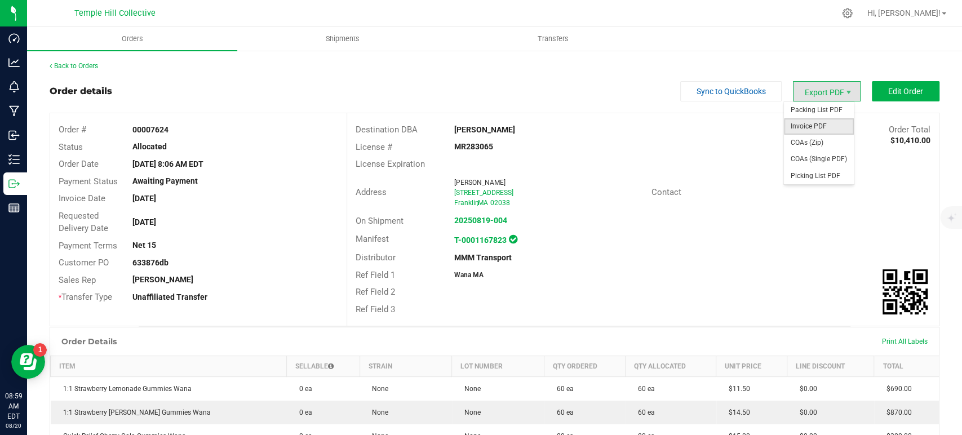
click at [829, 126] on span "Invoice PDF" at bounding box center [819, 126] width 70 height 16
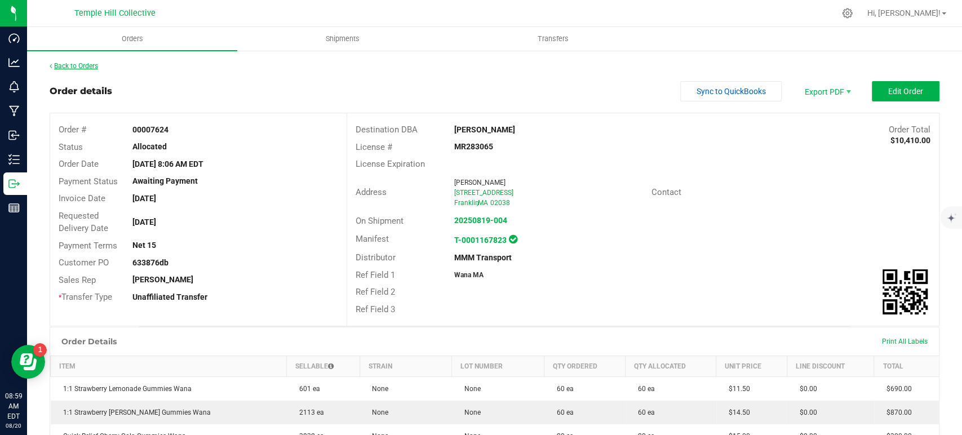
click at [85, 65] on link "Back to Orders" at bounding box center [74, 66] width 48 height 8
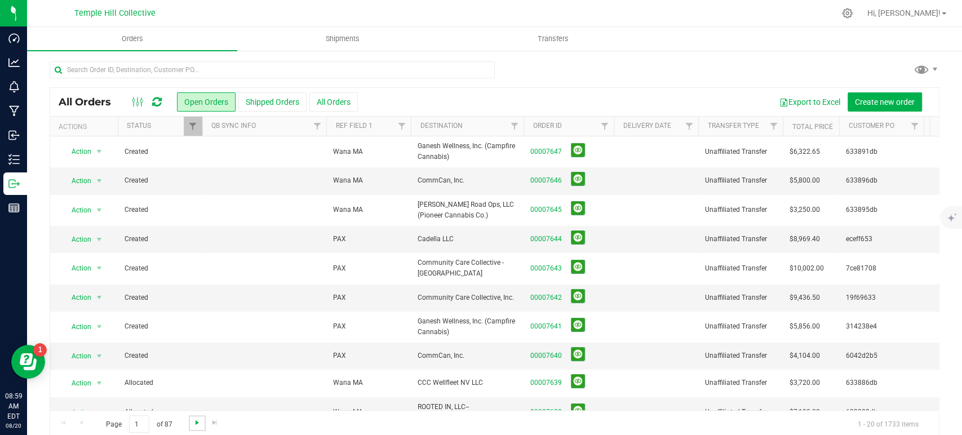
click at [194, 421] on span "Go to the next page" at bounding box center [197, 422] width 9 height 9
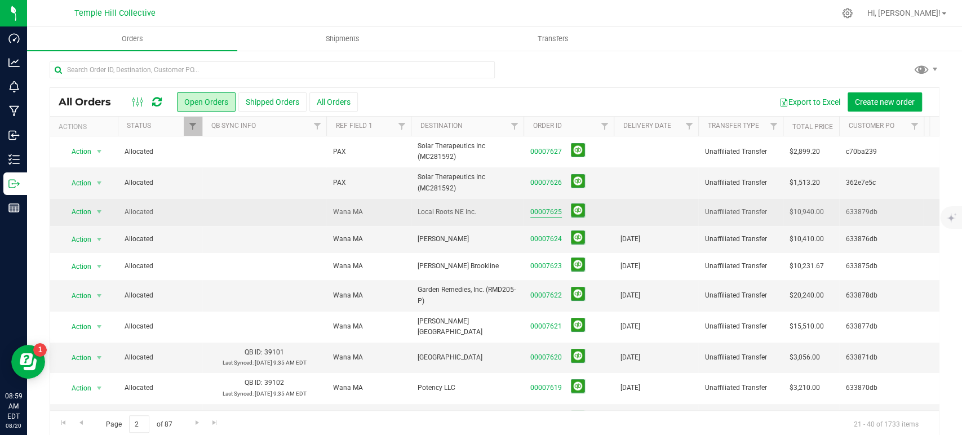
click at [549, 209] on link "00007625" at bounding box center [546, 212] width 32 height 11
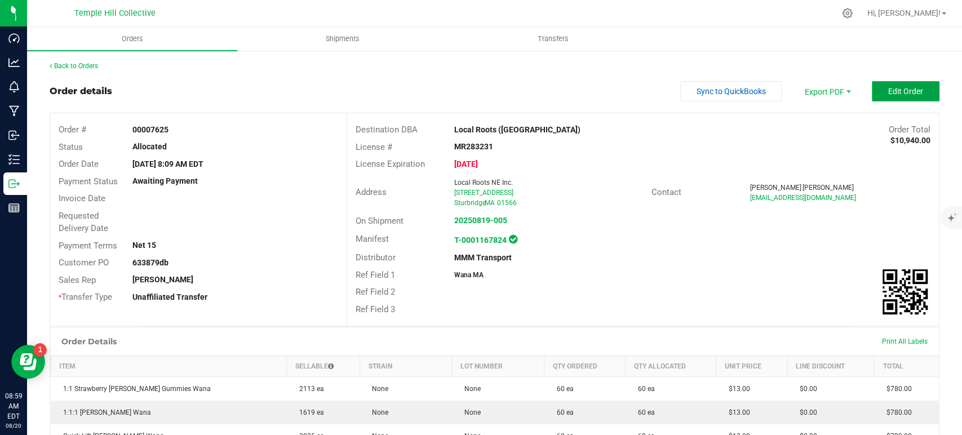
click at [903, 92] on span "Edit Order" at bounding box center [905, 91] width 35 height 9
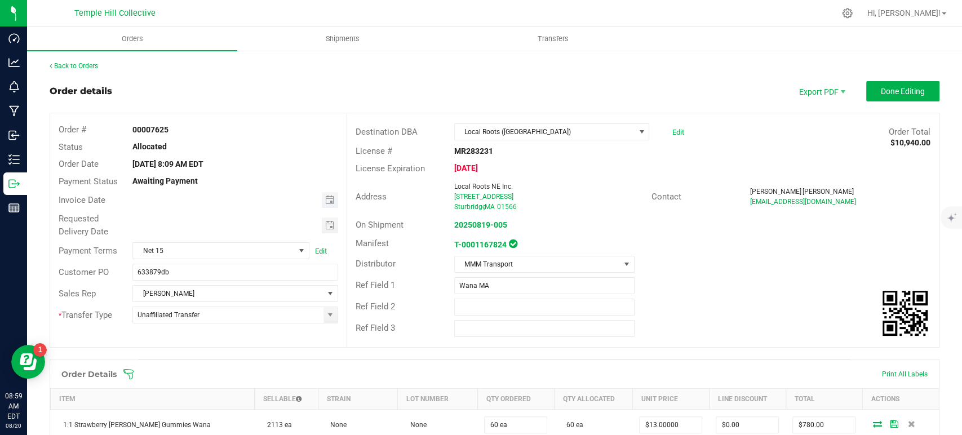
type input "month/day/year"
click at [317, 197] on input "month/day/year" at bounding box center [227, 199] width 188 height 14
click at [324, 200] on span "Toggle calendar" at bounding box center [328, 199] width 9 height 9
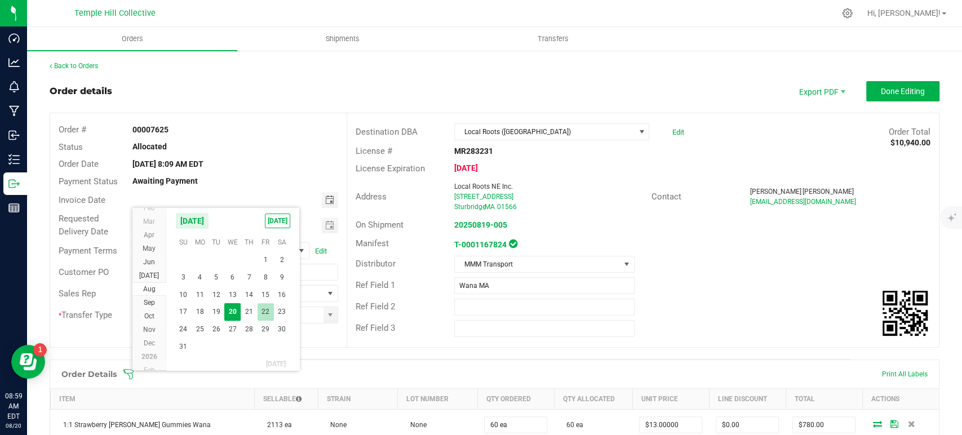
click at [265, 308] on span "22" at bounding box center [265, 311] width 16 height 17
type input "08/22/2025"
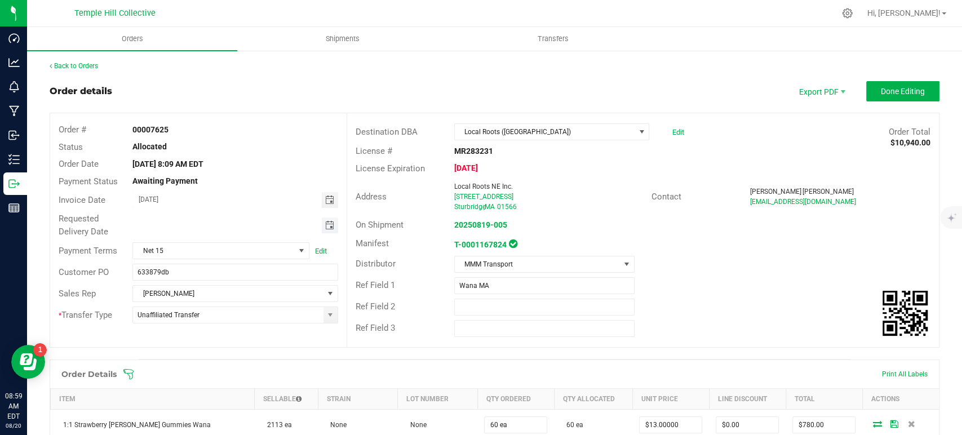
click at [326, 225] on span "Toggle calendar" at bounding box center [328, 225] width 9 height 9
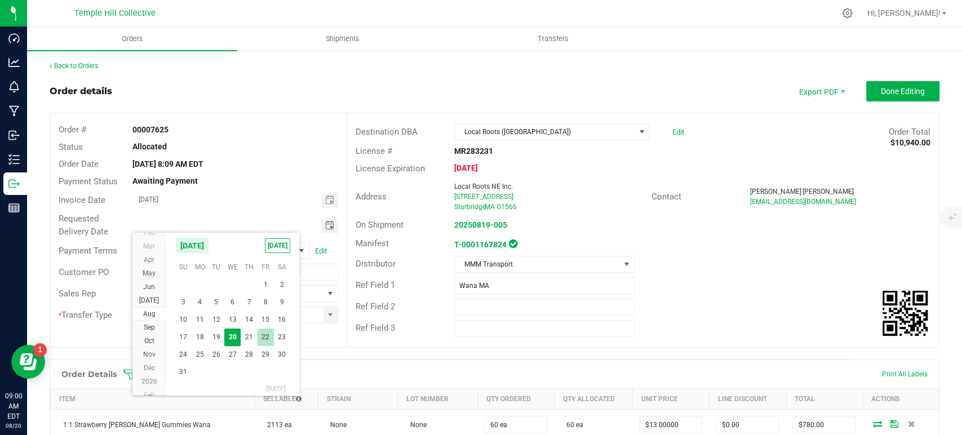
click at [261, 332] on span "22" at bounding box center [265, 336] width 16 height 17
type input "08/22/2025"
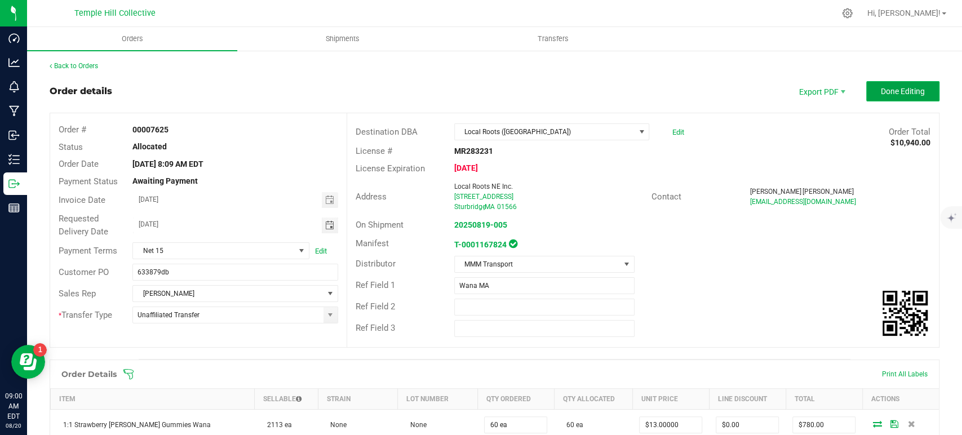
click at [883, 100] on button "Done Editing" at bounding box center [902, 91] width 73 height 20
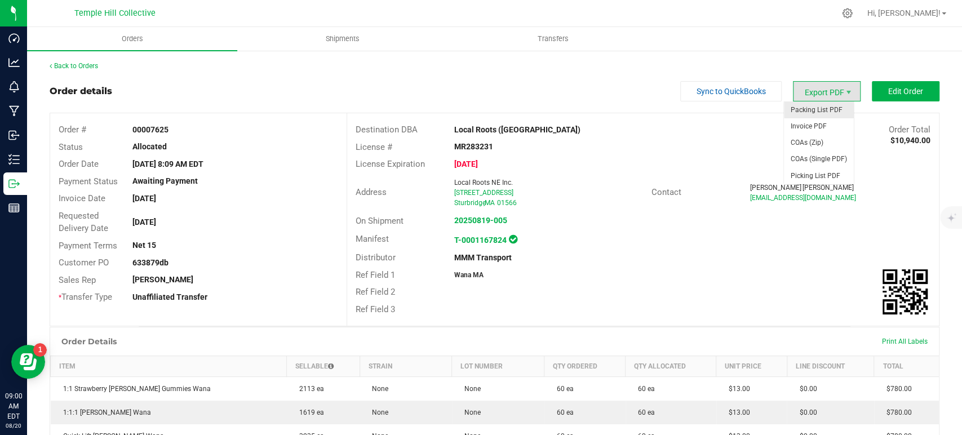
drag, startPoint x: 825, startPoint y: 94, endPoint x: 820, endPoint y: 103, distance: 10.3
click at [825, 94] on span "Export PDF" at bounding box center [827, 91] width 68 height 20
click at [816, 127] on span "Invoice PDF" at bounding box center [819, 126] width 70 height 16
click at [69, 63] on link "Back to Orders" at bounding box center [74, 66] width 48 height 8
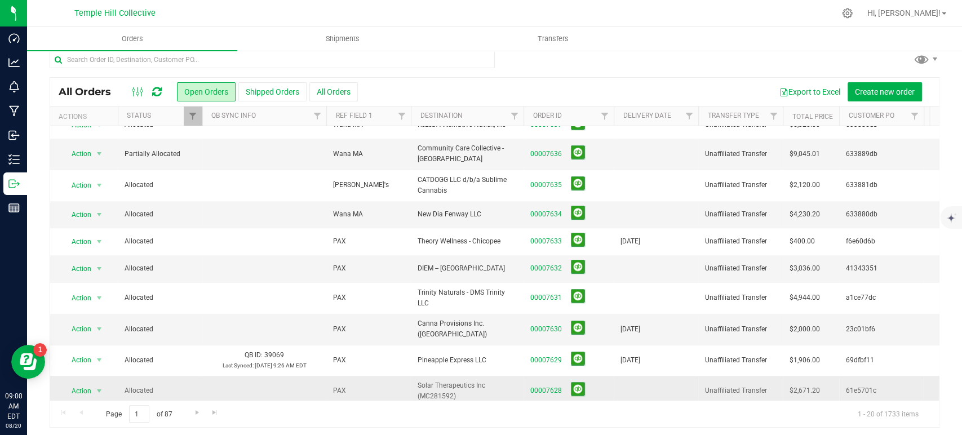
scroll to position [14, 0]
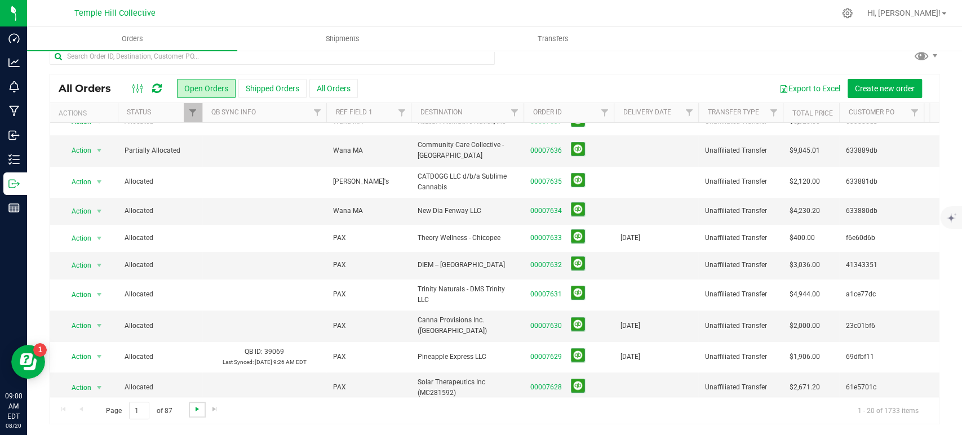
click at [195, 407] on span "Go to the next page" at bounding box center [197, 408] width 9 height 9
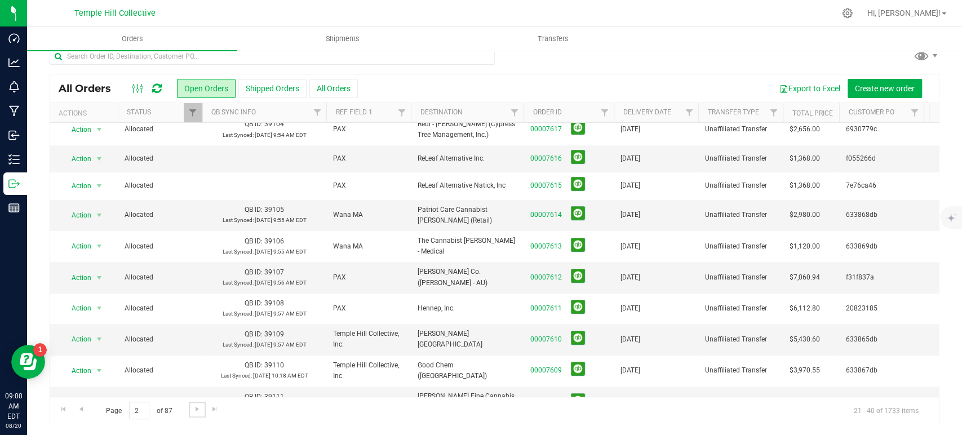
scroll to position [0, 0]
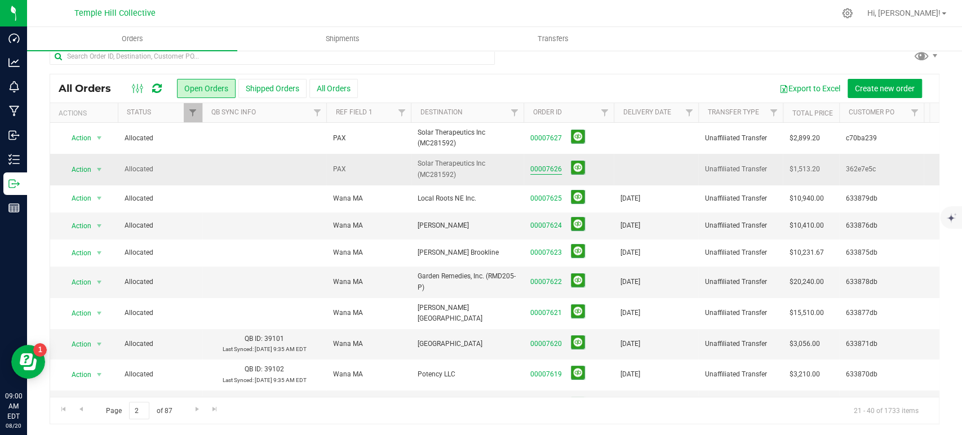
click at [550, 170] on link "00007626" at bounding box center [546, 169] width 32 height 11
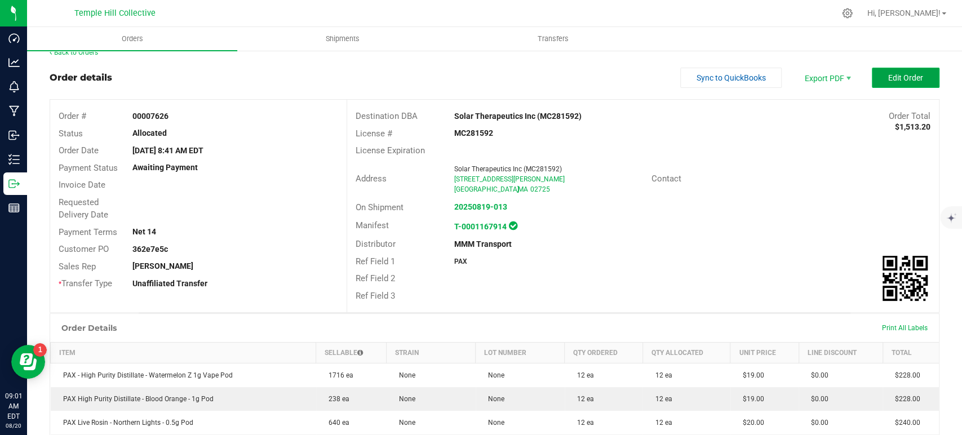
click at [871, 74] on button "Edit Order" at bounding box center [905, 78] width 68 height 20
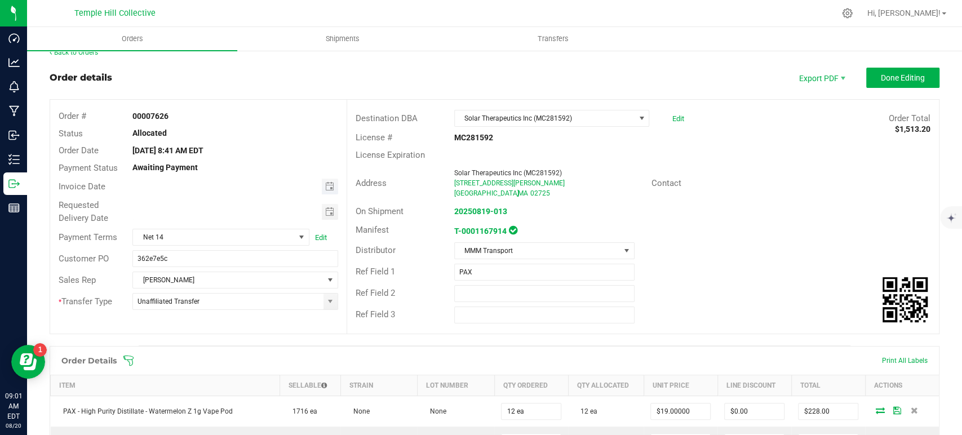
click at [330, 185] on span "Toggle calendar" at bounding box center [330, 187] width 16 height 16
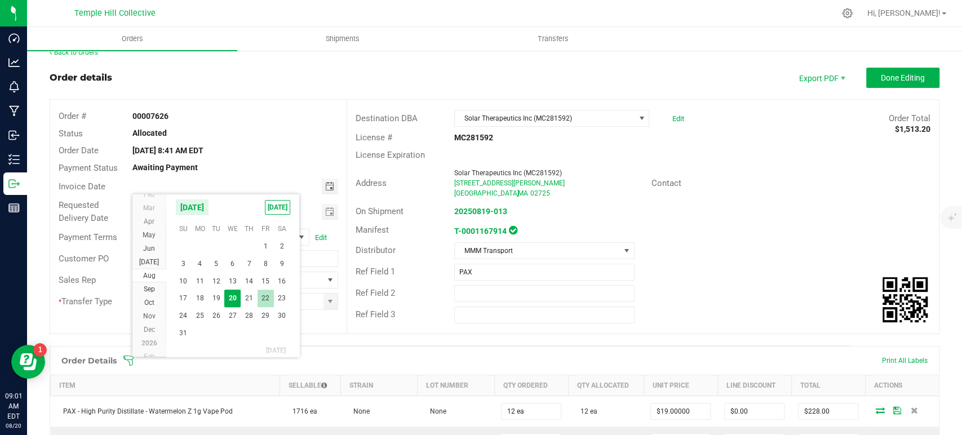
click at [266, 296] on span "22" at bounding box center [265, 298] width 16 height 17
type input "08/22/2025"
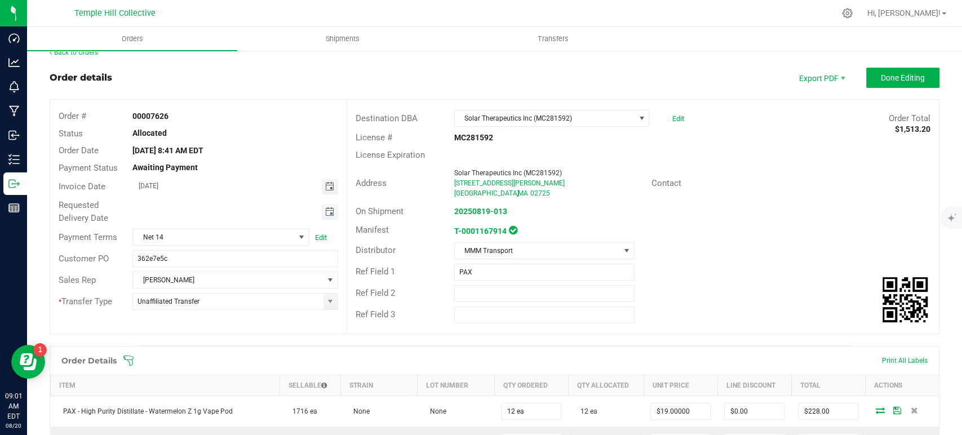
click at [324, 211] on span "Toggle calendar" at bounding box center [328, 211] width 9 height 9
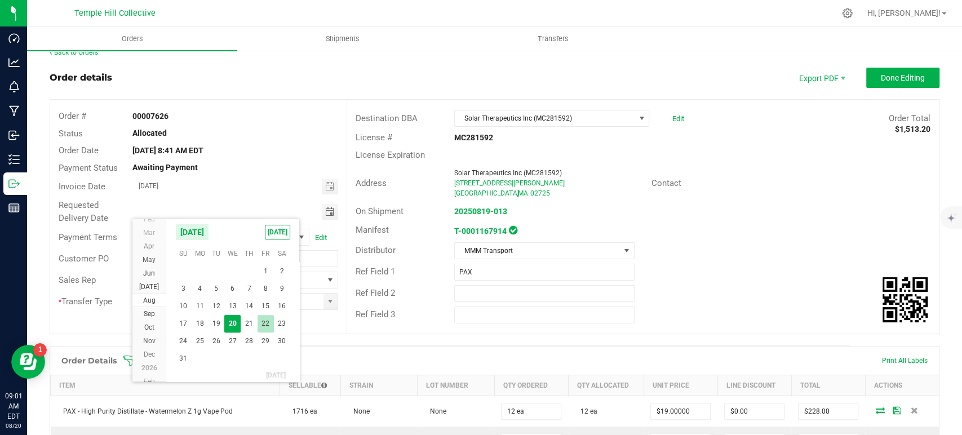
click at [263, 323] on span "22" at bounding box center [265, 323] width 16 height 17
type input "08/22/2025"
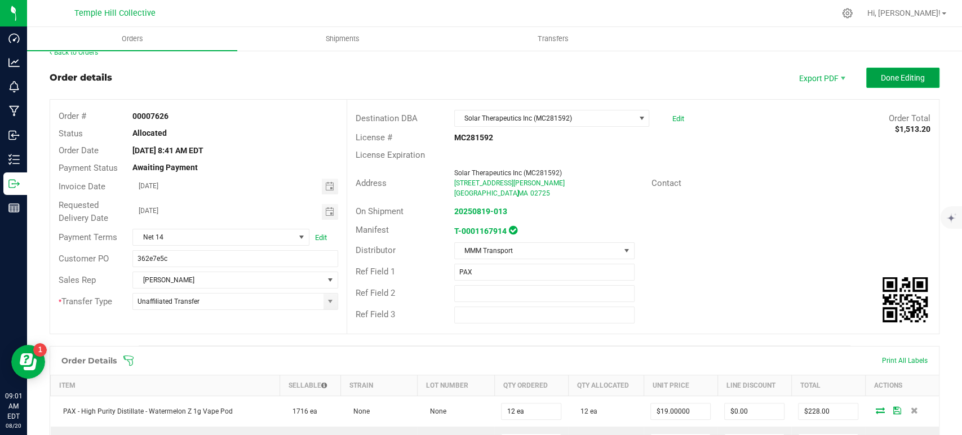
drag, startPoint x: 890, startPoint y: 79, endPoint x: 866, endPoint y: 87, distance: 24.4
click at [888, 82] on button "Done Editing" at bounding box center [902, 78] width 73 height 20
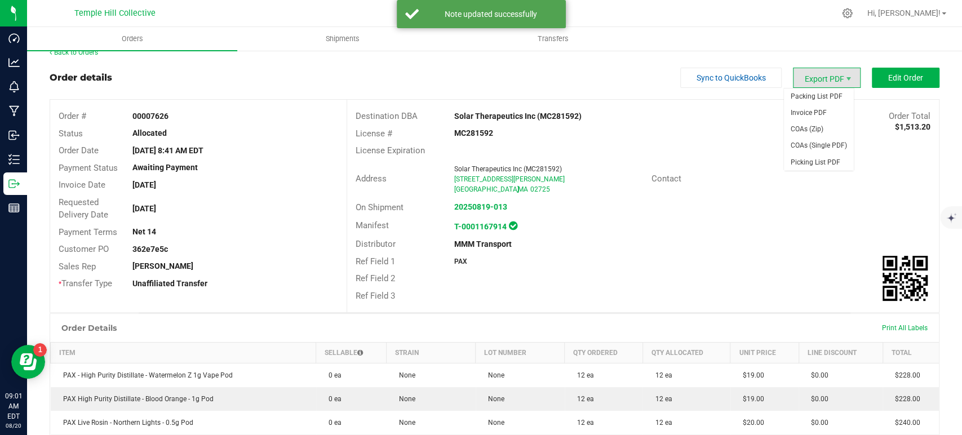
click at [804, 79] on span "Export PDF" at bounding box center [827, 78] width 68 height 20
click at [804, 110] on span "Invoice PDF" at bounding box center [819, 113] width 70 height 16
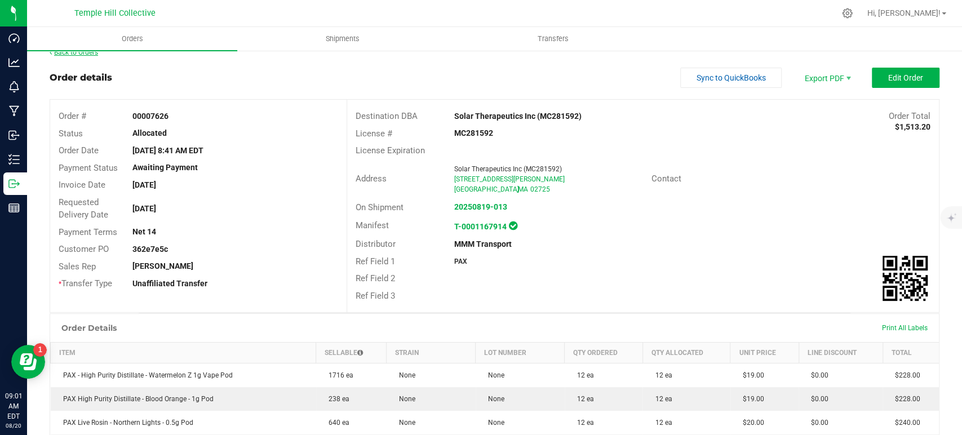
click at [91, 55] on link "Back to Orders" at bounding box center [74, 52] width 48 height 8
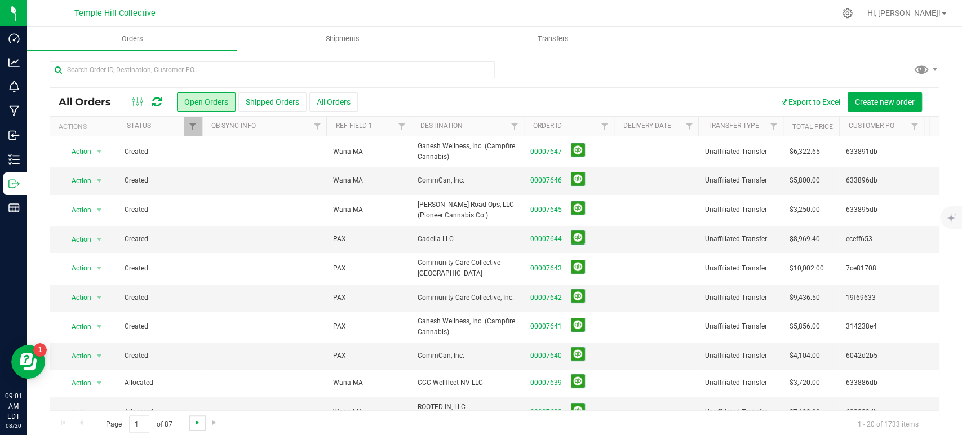
click at [199, 421] on span "Go to the next page" at bounding box center [197, 422] width 9 height 9
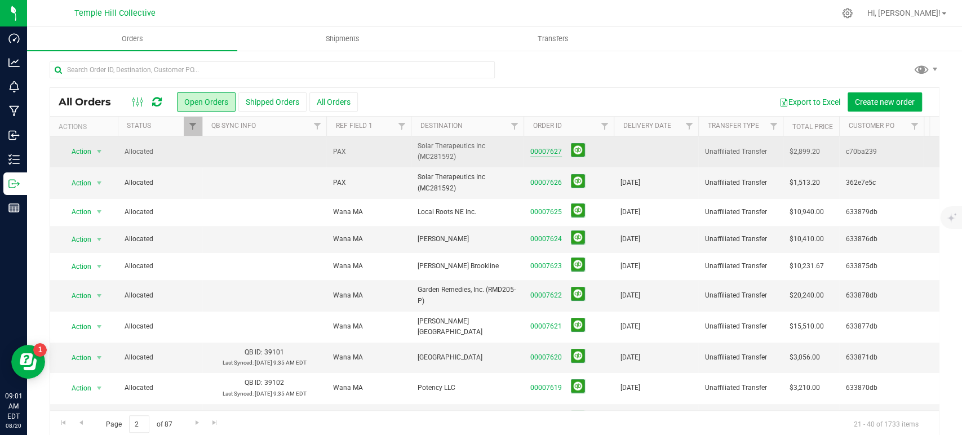
click at [552, 151] on link "00007627" at bounding box center [546, 151] width 32 height 11
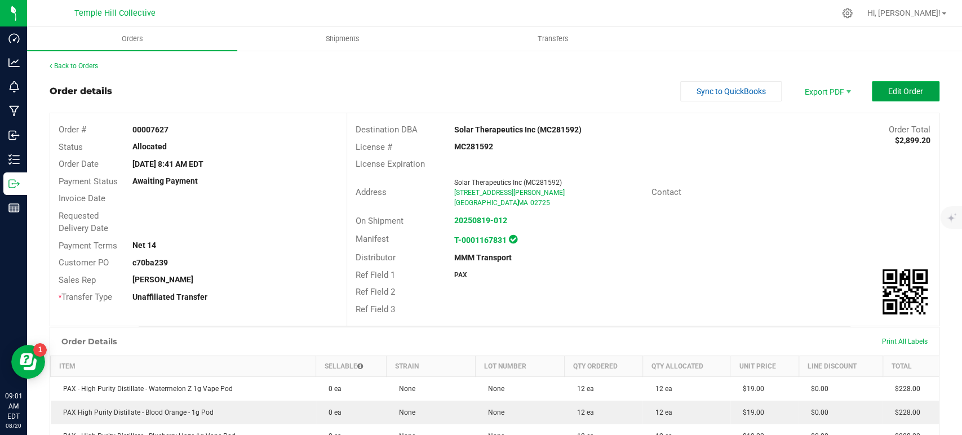
click at [873, 96] on button "Edit Order" at bounding box center [905, 91] width 68 height 20
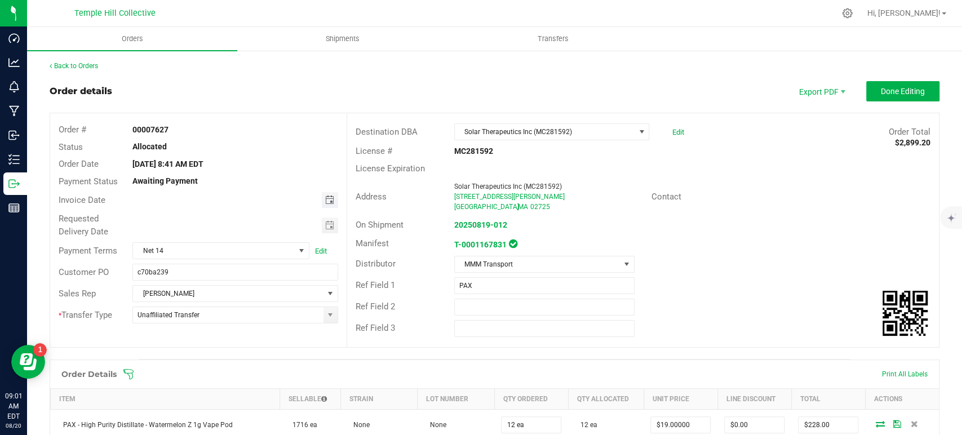
click at [326, 197] on span "Toggle calendar" at bounding box center [328, 199] width 9 height 9
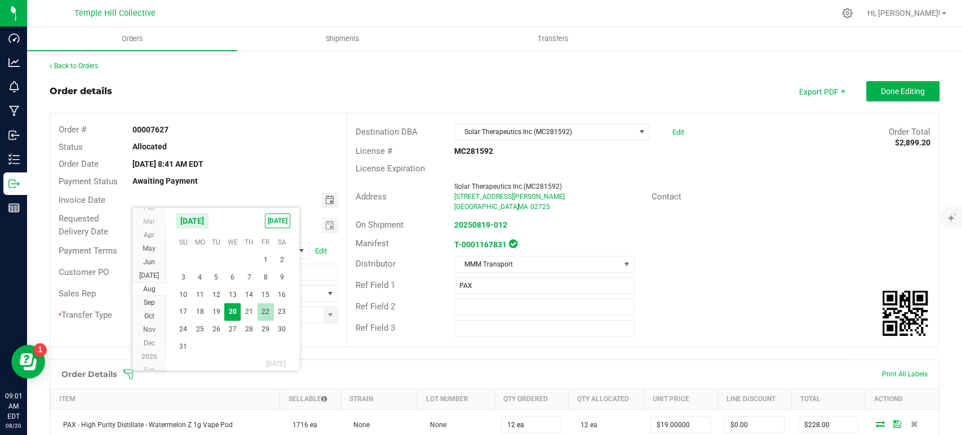
click at [266, 310] on span "22" at bounding box center [265, 311] width 16 height 17
type input "08/22/2025"
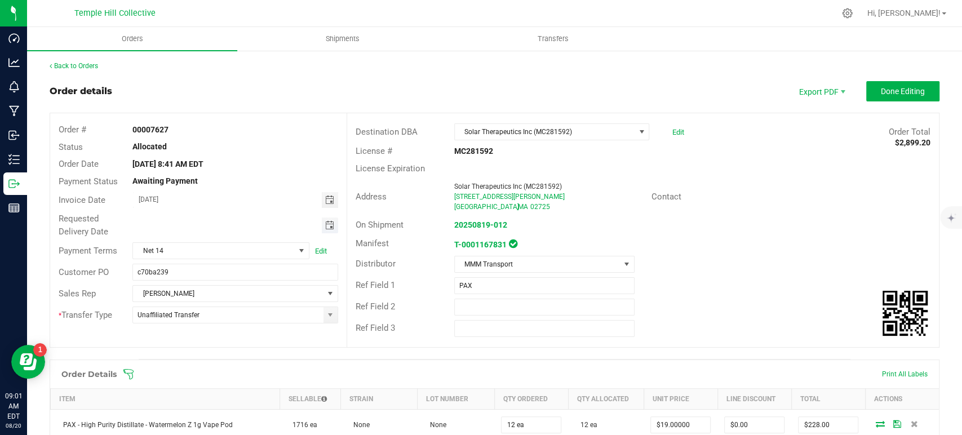
click at [324, 225] on span "Toggle calendar" at bounding box center [328, 225] width 9 height 9
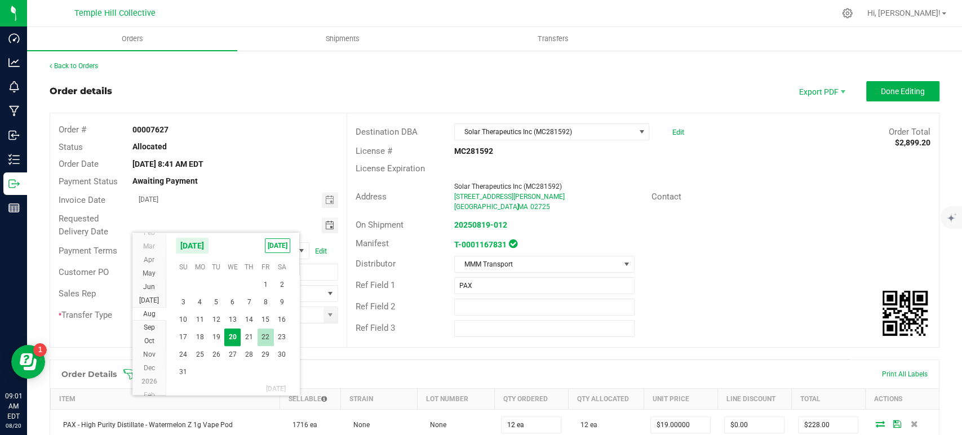
click at [264, 335] on span "22" at bounding box center [265, 336] width 16 height 17
type input "08/22/2025"
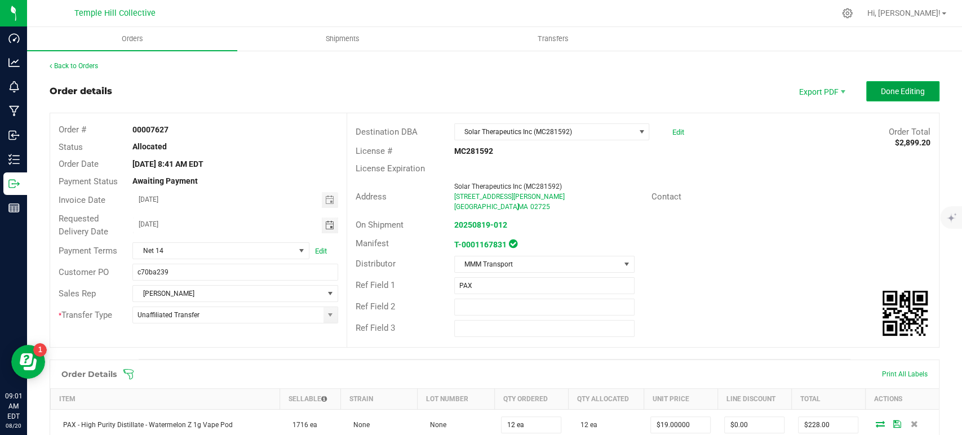
click at [909, 91] on span "Done Editing" at bounding box center [902, 91] width 44 height 9
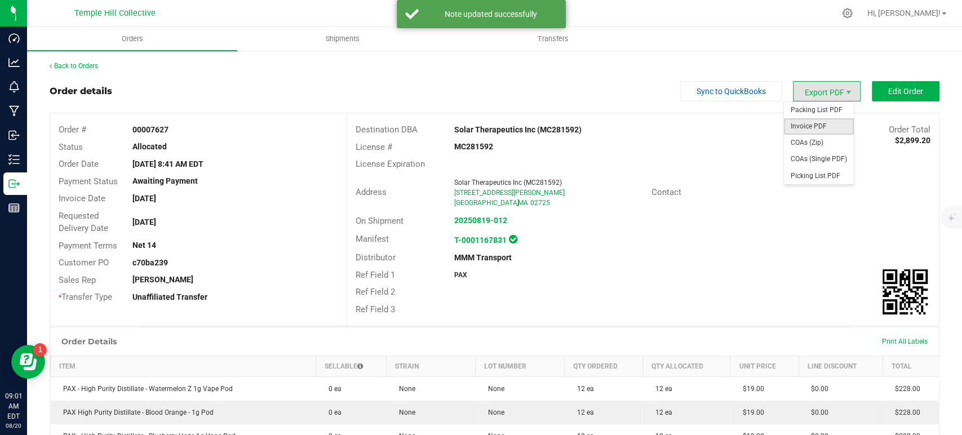
click at [806, 122] on span "Invoice PDF" at bounding box center [819, 126] width 70 height 16
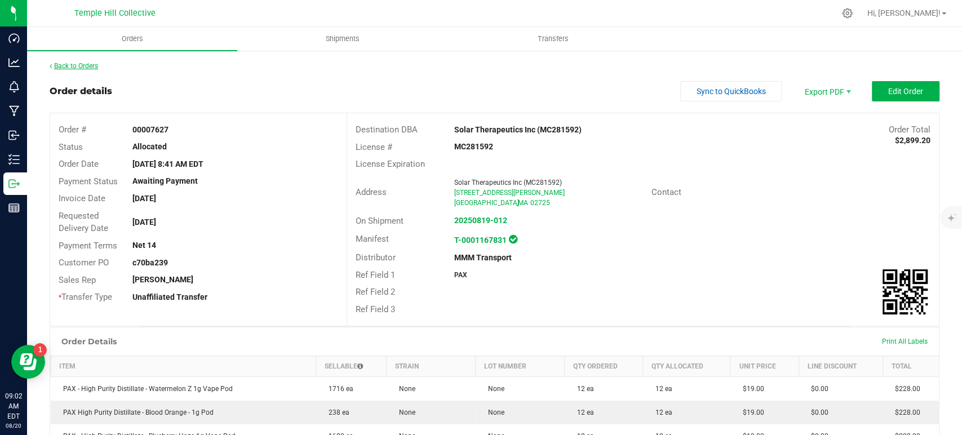
click at [85, 68] on link "Back to Orders" at bounding box center [74, 66] width 48 height 8
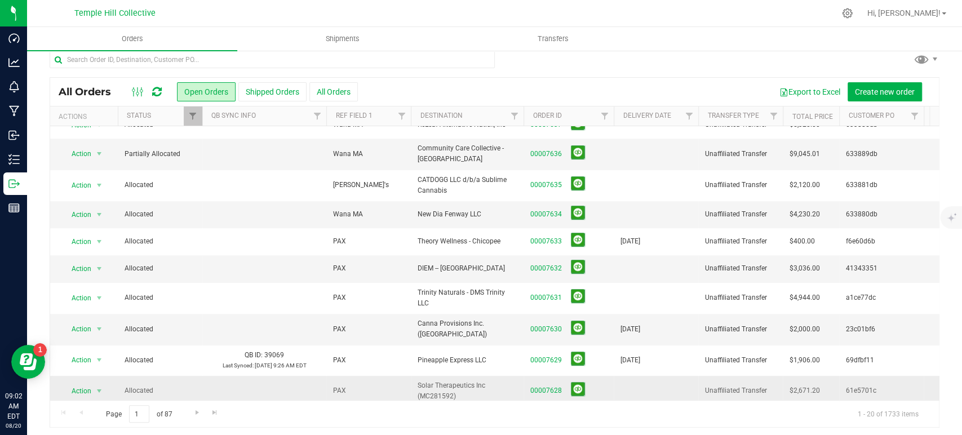
scroll to position [14, 0]
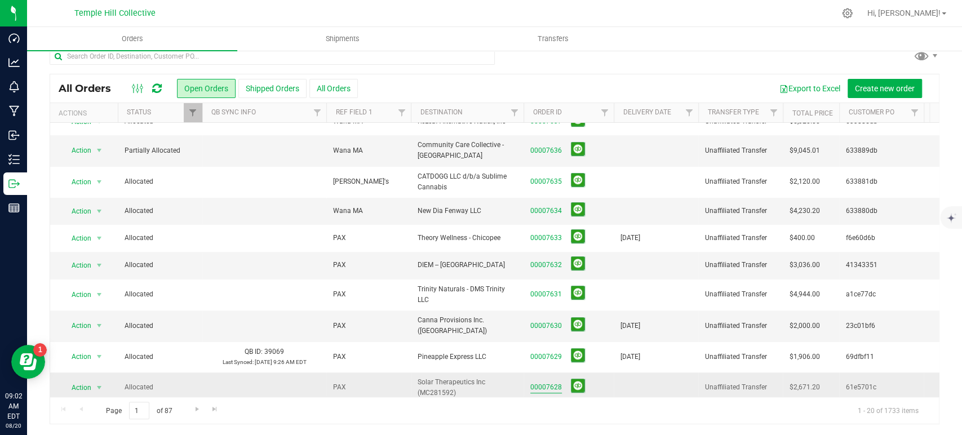
click at [544, 382] on link "00007628" at bounding box center [546, 387] width 32 height 11
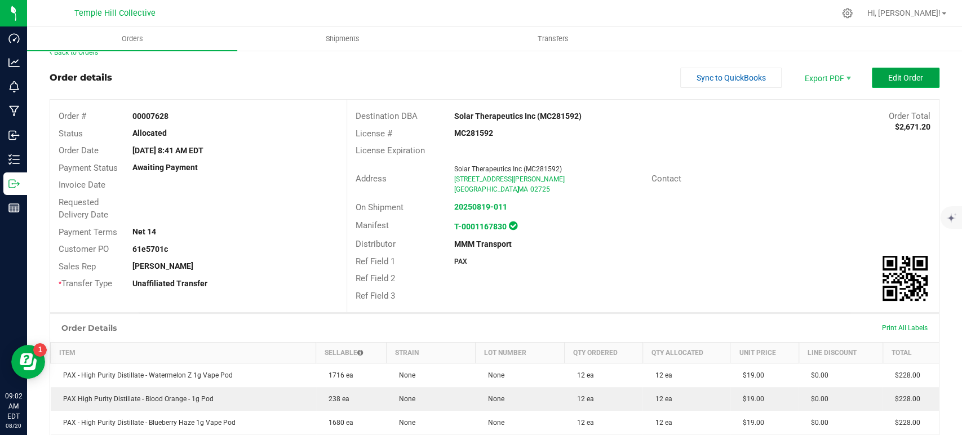
click at [888, 79] on span "Edit Order" at bounding box center [905, 77] width 35 height 9
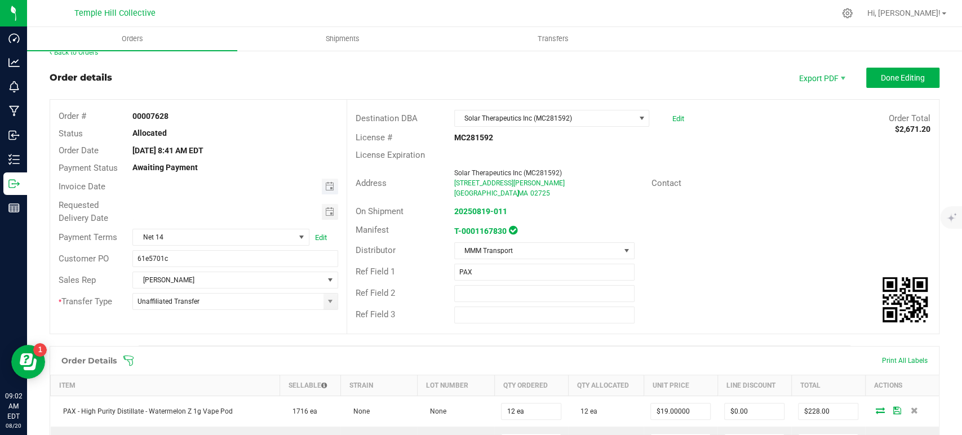
click at [328, 179] on span "Toggle calendar" at bounding box center [330, 187] width 16 height 16
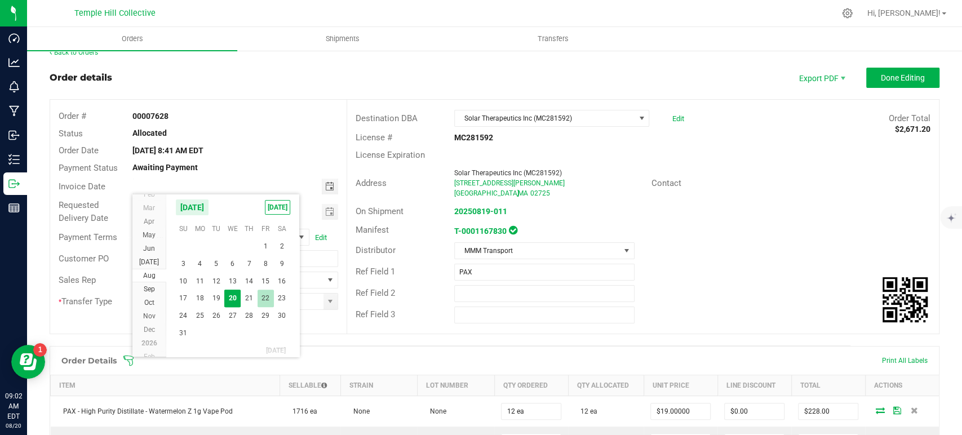
click at [267, 294] on span "22" at bounding box center [265, 298] width 16 height 17
type input "08/22/2025"
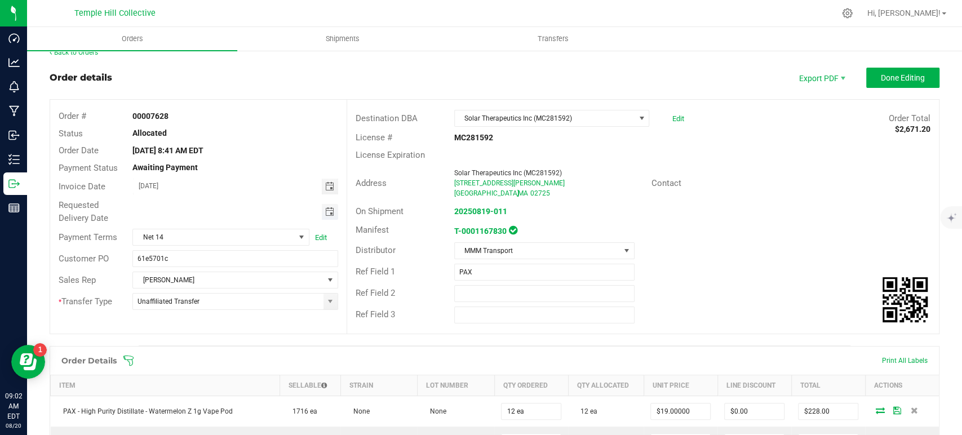
click at [328, 211] on span "Toggle calendar" at bounding box center [328, 211] width 9 height 9
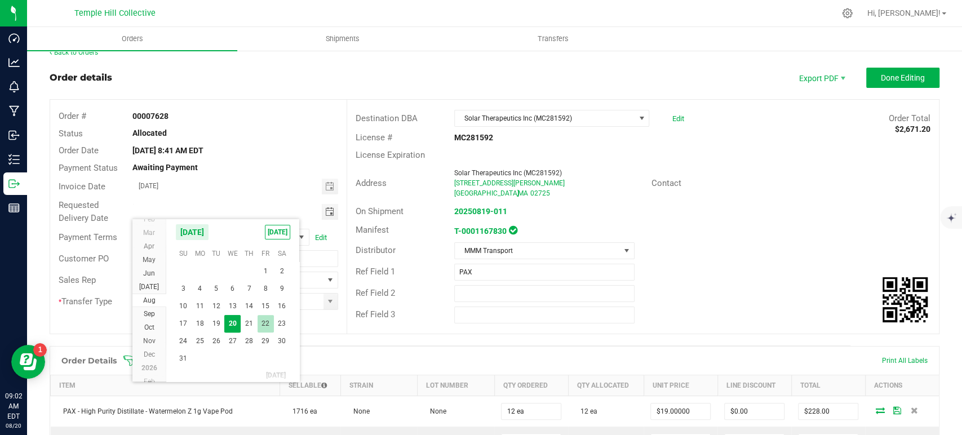
click at [264, 324] on span "22" at bounding box center [265, 323] width 16 height 17
type input "08/22/2025"
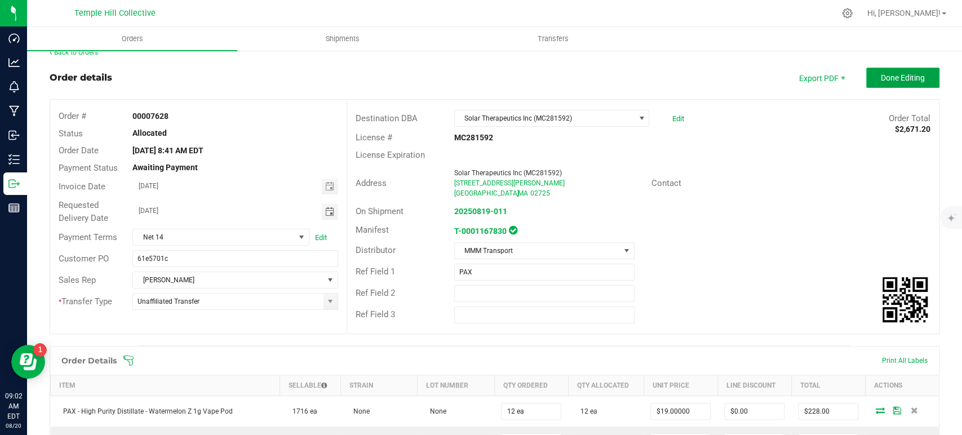
click at [891, 68] on button "Done Editing" at bounding box center [902, 78] width 73 height 20
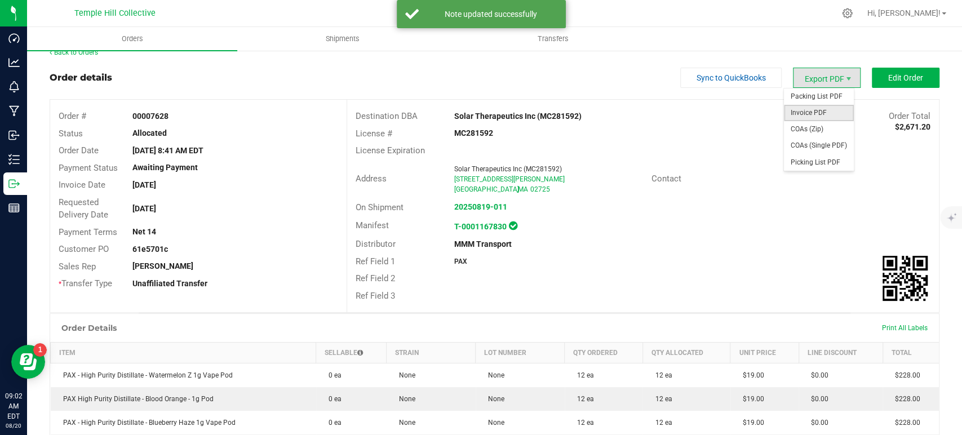
click at [811, 112] on span "Invoice PDF" at bounding box center [819, 113] width 70 height 16
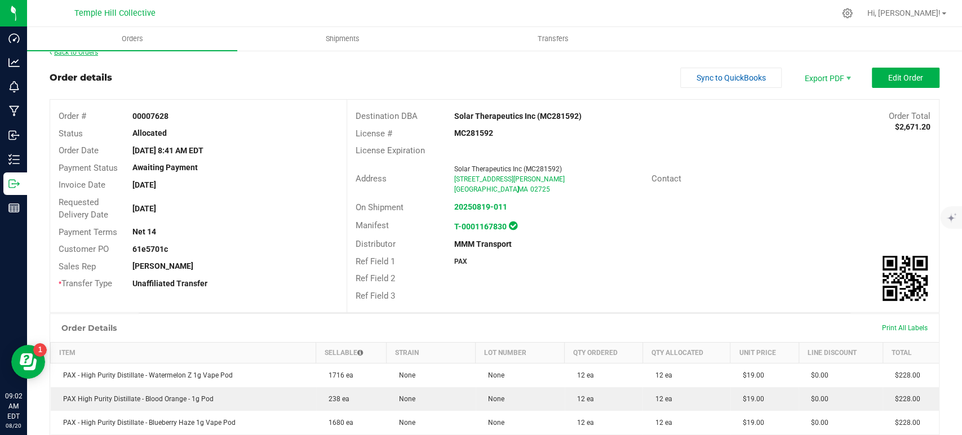
click at [96, 52] on link "Back to Orders" at bounding box center [74, 52] width 48 height 8
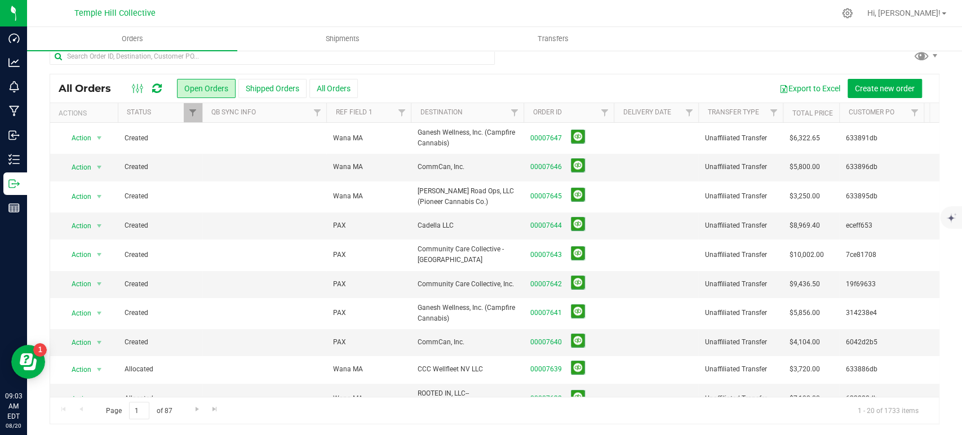
scroll to position [306, 0]
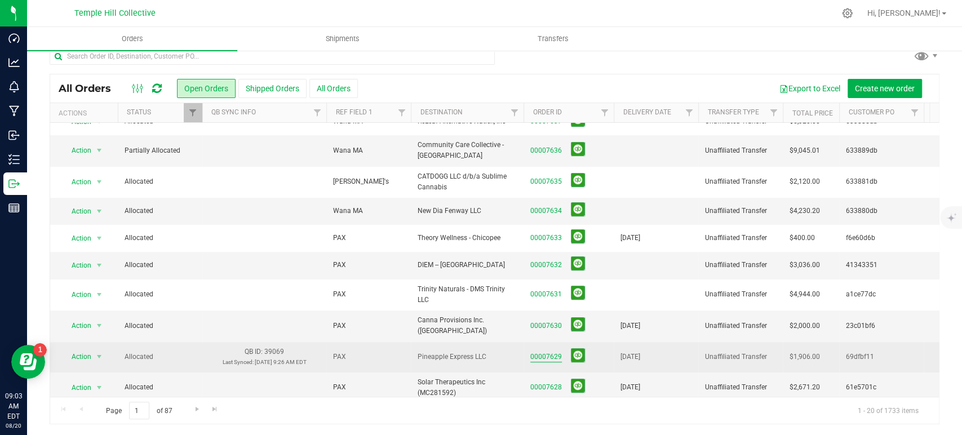
click at [552, 352] on link "00007629" at bounding box center [546, 357] width 32 height 11
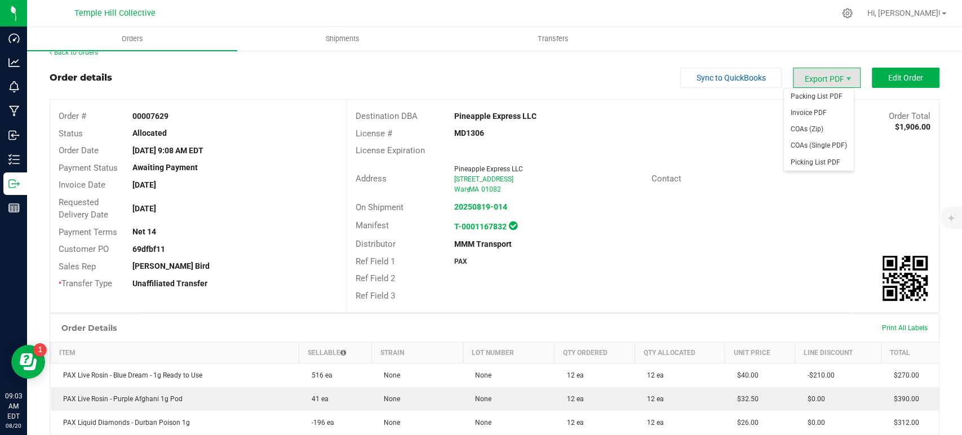
click at [816, 81] on span "Export PDF" at bounding box center [827, 78] width 68 height 20
click at [811, 113] on span "Invoice PDF" at bounding box center [819, 113] width 70 height 16
click at [91, 53] on link "Back to Orders" at bounding box center [74, 52] width 48 height 8
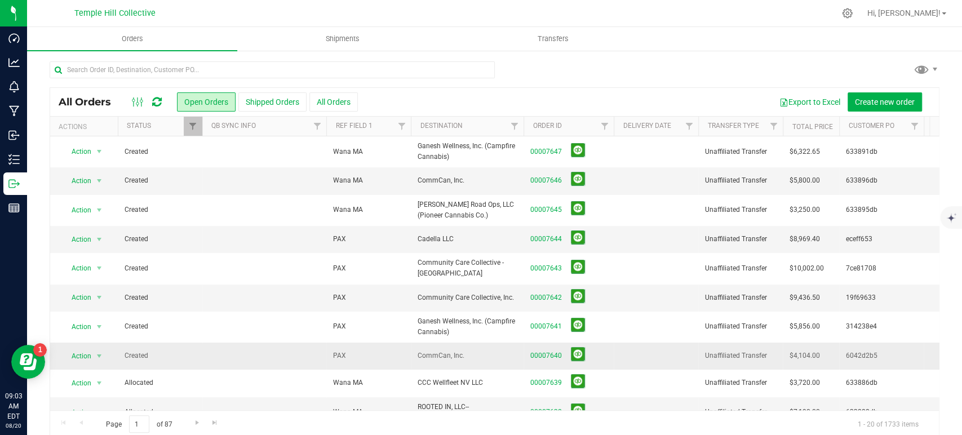
scroll to position [306, 0]
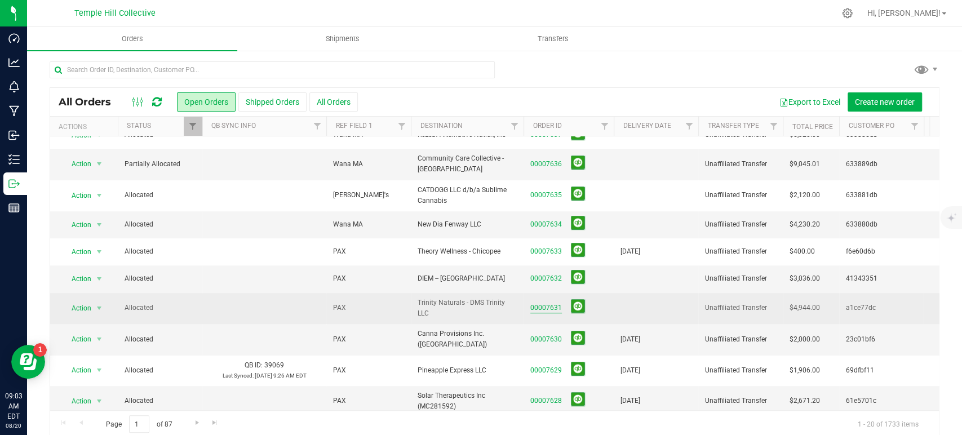
click at [553, 303] on link "00007631" at bounding box center [546, 308] width 32 height 11
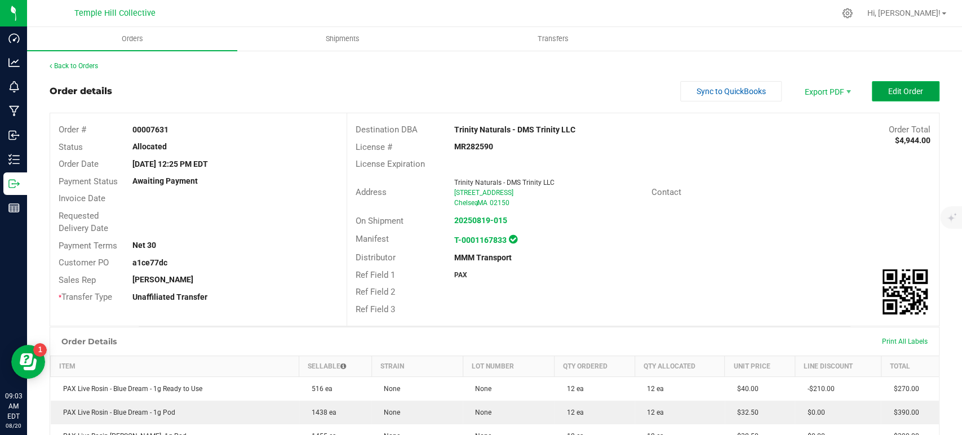
click at [890, 94] on span "Edit Order" at bounding box center [905, 91] width 35 height 9
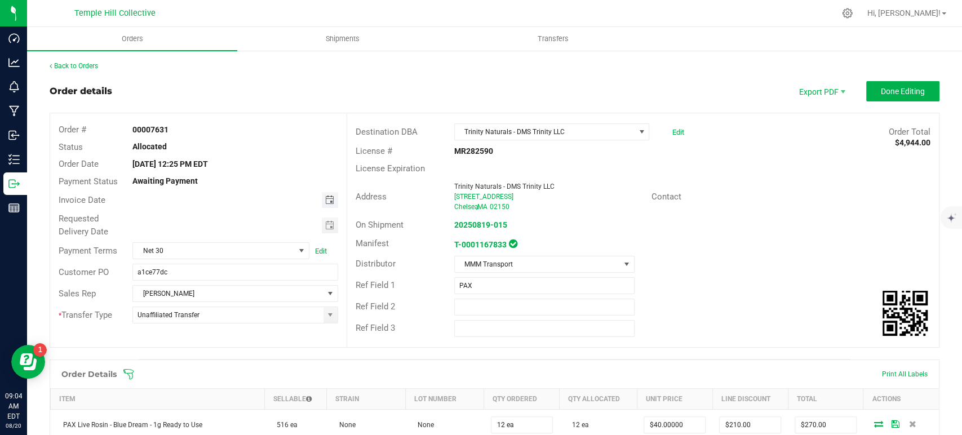
click at [325, 202] on span "Toggle calendar" at bounding box center [328, 199] width 9 height 9
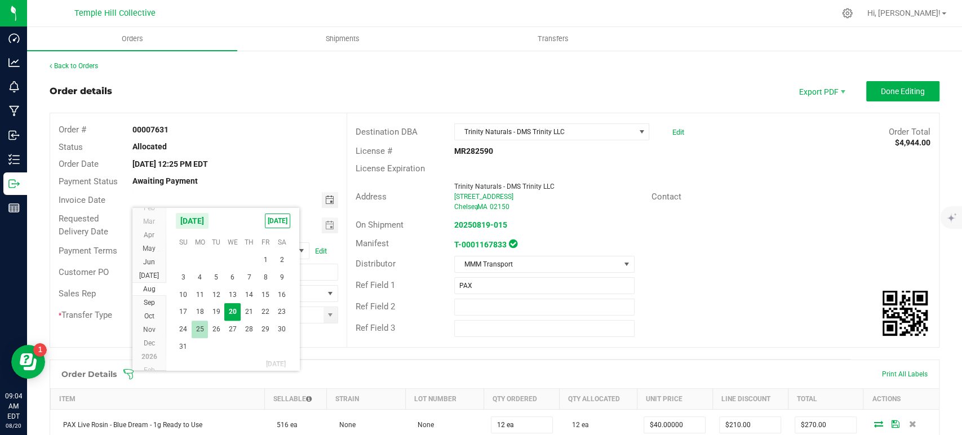
click at [205, 335] on span "25" at bounding box center [200, 329] width 16 height 17
type input "08/25/2025"
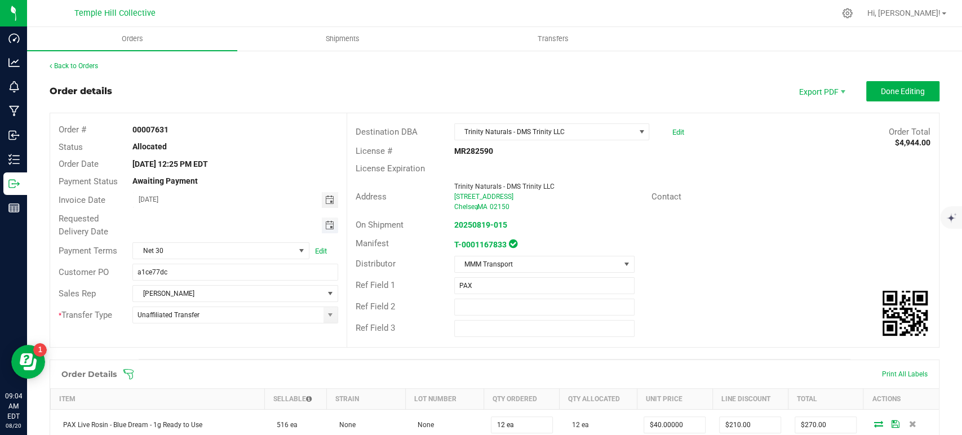
click at [324, 221] on span "Toggle calendar" at bounding box center [328, 225] width 9 height 9
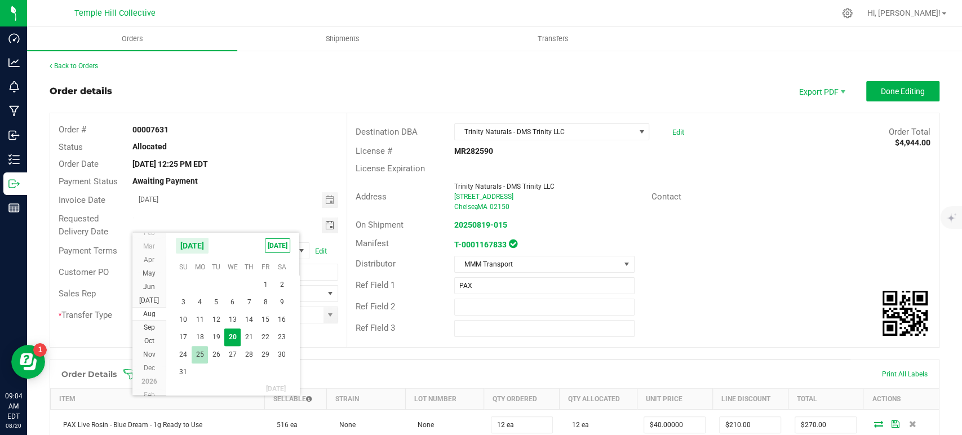
click at [199, 350] on span "25" at bounding box center [200, 354] width 16 height 17
type input "08/25/2025"
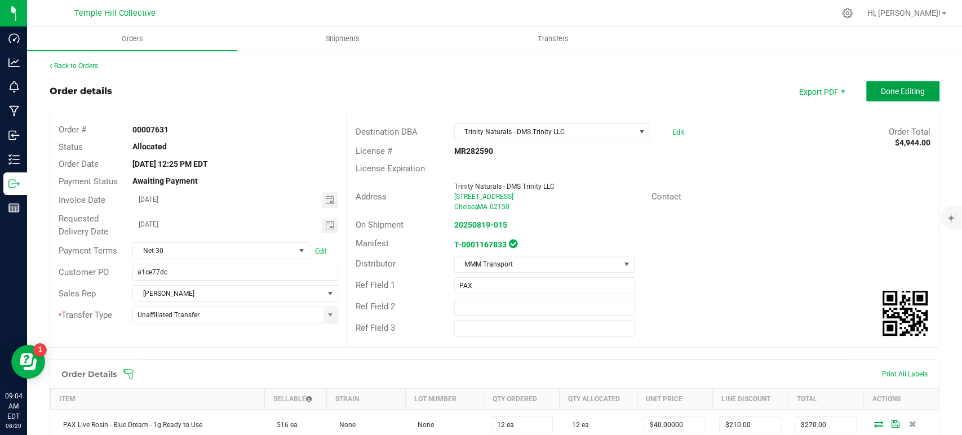
click at [880, 91] on span "Done Editing" at bounding box center [902, 91] width 44 height 9
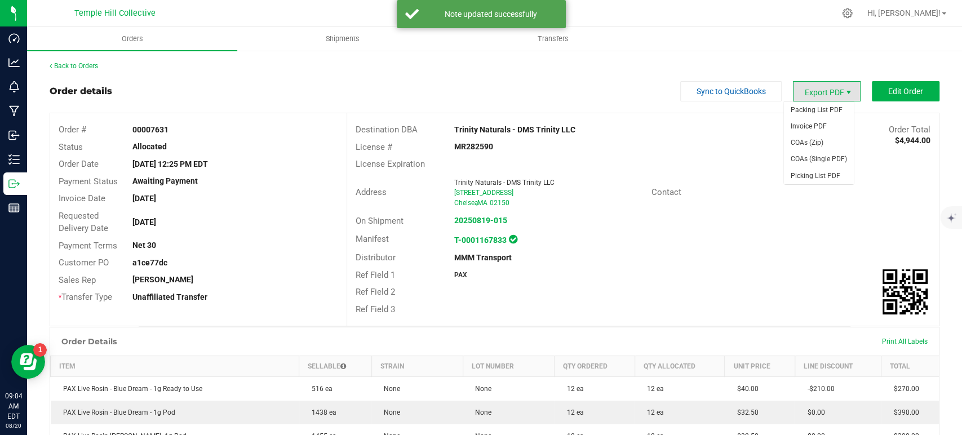
click at [844, 91] on span "Export PDF" at bounding box center [848, 92] width 9 height 9
click at [802, 125] on span "Invoice PDF" at bounding box center [819, 126] width 70 height 16
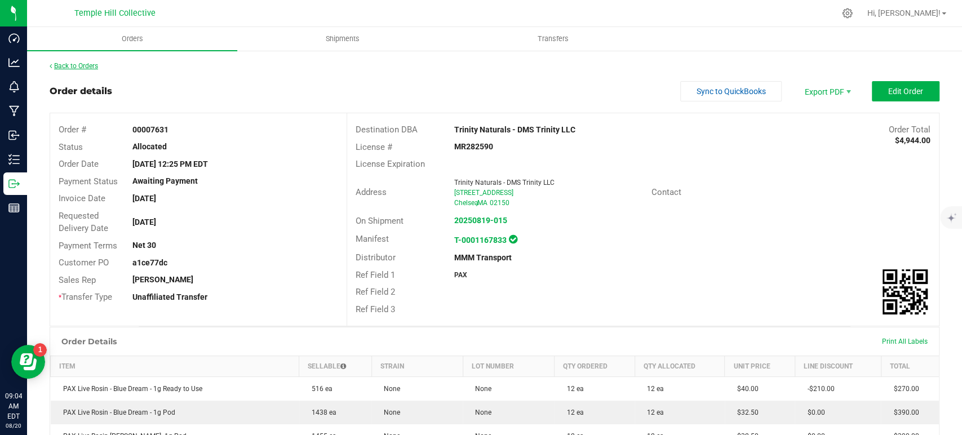
click at [72, 66] on link "Back to Orders" at bounding box center [74, 66] width 48 height 8
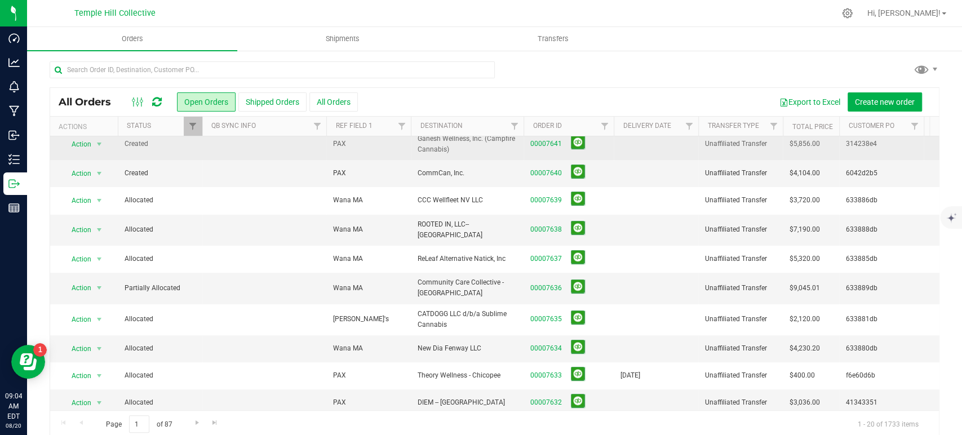
scroll to position [306, 0]
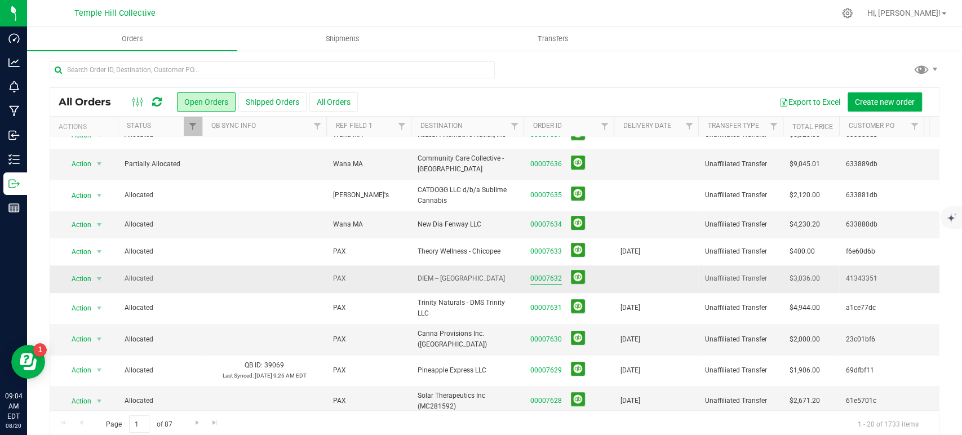
click at [552, 273] on link "00007632" at bounding box center [546, 278] width 32 height 11
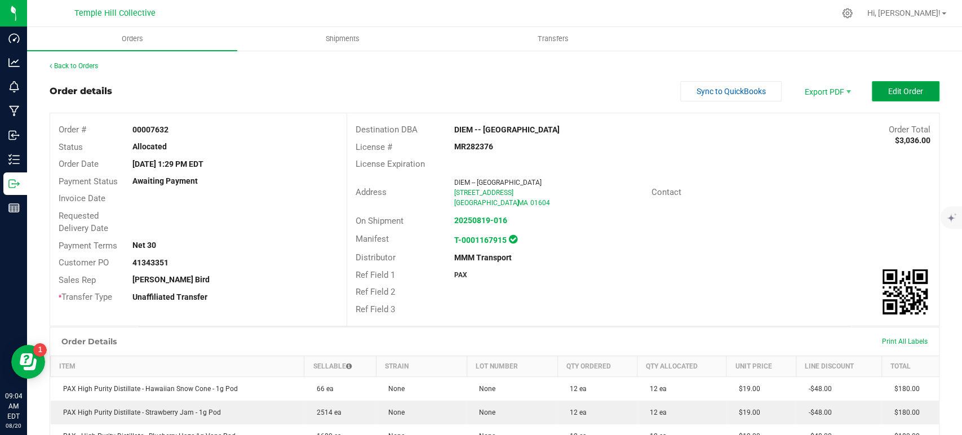
click at [880, 97] on button "Edit Order" at bounding box center [905, 91] width 68 height 20
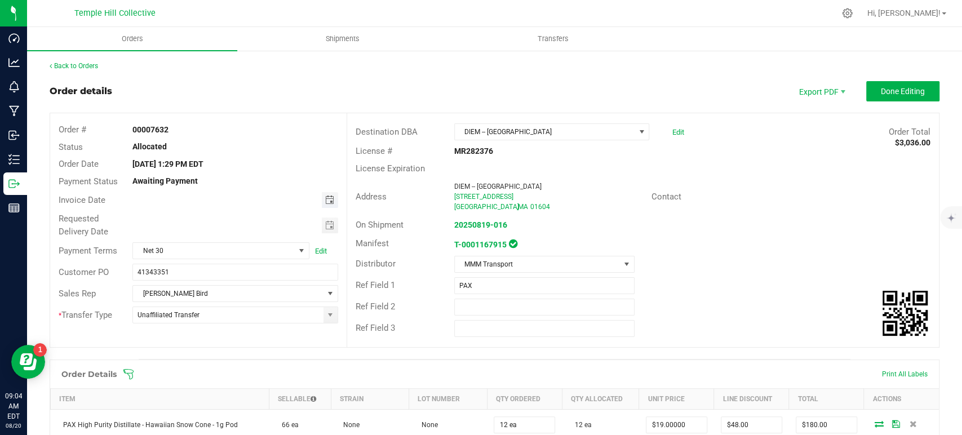
click at [328, 199] on span "Toggle calendar" at bounding box center [328, 199] width 9 height 9
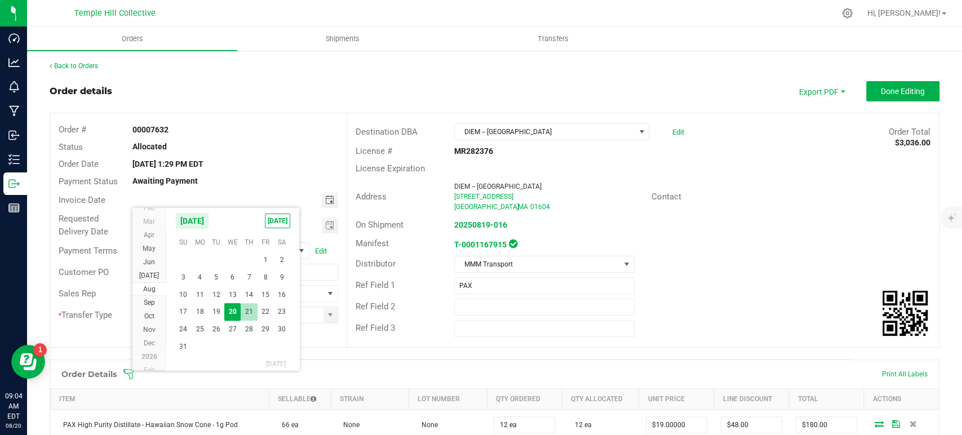
click at [243, 312] on span "21" at bounding box center [249, 311] width 16 height 17
type input "08/21/2025"
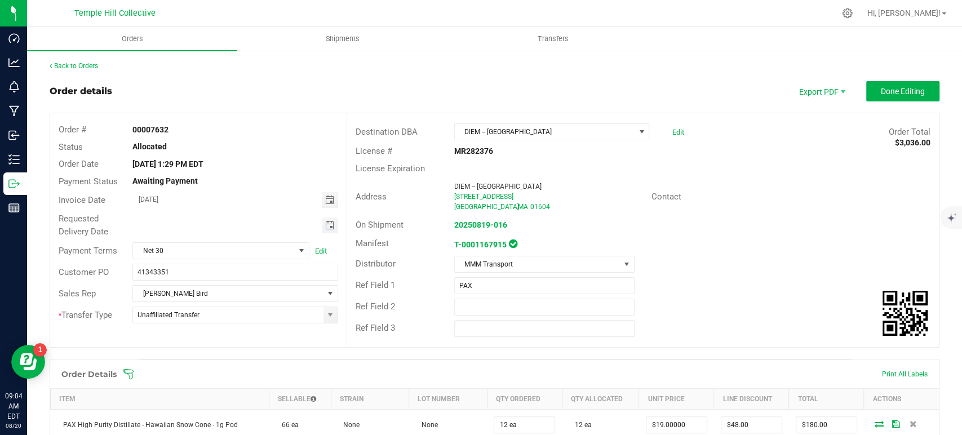
click at [325, 224] on span "Toggle calendar" at bounding box center [328, 225] width 9 height 9
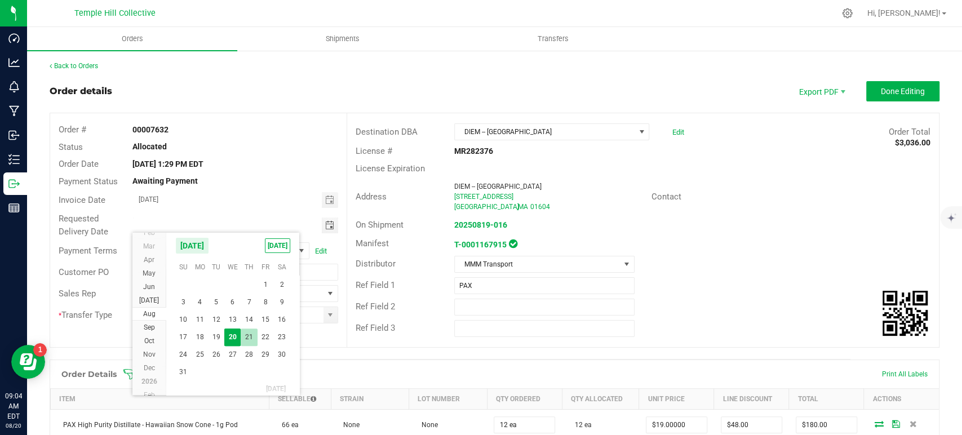
click at [247, 336] on span "21" at bounding box center [249, 336] width 16 height 17
type input "08/21/2025"
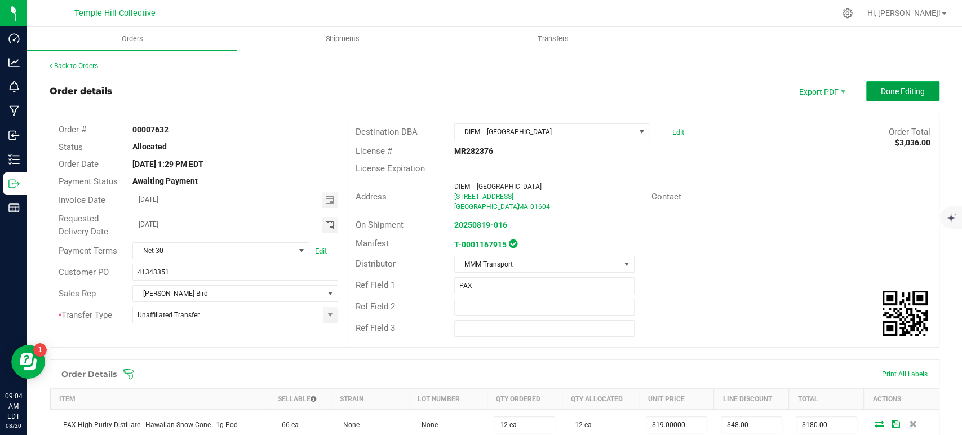
click at [913, 83] on button "Done Editing" at bounding box center [902, 91] width 73 height 20
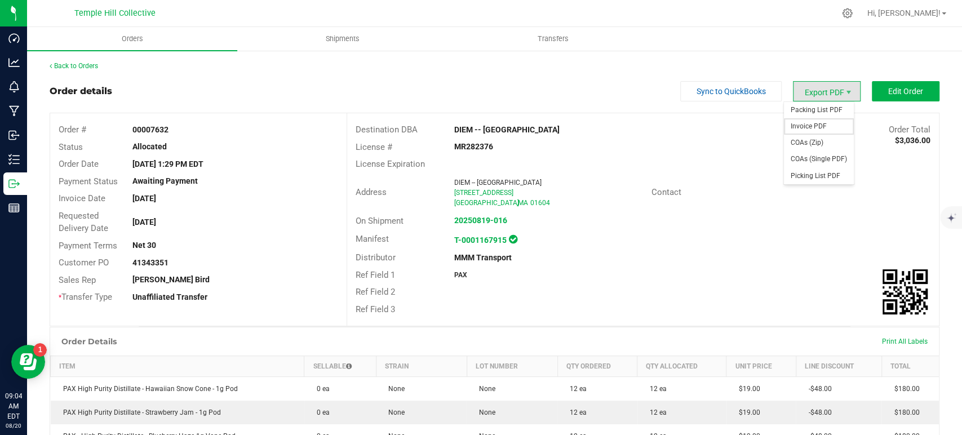
drag, startPoint x: 814, startPoint y: 125, endPoint x: 798, endPoint y: 125, distance: 15.8
click at [814, 125] on span "Invoice PDF" at bounding box center [819, 126] width 70 height 16
click at [96, 66] on link "Back to Orders" at bounding box center [74, 66] width 48 height 8
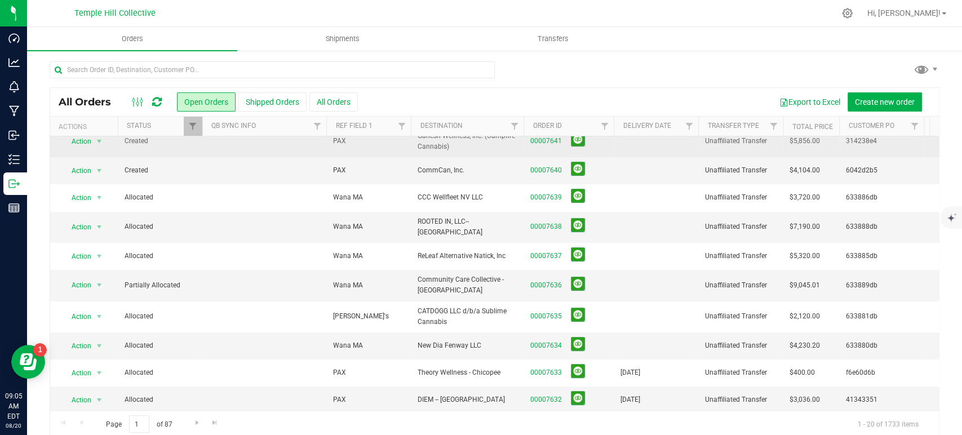
scroll to position [306, 0]
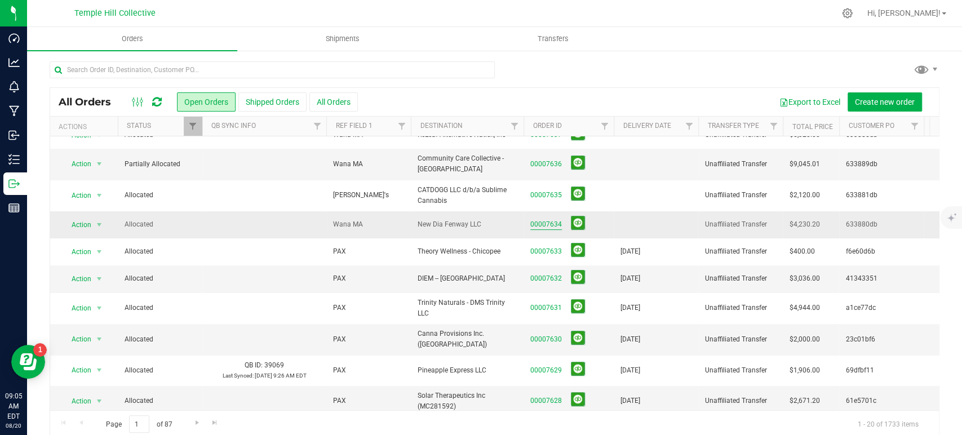
click at [548, 219] on link "00007634" at bounding box center [546, 224] width 32 height 11
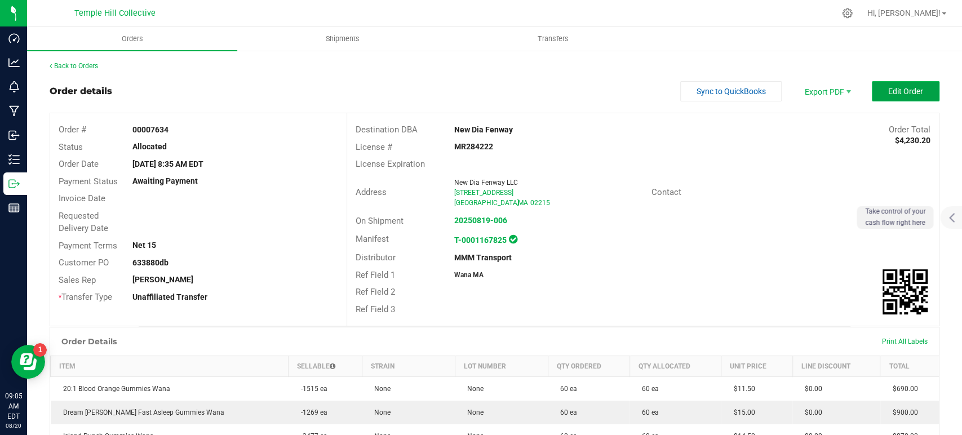
click at [892, 94] on span "Edit Order" at bounding box center [905, 91] width 35 height 9
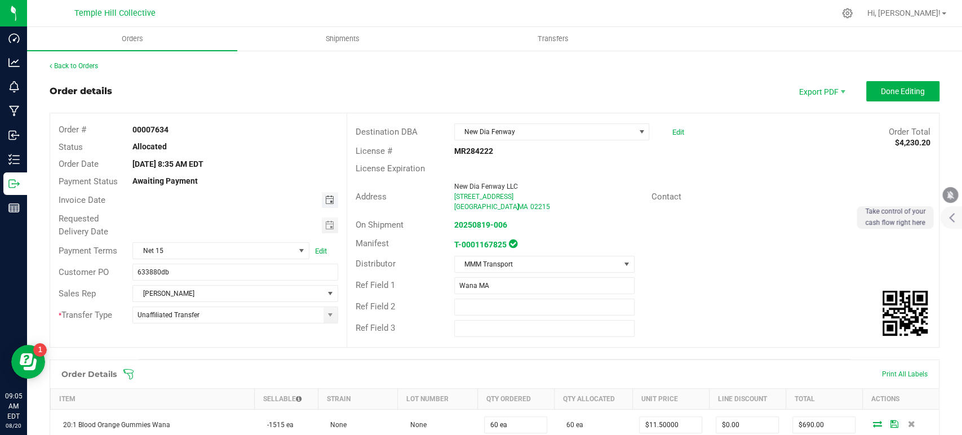
click at [326, 198] on span "Toggle calendar" at bounding box center [328, 199] width 9 height 9
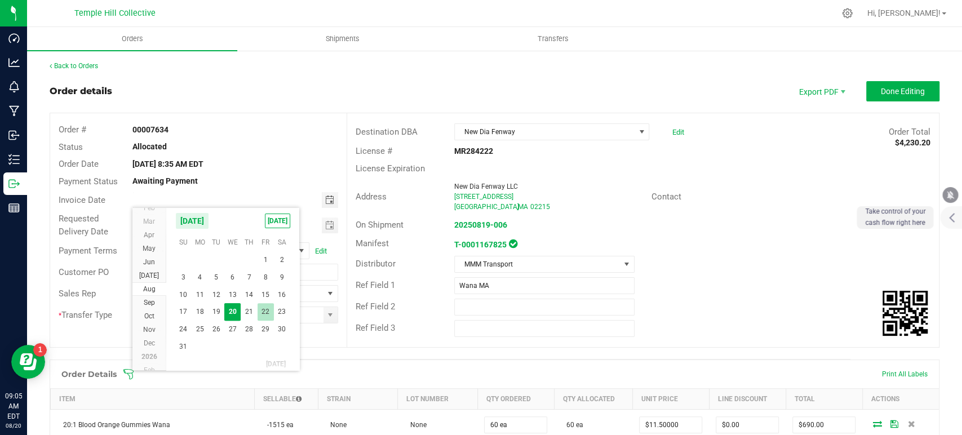
click at [266, 309] on span "22" at bounding box center [265, 311] width 16 height 17
type input "08/22/2025"
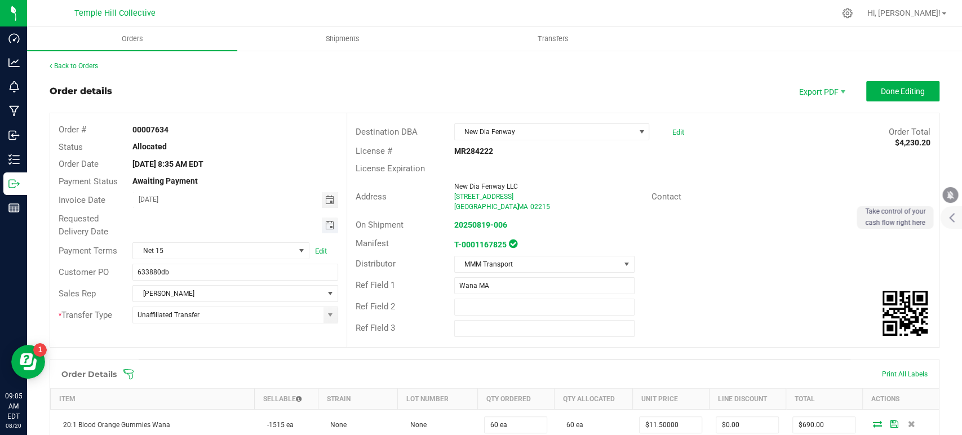
click at [324, 228] on span "Toggle calendar" at bounding box center [328, 225] width 9 height 9
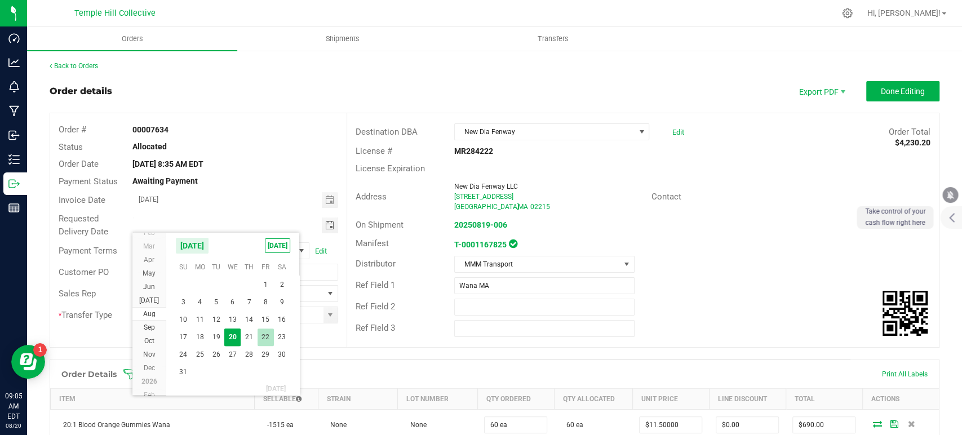
click at [268, 336] on span "22" at bounding box center [265, 336] width 16 height 17
type input "08/22/2025"
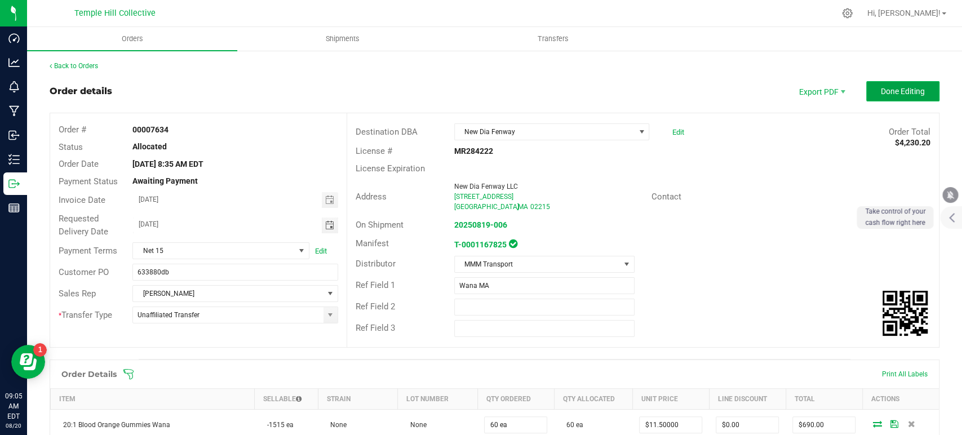
click at [886, 97] on button "Done Editing" at bounding box center [902, 91] width 73 height 20
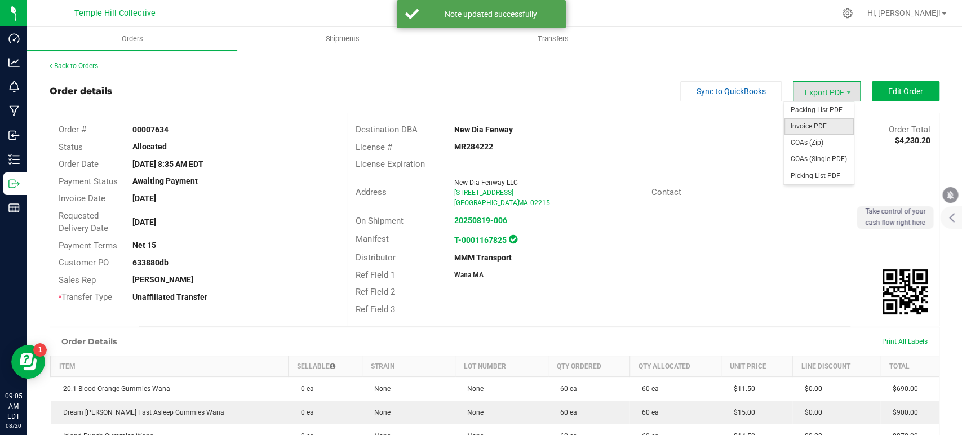
click at [814, 126] on span "Invoice PDF" at bounding box center [819, 126] width 70 height 16
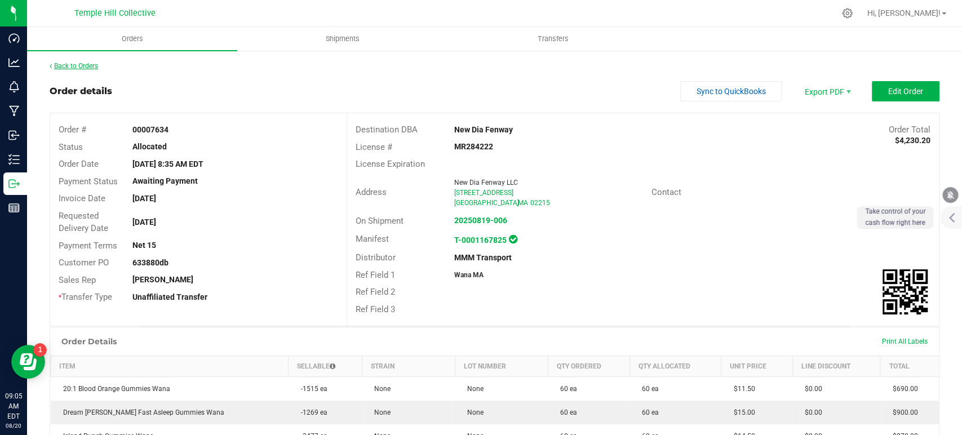
click at [98, 67] on link "Back to Orders" at bounding box center [74, 66] width 48 height 8
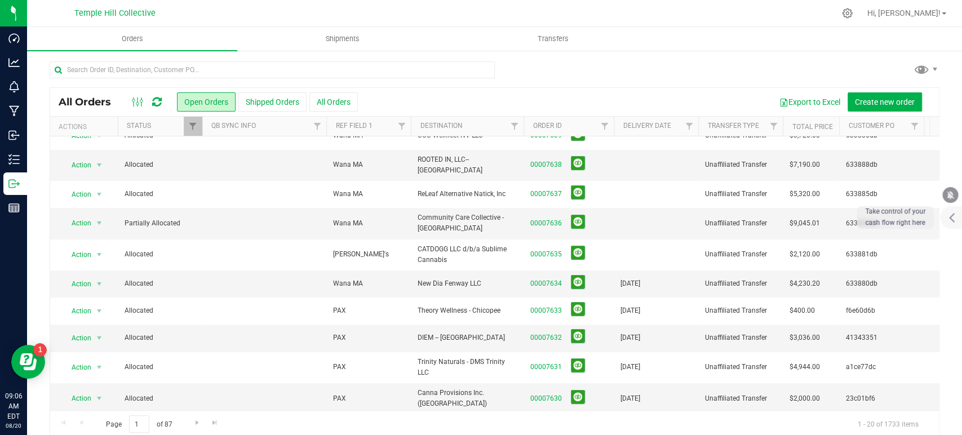
scroll to position [250, 0]
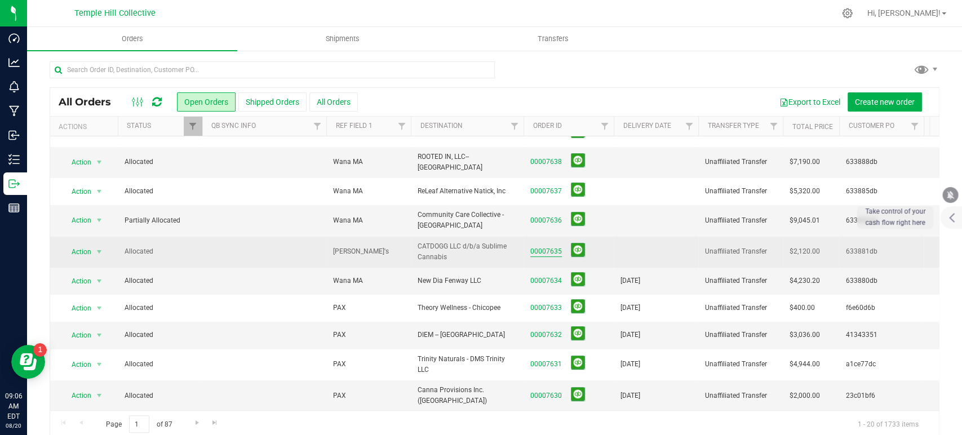
click at [553, 246] on link "00007635" at bounding box center [546, 251] width 32 height 11
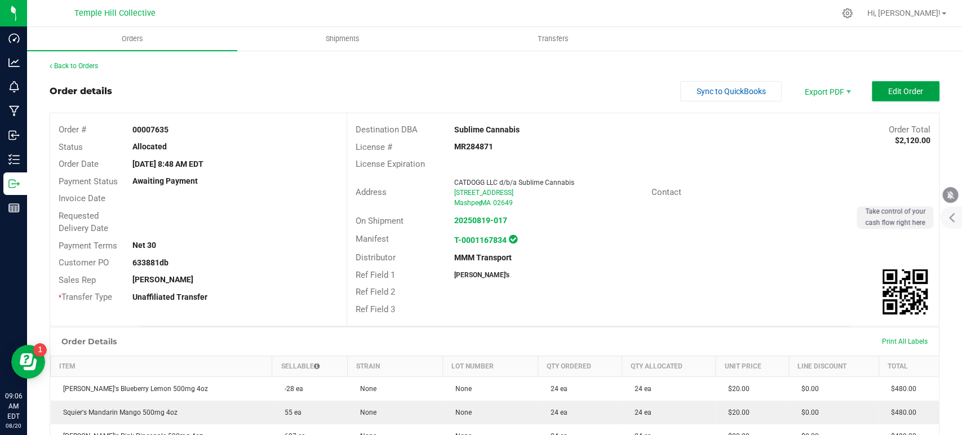
click at [919, 98] on button "Edit Order" at bounding box center [905, 91] width 68 height 20
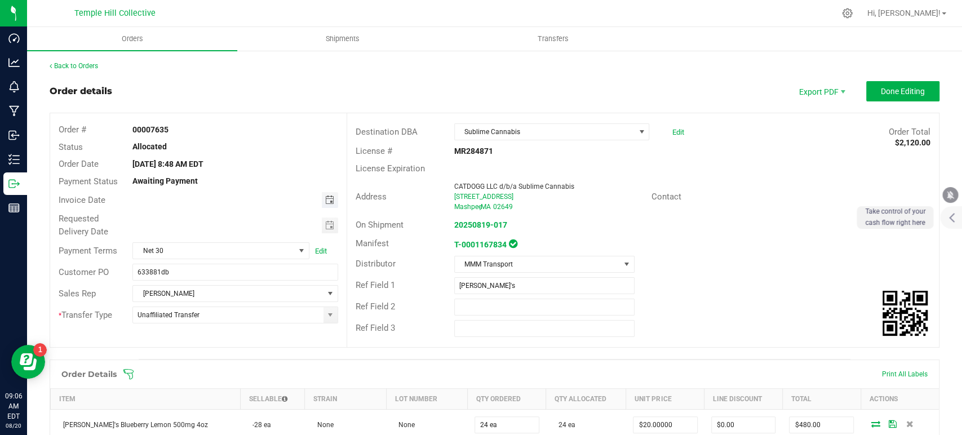
click at [328, 197] on span "Toggle calendar" at bounding box center [328, 199] width 9 height 9
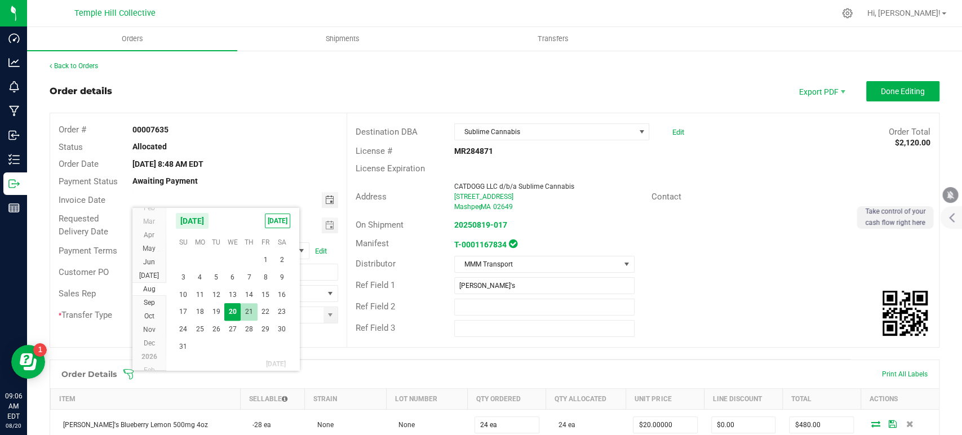
click at [248, 309] on span "21" at bounding box center [249, 311] width 16 height 17
type input "08/21/2025"
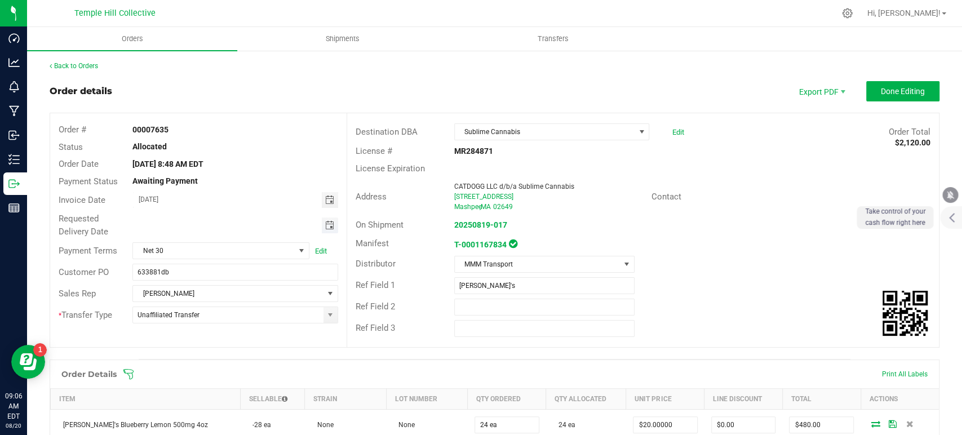
click at [322, 225] on span "Toggle calendar" at bounding box center [330, 225] width 16 height 16
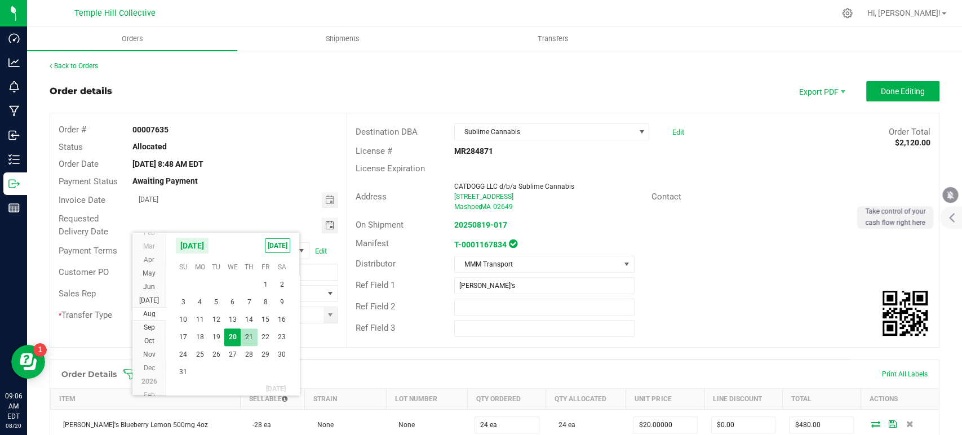
click at [253, 335] on span "21" at bounding box center [249, 336] width 16 height 17
type input "08/21/2025"
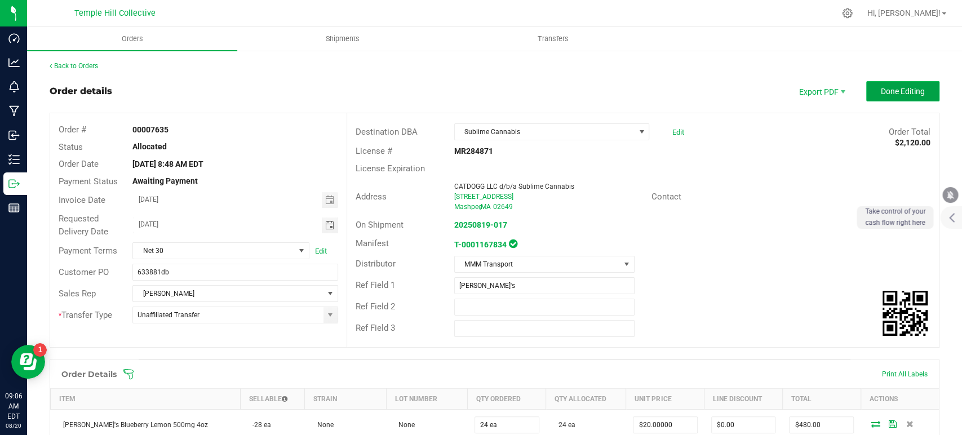
click at [890, 95] on span "Done Editing" at bounding box center [902, 91] width 44 height 9
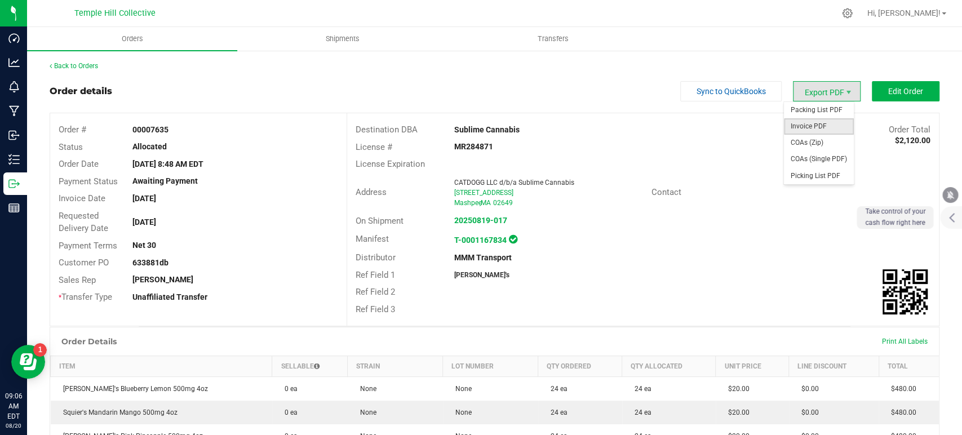
click at [817, 131] on span "Invoice PDF" at bounding box center [819, 126] width 70 height 16
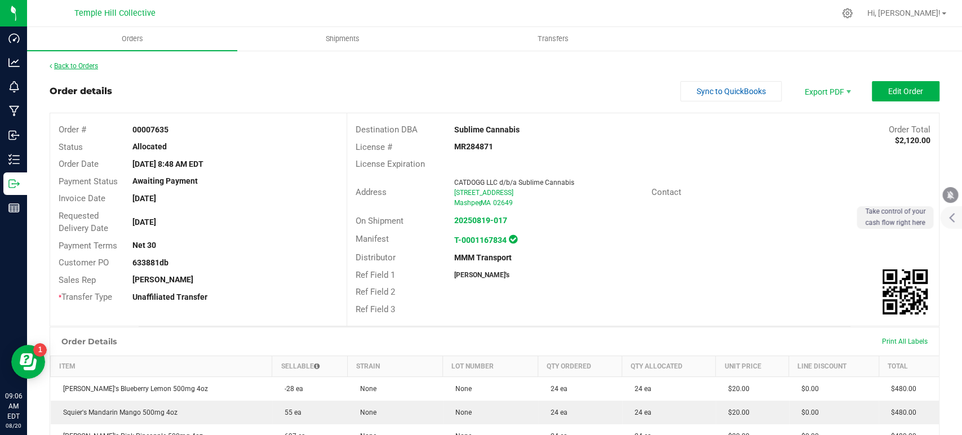
click at [82, 64] on link "Back to Orders" at bounding box center [74, 66] width 48 height 8
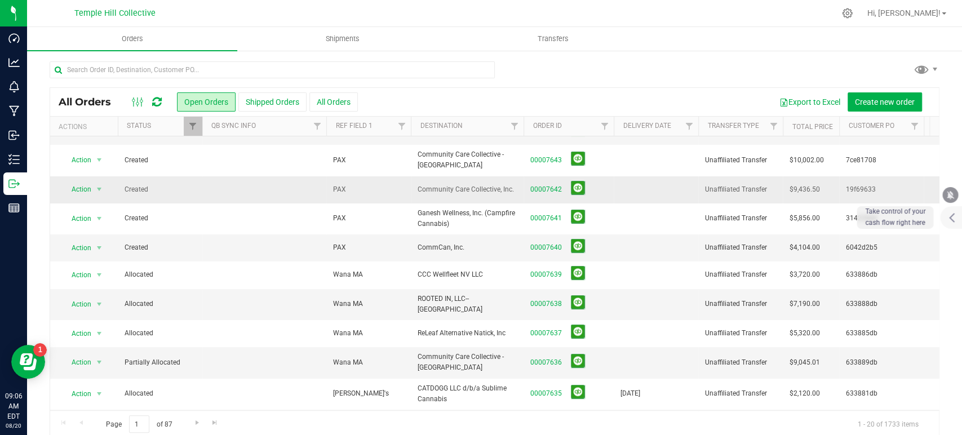
scroll to position [125, 0]
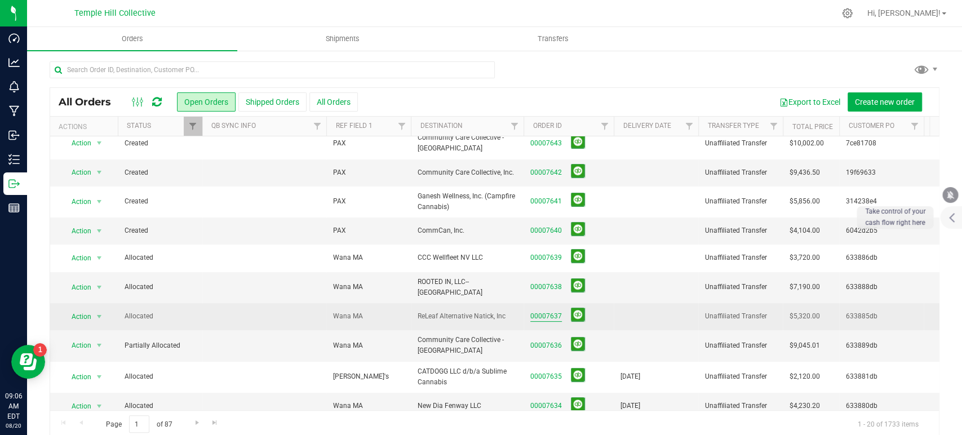
click at [550, 311] on link "00007637" at bounding box center [546, 316] width 32 height 11
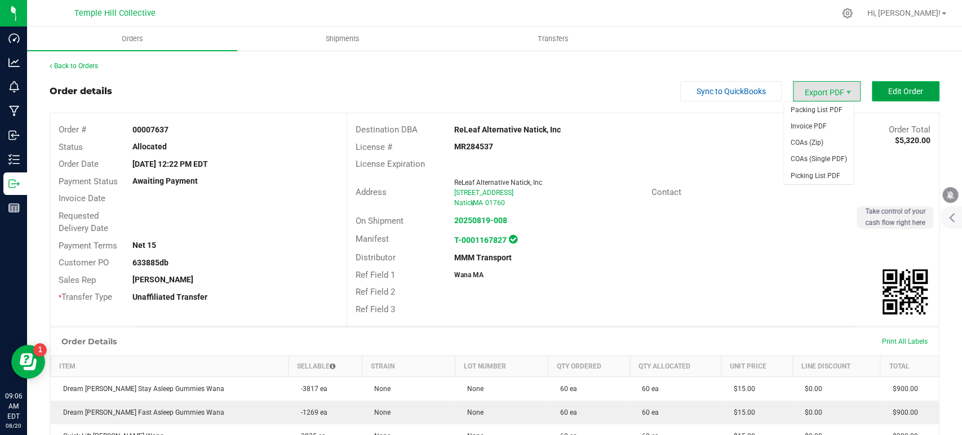
click at [888, 91] on span "Edit Order" at bounding box center [905, 91] width 35 height 9
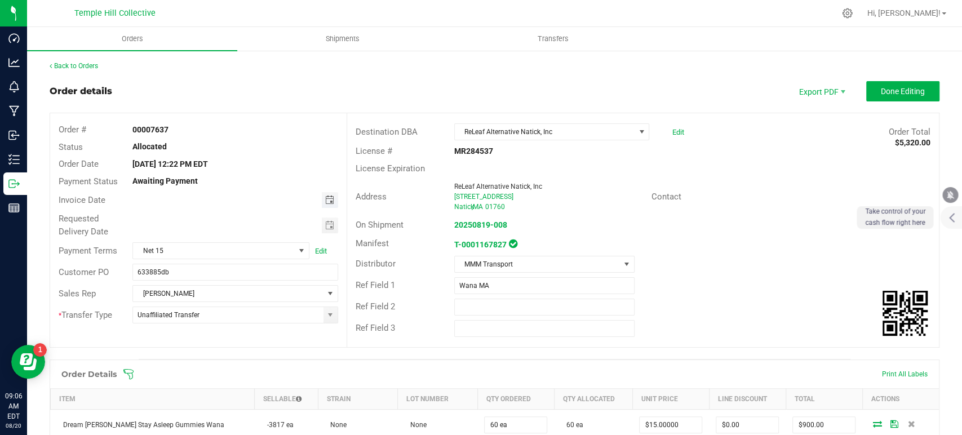
click at [327, 202] on span "Toggle calendar" at bounding box center [328, 199] width 9 height 9
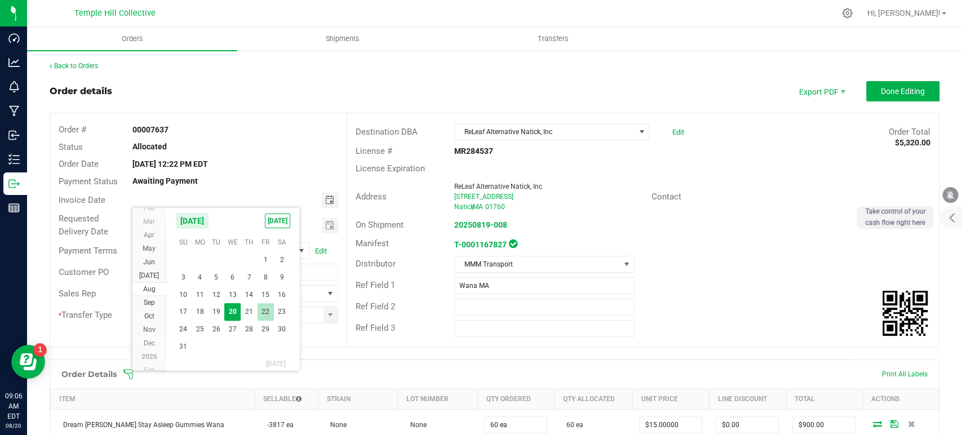
click at [265, 310] on span "22" at bounding box center [265, 311] width 16 height 17
type input "08/22/2025"
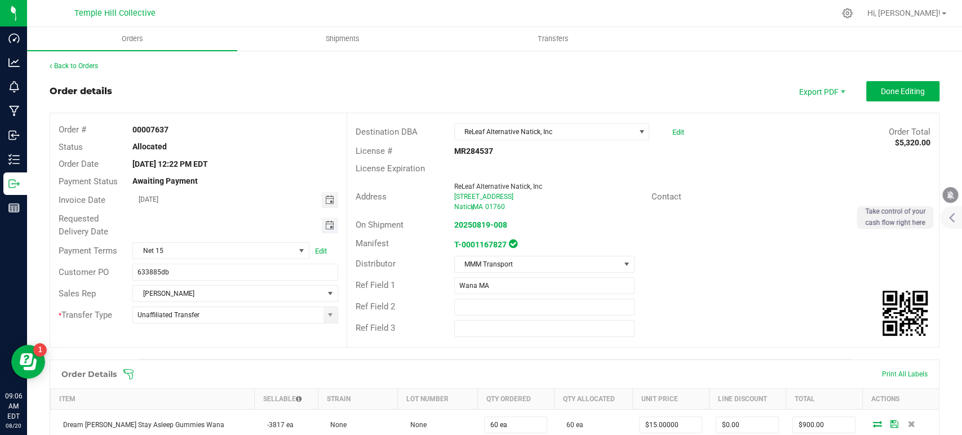
click at [324, 225] on span "Toggle calendar" at bounding box center [328, 225] width 9 height 9
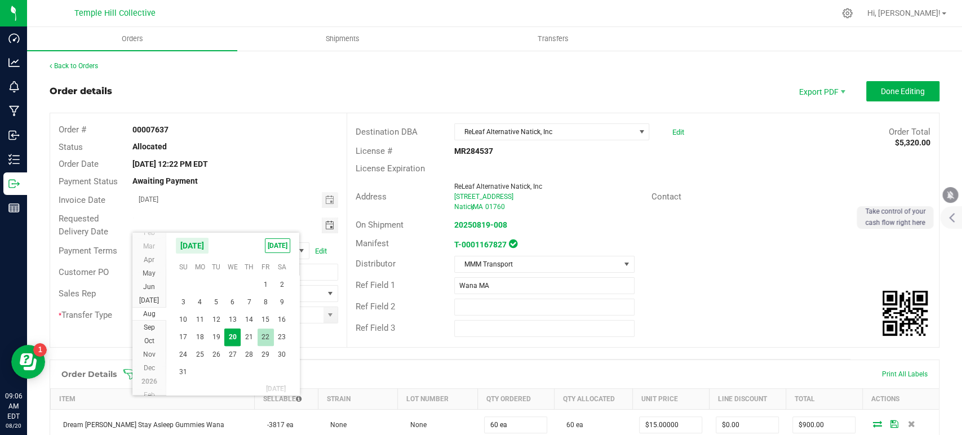
click at [261, 337] on span "22" at bounding box center [265, 336] width 16 height 17
type input "08/22/2025"
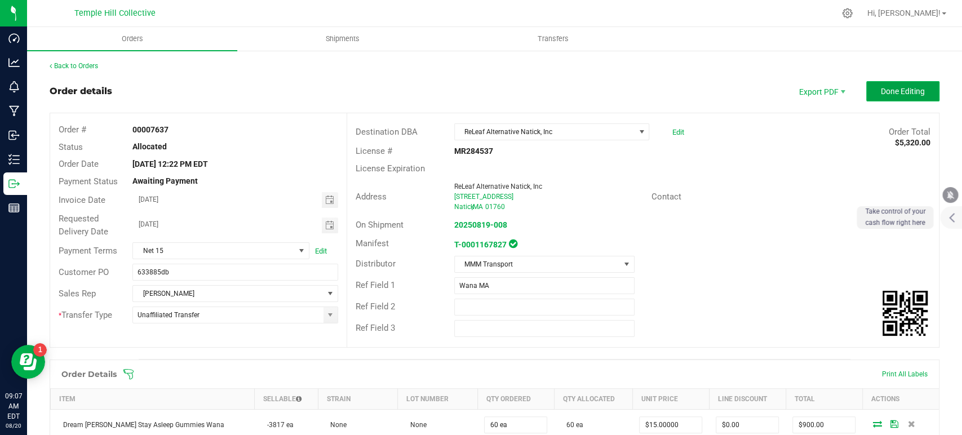
click at [874, 83] on button "Done Editing" at bounding box center [902, 91] width 73 height 20
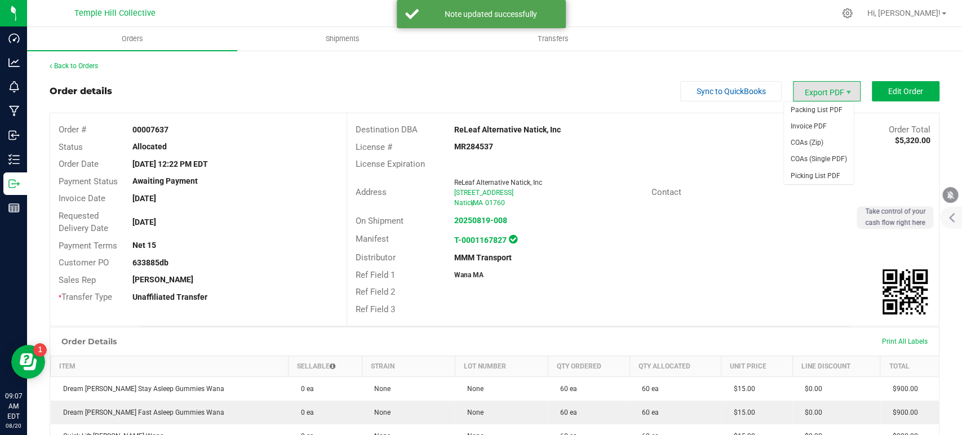
click at [815, 94] on span "Export PDF" at bounding box center [827, 91] width 68 height 20
click at [816, 123] on span "Invoice PDF" at bounding box center [819, 126] width 70 height 16
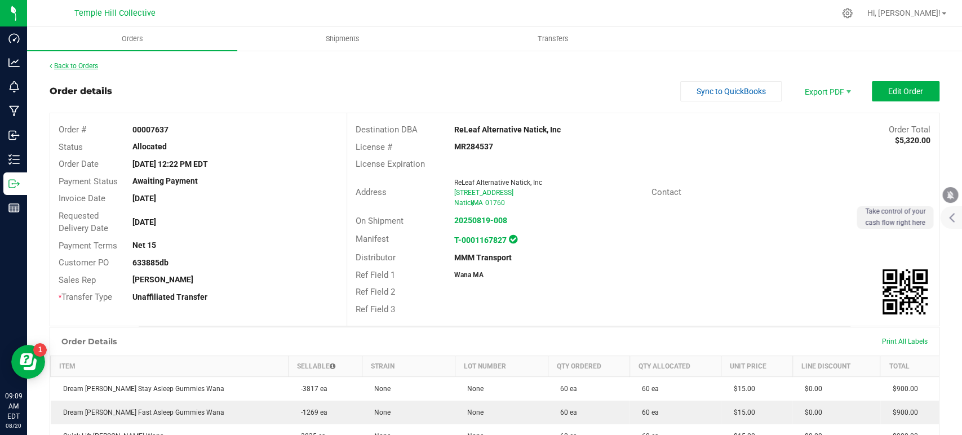
click at [76, 65] on link "Back to Orders" at bounding box center [74, 66] width 48 height 8
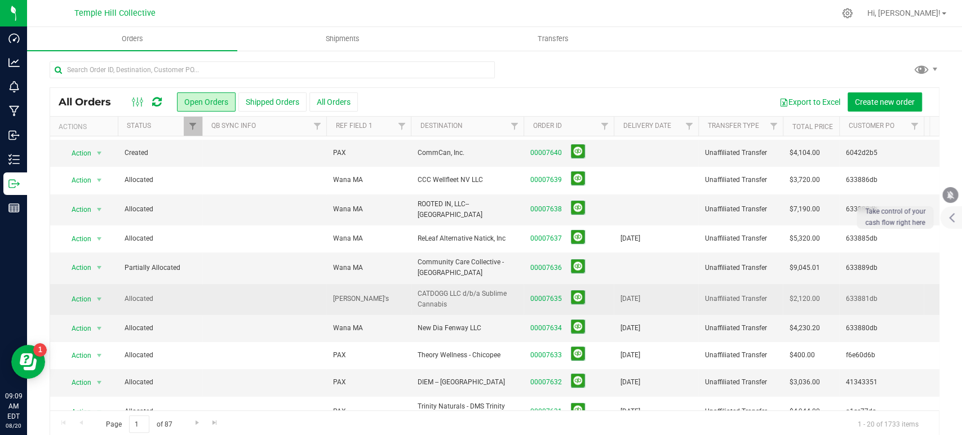
scroll to position [181, 0]
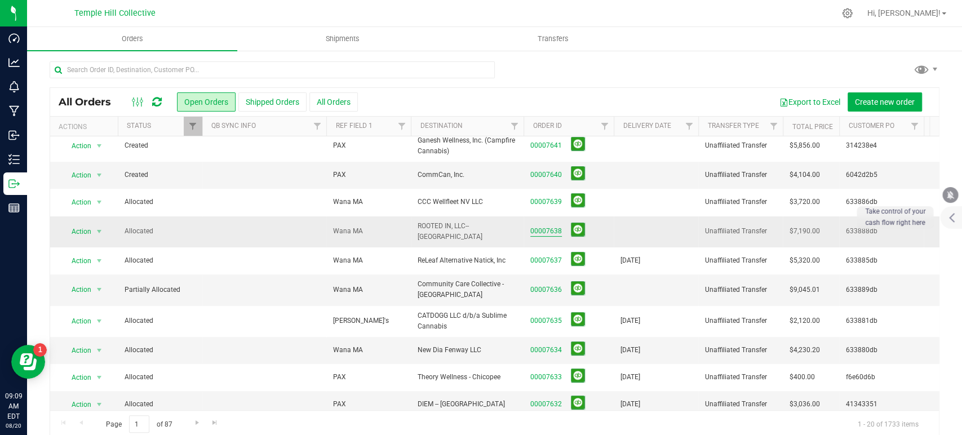
click at [542, 226] on link "00007638" at bounding box center [546, 231] width 32 height 11
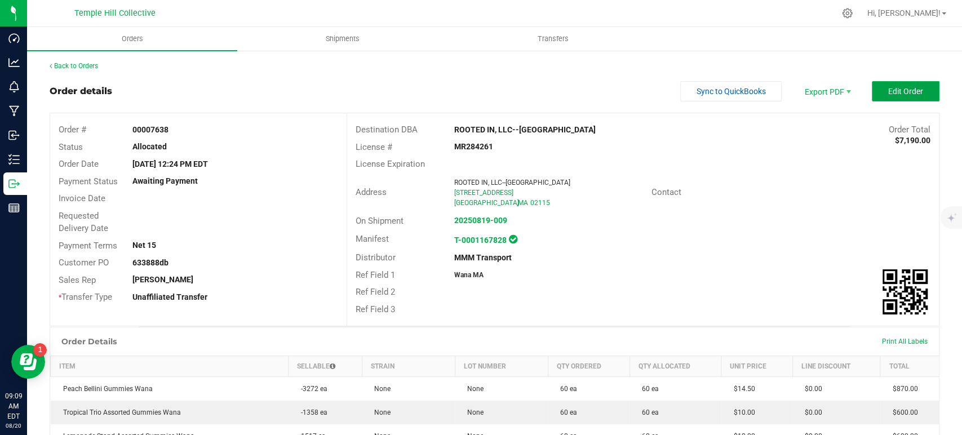
click at [888, 90] on span "Edit Order" at bounding box center [905, 91] width 35 height 9
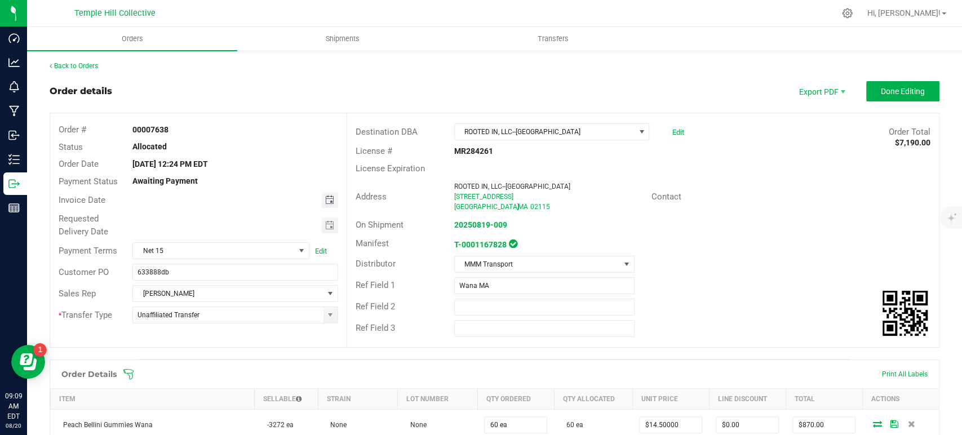
click at [330, 201] on span "Toggle calendar" at bounding box center [328, 199] width 9 height 9
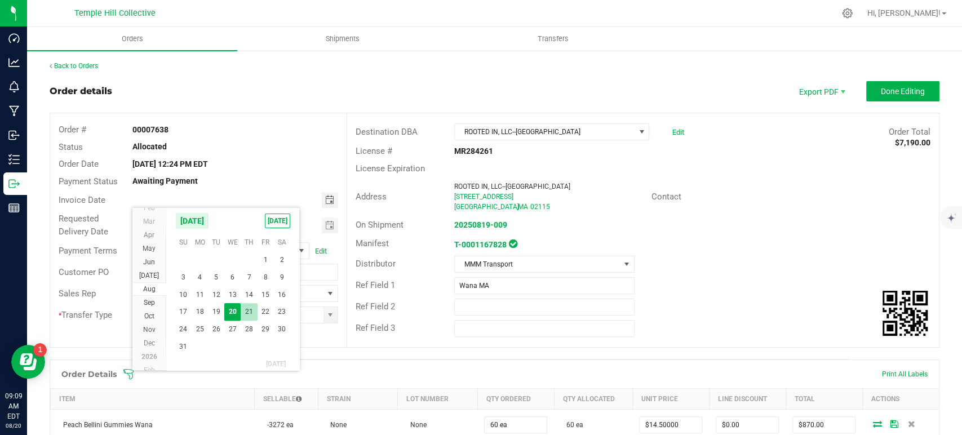
click at [252, 309] on span "21" at bounding box center [249, 311] width 16 height 17
type input "08/21/2025"
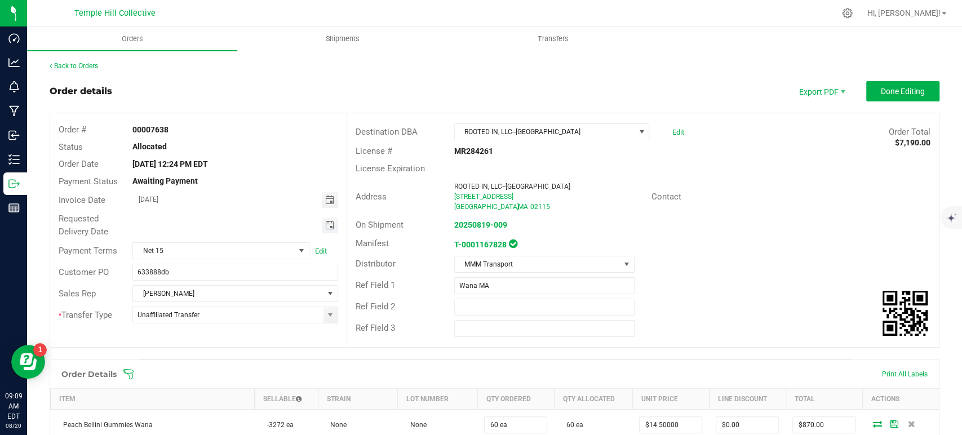
click at [324, 223] on span "Toggle calendar" at bounding box center [328, 225] width 9 height 9
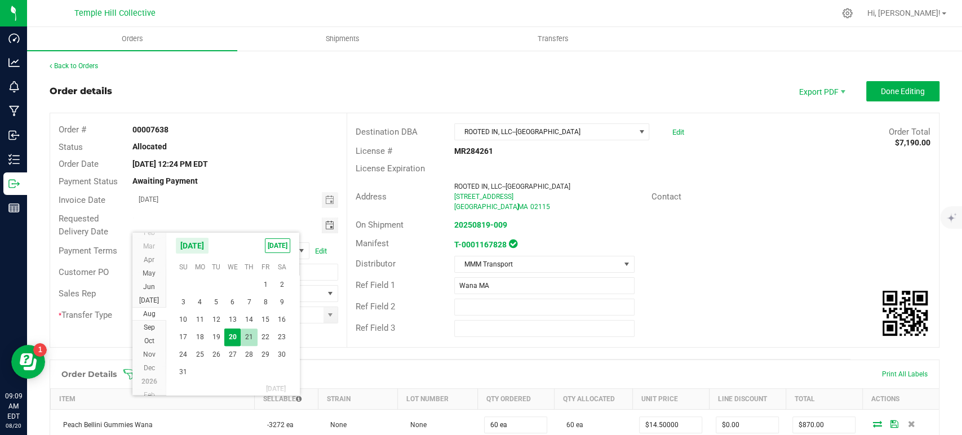
click at [247, 330] on span "21" at bounding box center [249, 336] width 16 height 17
type input "08/21/2025"
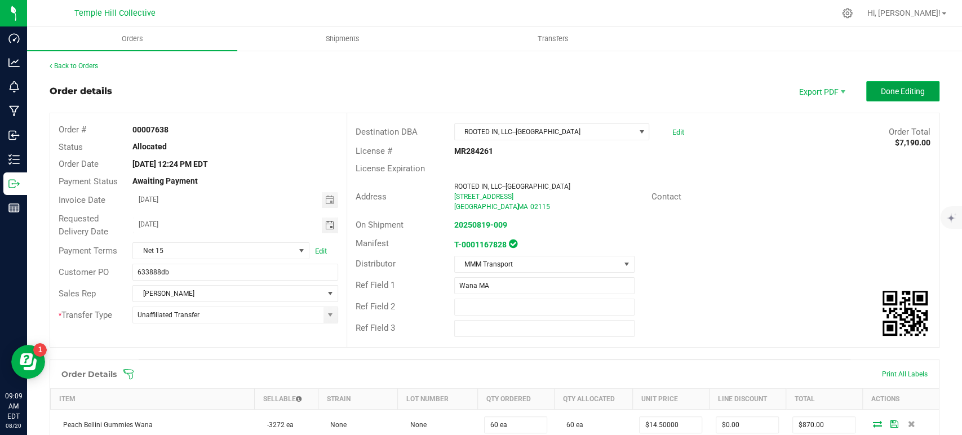
click at [880, 90] on span "Done Editing" at bounding box center [902, 91] width 44 height 9
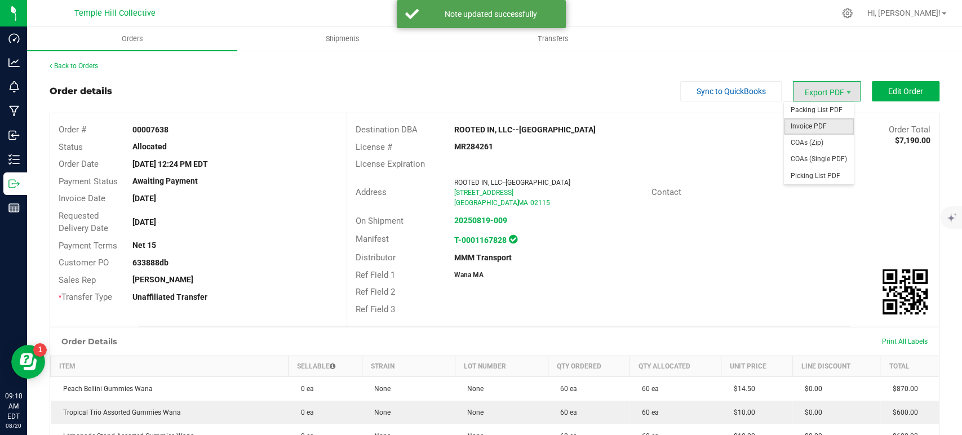
click at [820, 129] on span "Invoice PDF" at bounding box center [819, 126] width 70 height 16
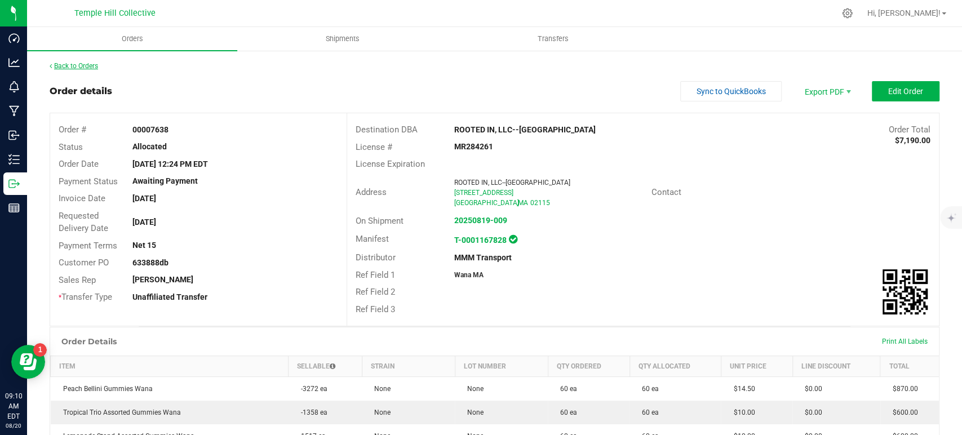
click at [80, 69] on link "Back to Orders" at bounding box center [74, 66] width 48 height 8
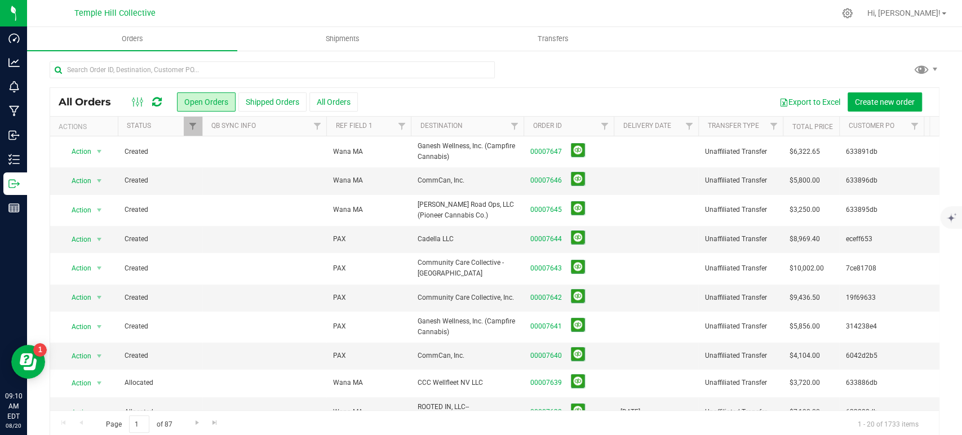
scroll to position [63, 0]
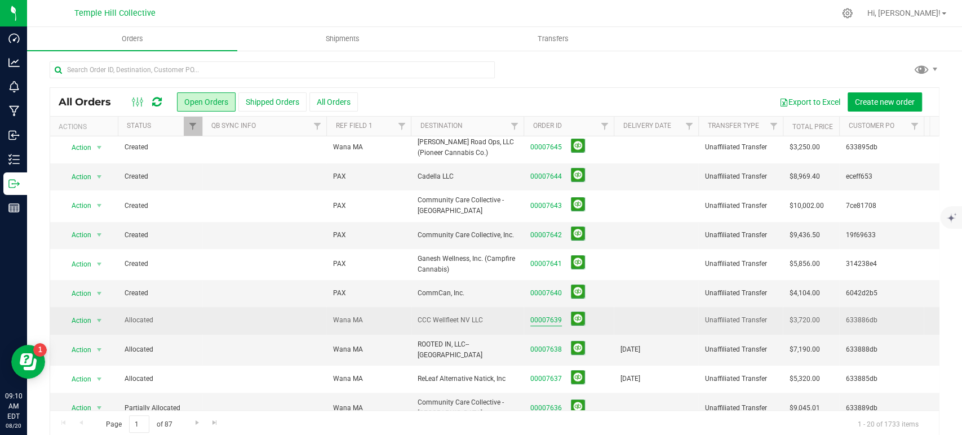
click at [553, 317] on link "00007639" at bounding box center [546, 320] width 32 height 11
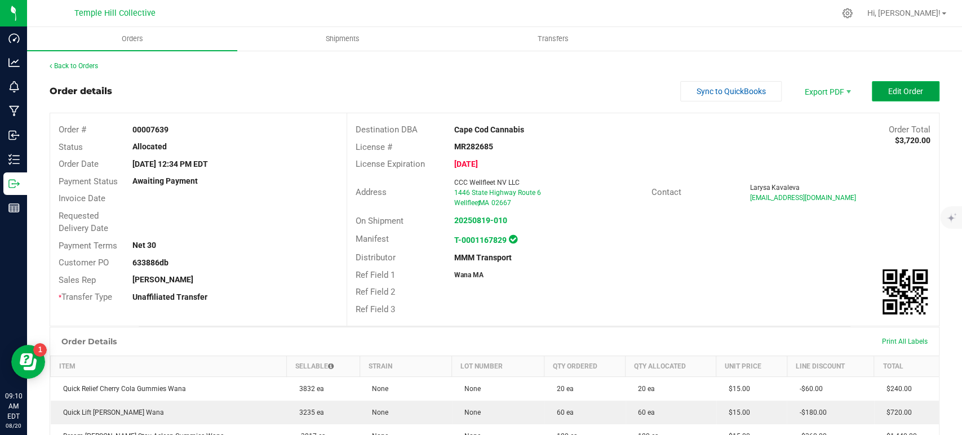
click at [901, 89] on span "Edit Order" at bounding box center [905, 91] width 35 height 9
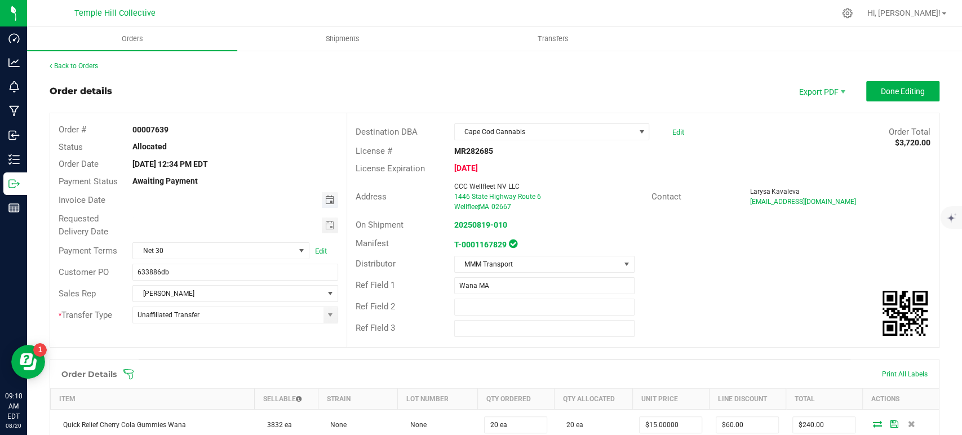
click at [329, 197] on span "Toggle calendar" at bounding box center [328, 199] width 9 height 9
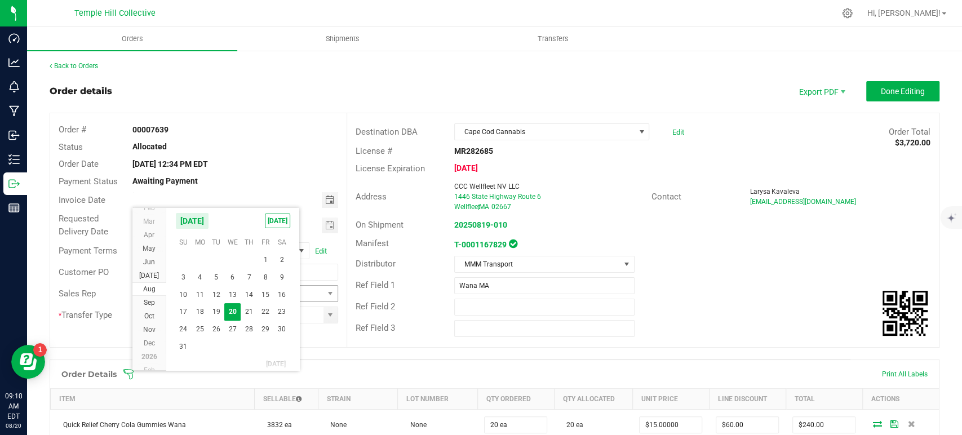
drag, startPoint x: 251, startPoint y: 310, endPoint x: 270, endPoint y: 296, distance: 23.9
click at [251, 310] on span "21" at bounding box center [249, 311] width 16 height 17
type input "08/21/2025"
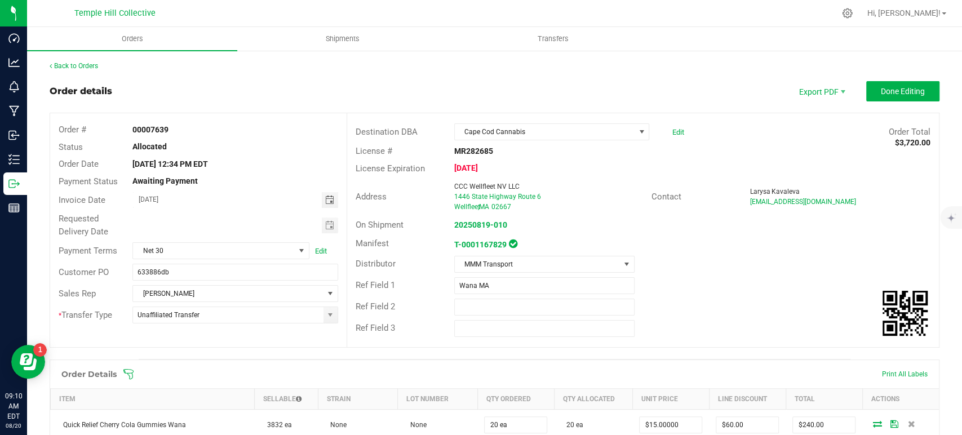
click at [332, 224] on span "Toggle calendar" at bounding box center [330, 225] width 16 height 16
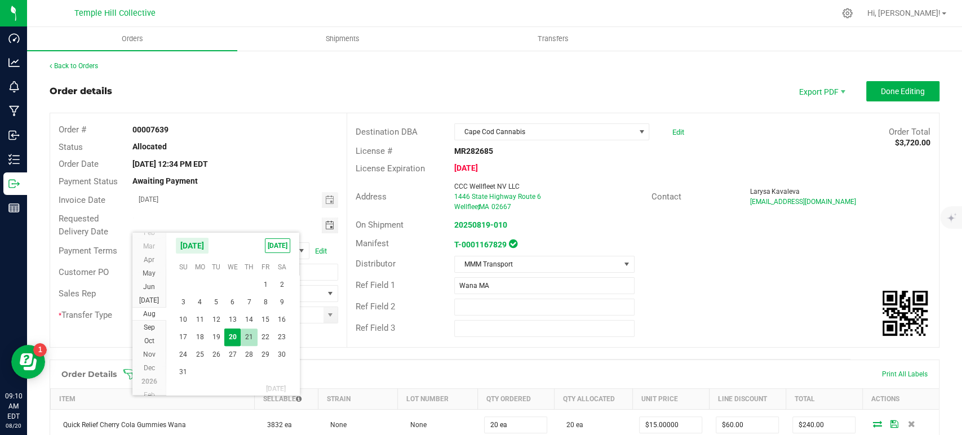
click at [252, 336] on span "21" at bounding box center [249, 336] width 16 height 17
type input "08/21/2025"
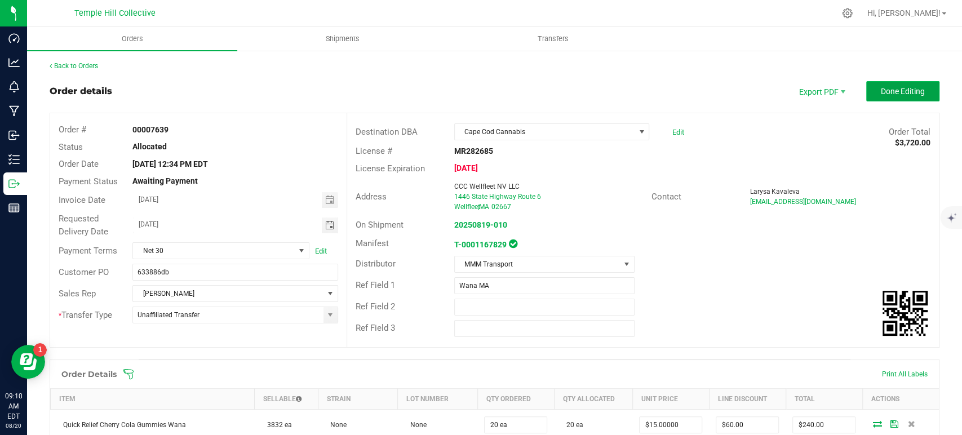
click at [877, 85] on button "Done Editing" at bounding box center [902, 91] width 73 height 20
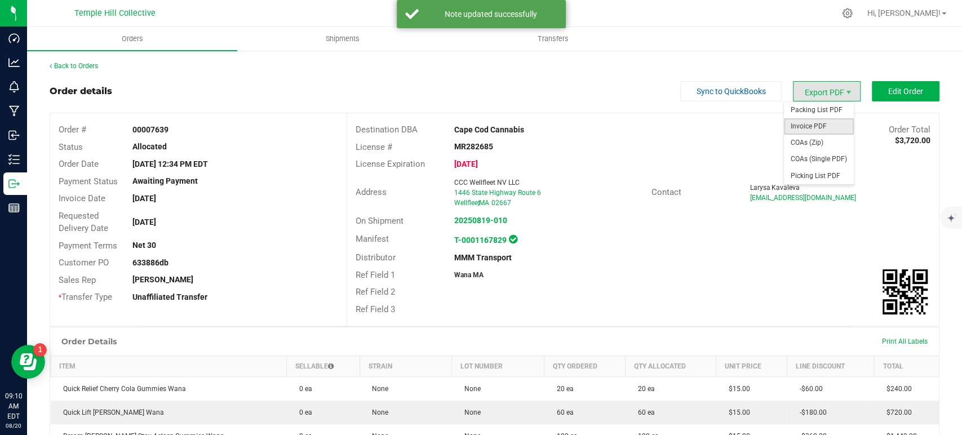
click at [816, 122] on span "Invoice PDF" at bounding box center [819, 126] width 70 height 16
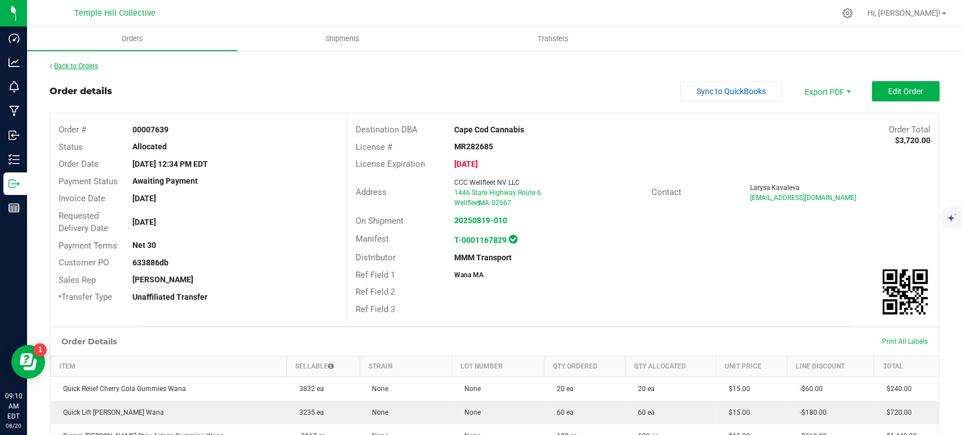
click at [85, 66] on link "Back to Orders" at bounding box center [74, 66] width 48 height 8
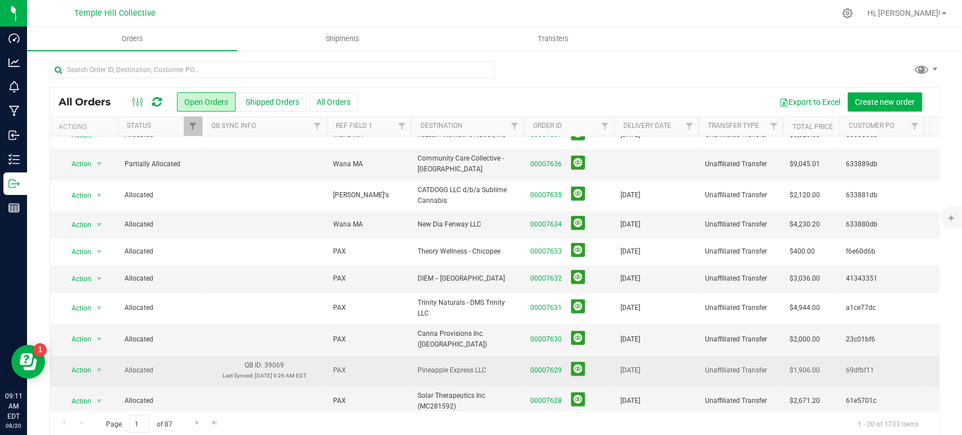
scroll to position [243, 0]
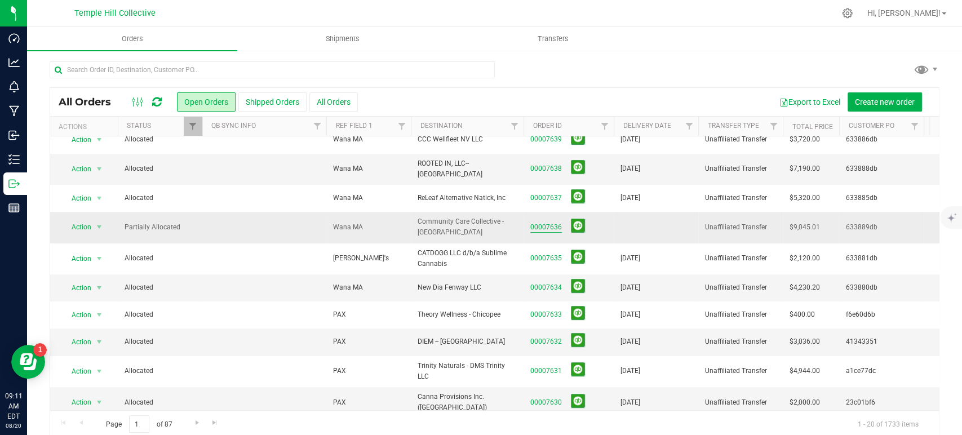
click at [552, 222] on link "00007636" at bounding box center [546, 227] width 32 height 11
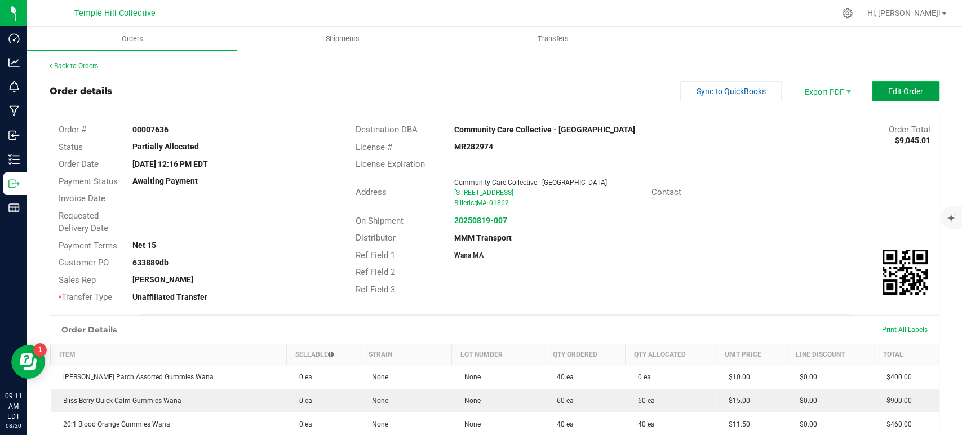
click at [892, 92] on span "Edit Order" at bounding box center [905, 91] width 35 height 9
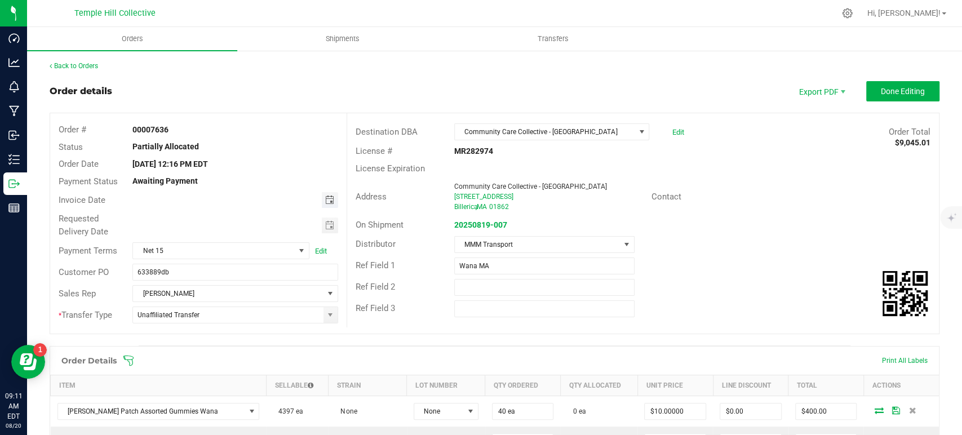
click at [324, 199] on span "Toggle calendar" at bounding box center [328, 199] width 9 height 9
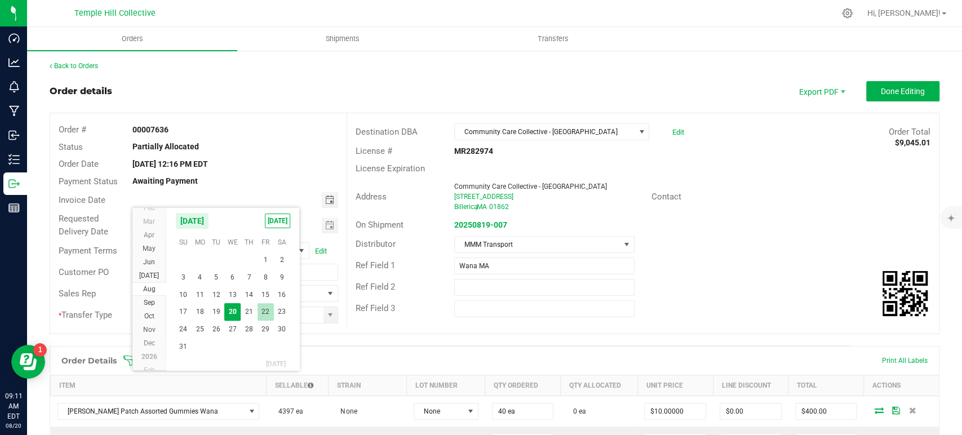
click at [265, 308] on span "22" at bounding box center [265, 311] width 16 height 17
type input "08/22/2025"
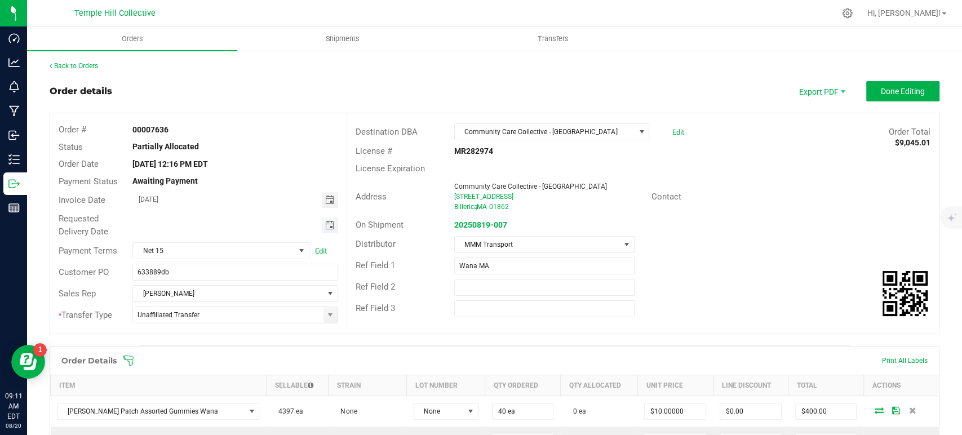
click at [324, 226] on span "Toggle calendar" at bounding box center [328, 225] width 9 height 9
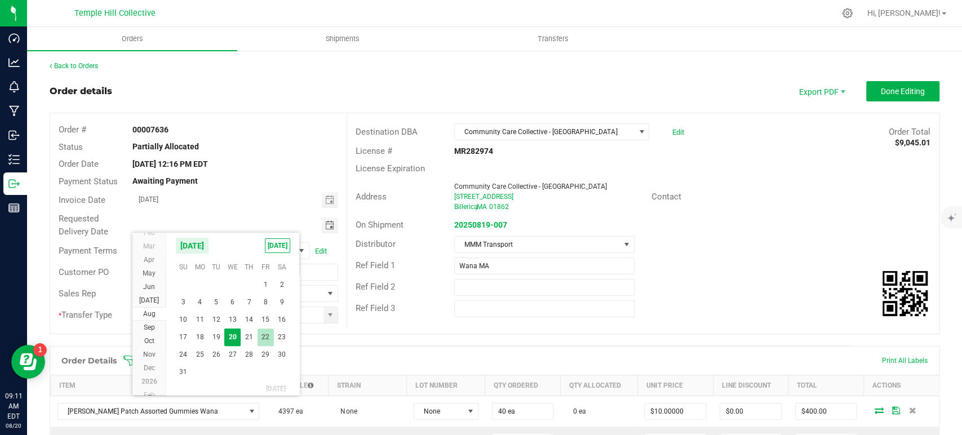
click at [267, 334] on span "22" at bounding box center [265, 336] width 16 height 17
type input "08/22/2025"
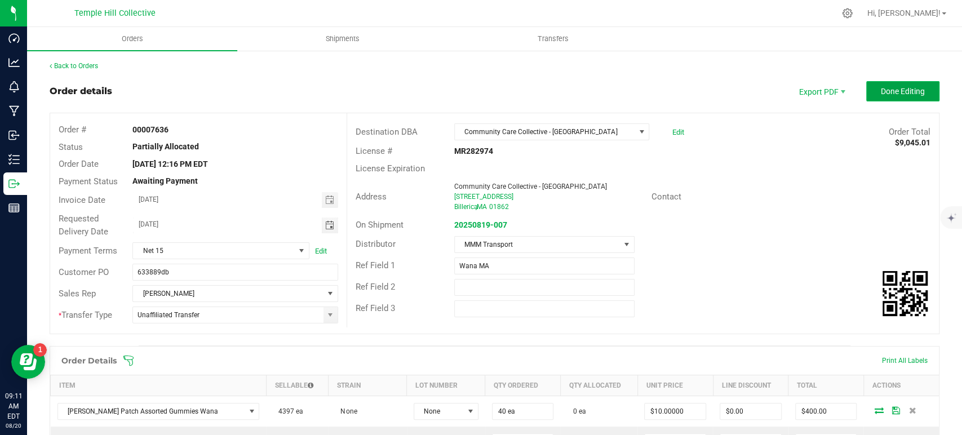
click at [884, 94] on span "Done Editing" at bounding box center [902, 91] width 44 height 9
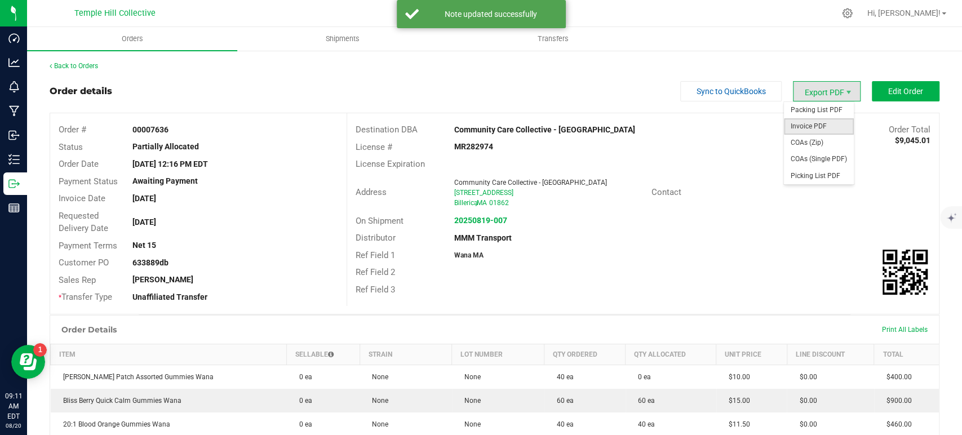
click at [811, 124] on span "Invoice PDF" at bounding box center [819, 126] width 70 height 16
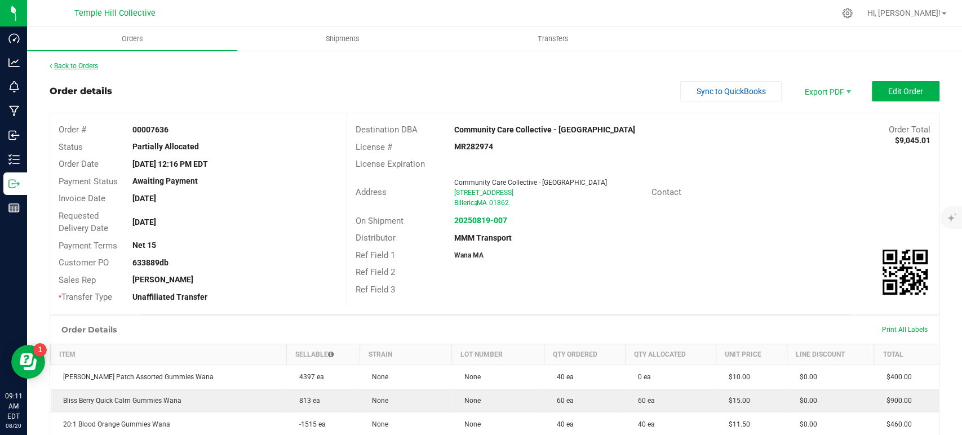
click at [83, 66] on link "Back to Orders" at bounding box center [74, 66] width 48 height 8
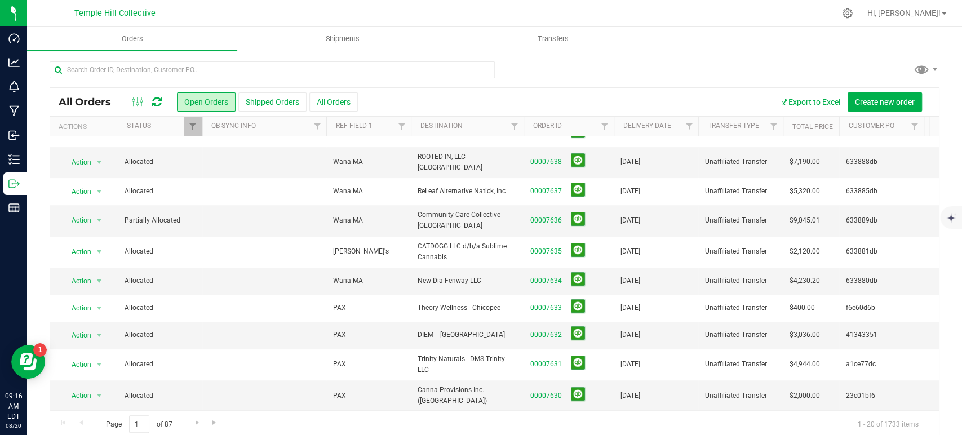
scroll to position [306, 0]
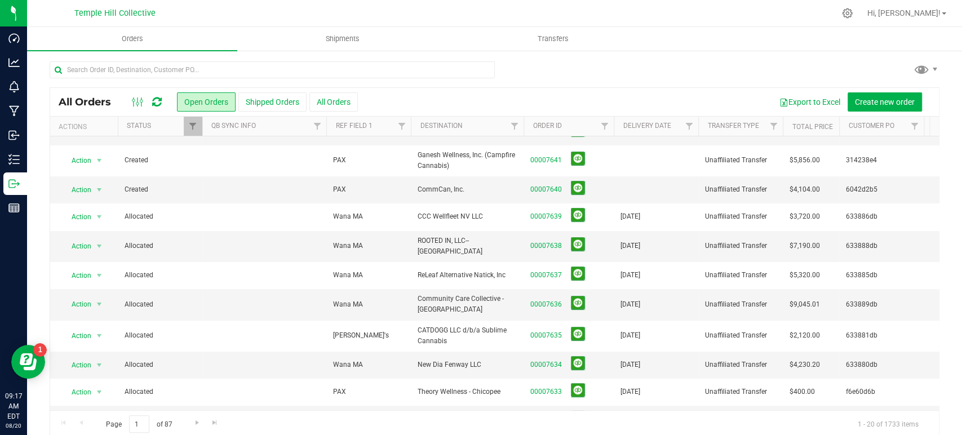
scroll to position [188, 0]
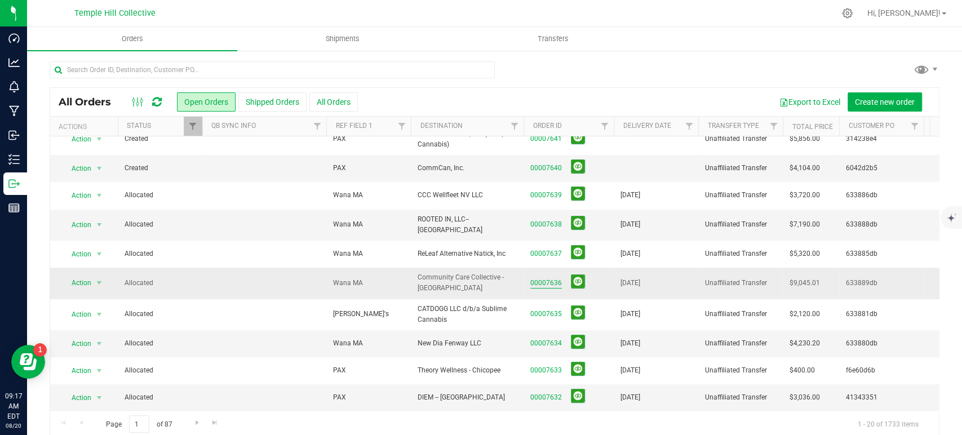
click at [544, 278] on link "00007636" at bounding box center [546, 283] width 32 height 11
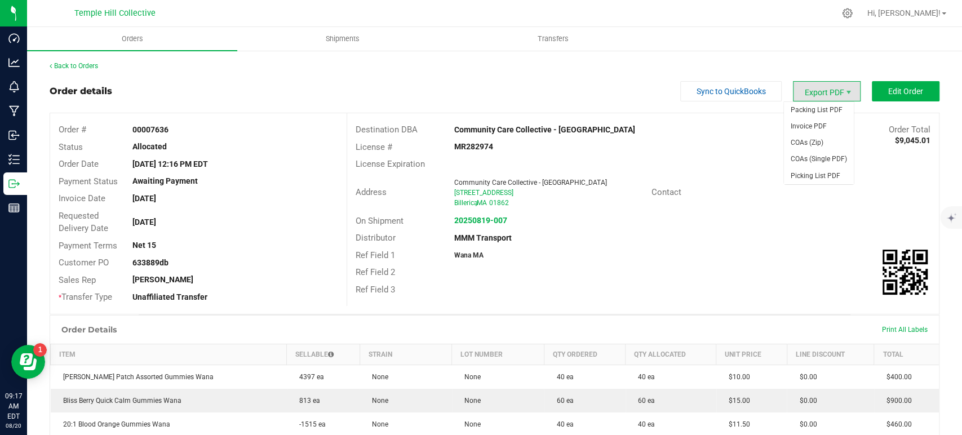
click at [809, 92] on span "Export PDF" at bounding box center [827, 91] width 68 height 20
click at [811, 147] on span "COAs (Zip)" at bounding box center [819, 143] width 70 height 16
click at [336, 37] on span "Shipments" at bounding box center [342, 39] width 64 height 10
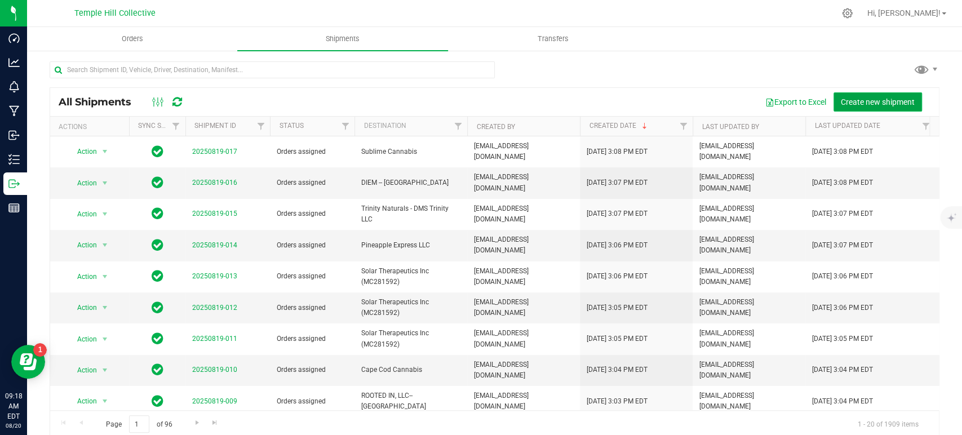
click at [855, 101] on span "Create new shipment" at bounding box center [878, 101] width 74 height 9
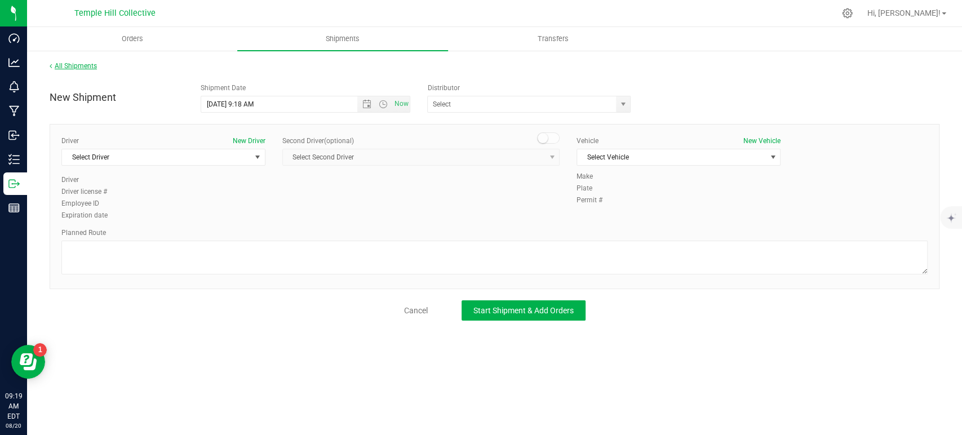
click at [68, 63] on link "All Shipments" at bounding box center [73, 66] width 47 height 8
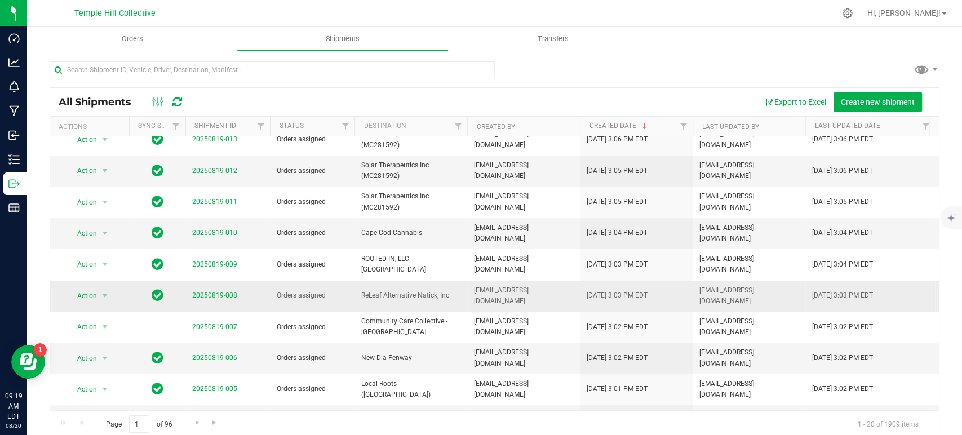
scroll to position [125, 0]
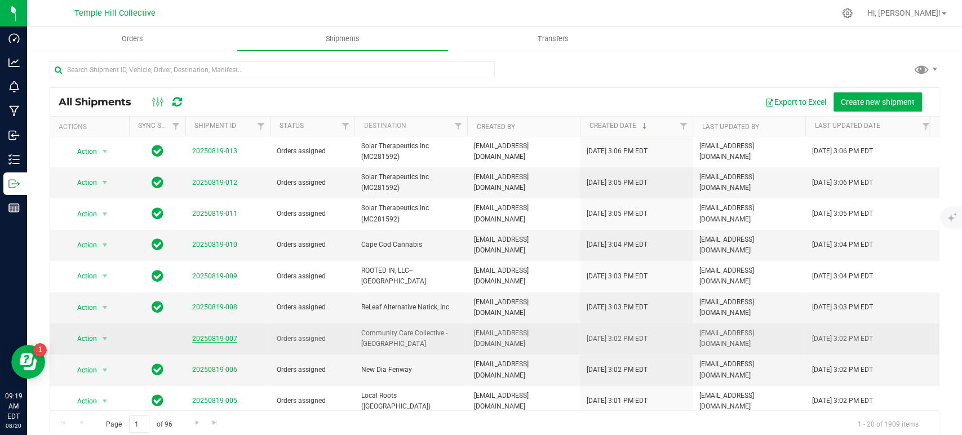
click at [219, 335] on link "20250819-007" at bounding box center [214, 339] width 45 height 8
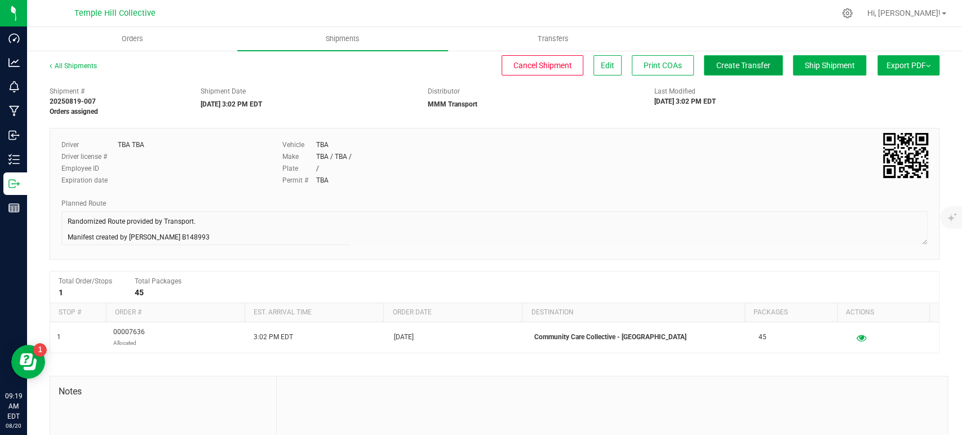
click at [730, 61] on span "Create Transfer" at bounding box center [743, 65] width 54 height 9
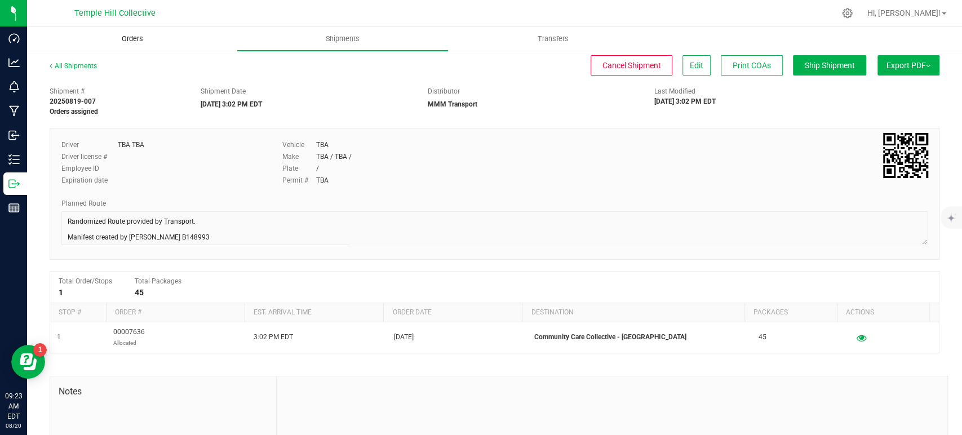
click at [138, 44] on span "Orders" at bounding box center [132, 39] width 52 height 10
